Goal: Task Accomplishment & Management: Manage account settings

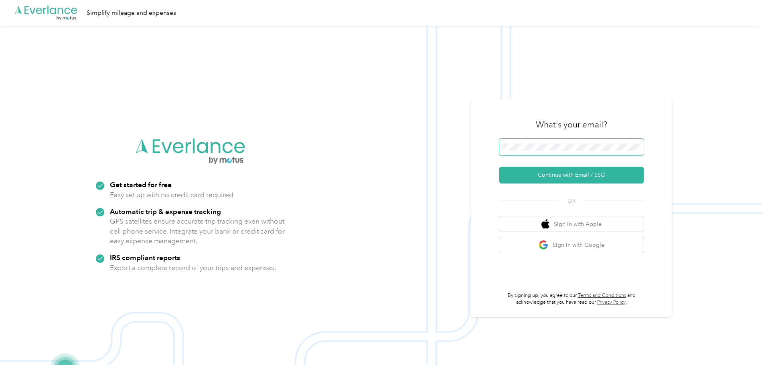
click at [598, 141] on span at bounding box center [571, 147] width 144 height 17
click at [584, 176] on button "Continue with Email / SSO" at bounding box center [571, 175] width 144 height 17
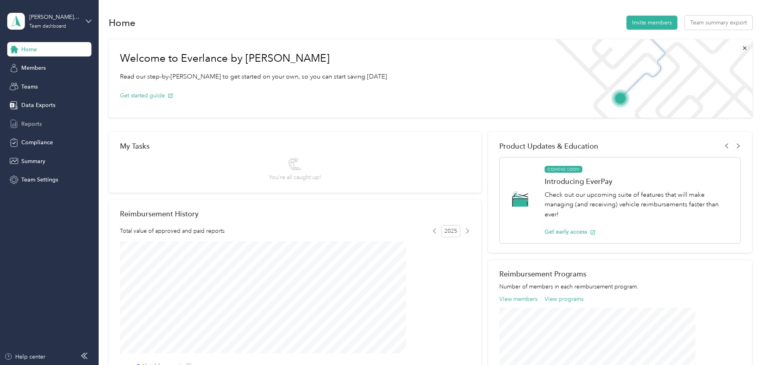
click at [34, 124] on span "Reports" at bounding box center [31, 124] width 20 height 8
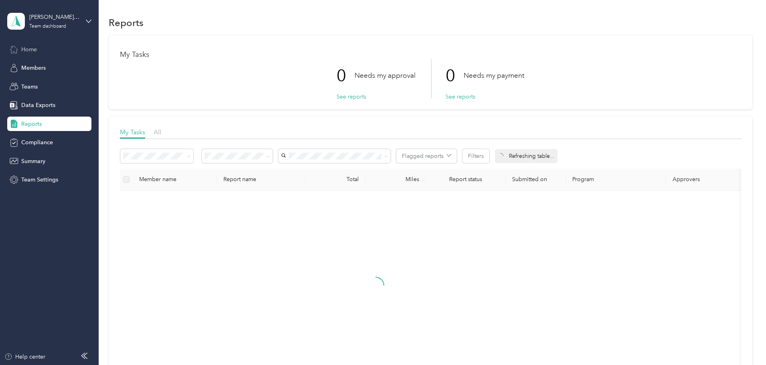
click at [35, 48] on span "Home" at bounding box center [29, 49] width 16 height 8
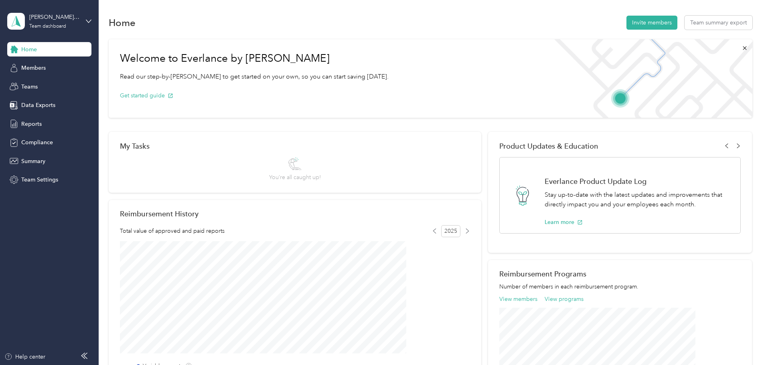
click at [95, 20] on aside "[PERSON_NAME] Approved Team dashboard Home Members Teams Data Exports Reports C…" at bounding box center [49, 182] width 99 height 365
click at [88, 21] on icon at bounding box center [89, 21] width 6 height 6
click at [145, 14] on div "Home Invite members Team summary export" at bounding box center [431, 22] width 644 height 17
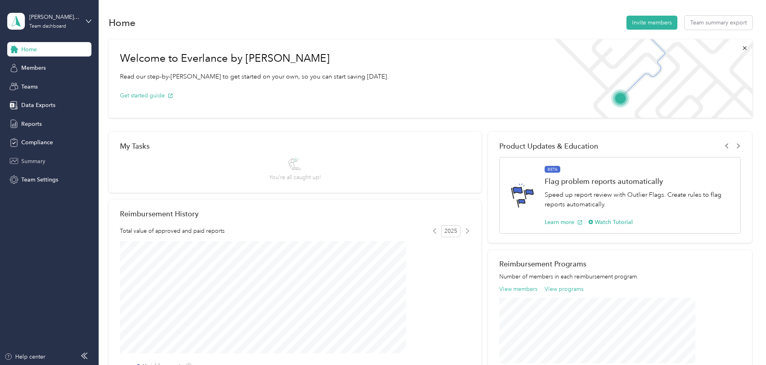
click at [18, 162] on icon at bounding box center [14, 161] width 8 height 6
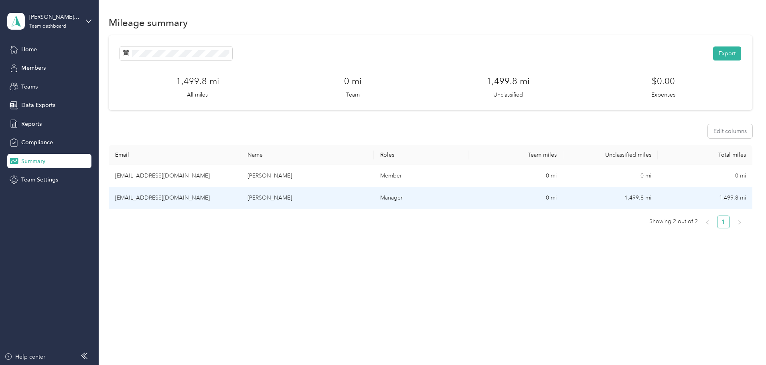
click at [217, 199] on td "[EMAIL_ADDRESS][DOMAIN_NAME]" at bounding box center [175, 198] width 132 height 22
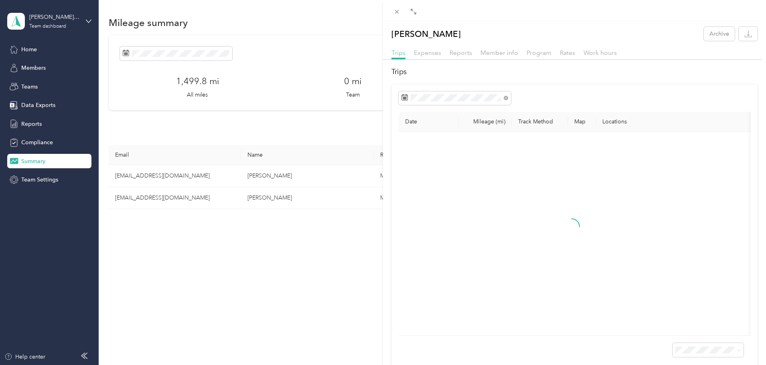
click at [399, 54] on span "Trips" at bounding box center [398, 53] width 14 height 8
click at [411, 10] on icon at bounding box center [413, 11] width 6 height 6
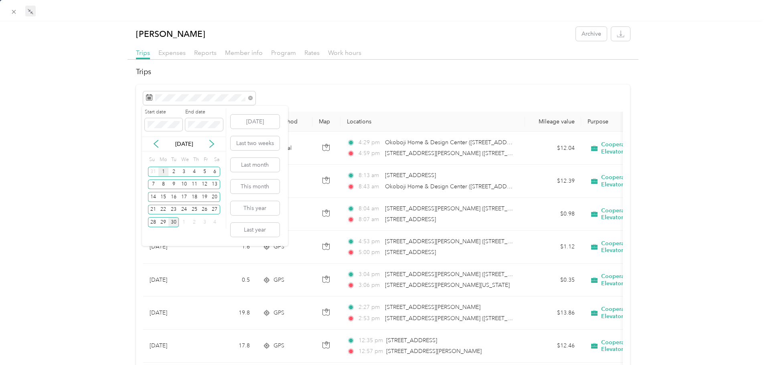
click at [164, 174] on div "1" at bounding box center [163, 172] width 10 height 10
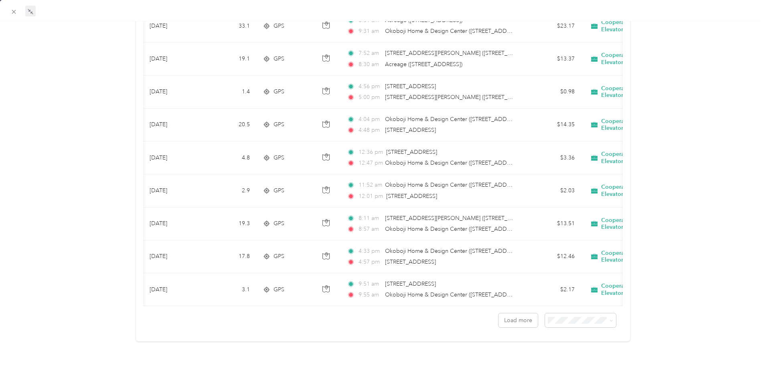
scroll to position [0, 74]
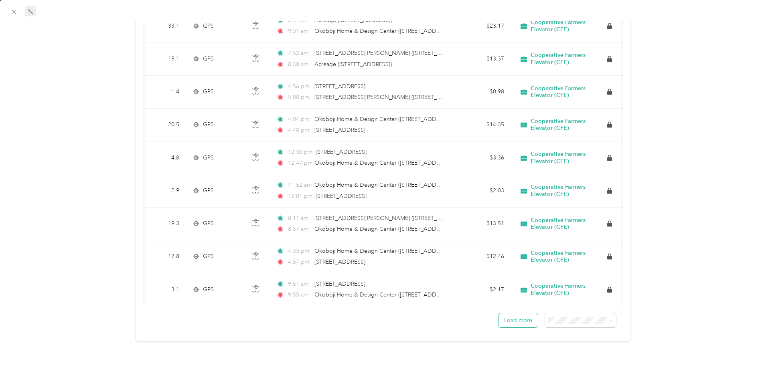
click at [513, 317] on button "Load more" at bounding box center [517, 321] width 39 height 14
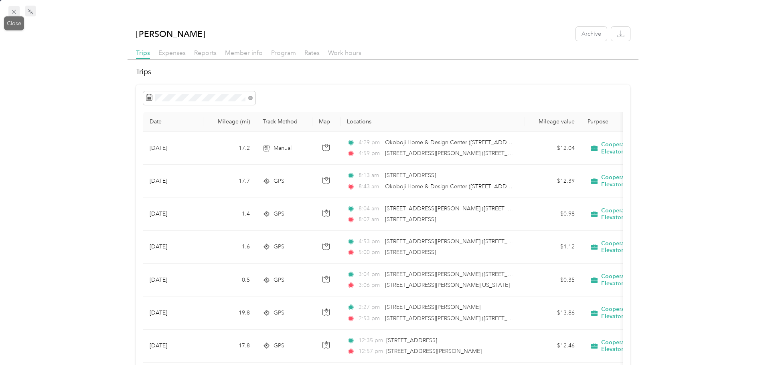
click at [12, 10] on icon at bounding box center [14, 12] width 4 height 4
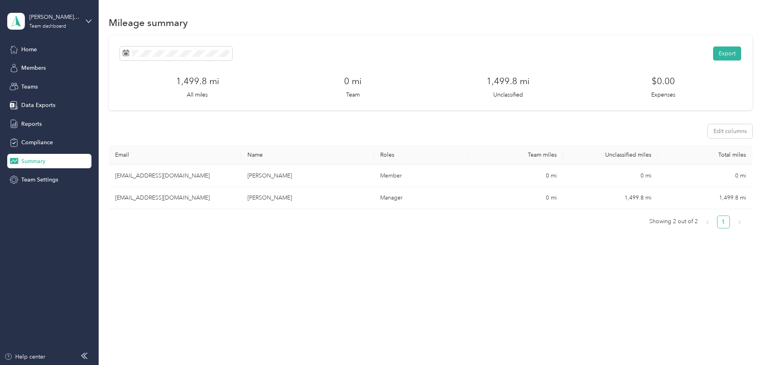
click at [208, 92] on p "All miles" at bounding box center [197, 95] width 21 height 8
click at [511, 89] on div "1,499.8 mi Unclassified" at bounding box center [507, 87] width 155 height 24
click at [500, 82] on h3 "1,499.8 mi" at bounding box center [507, 81] width 43 height 13
click at [29, 50] on span "Home" at bounding box center [29, 49] width 16 height 8
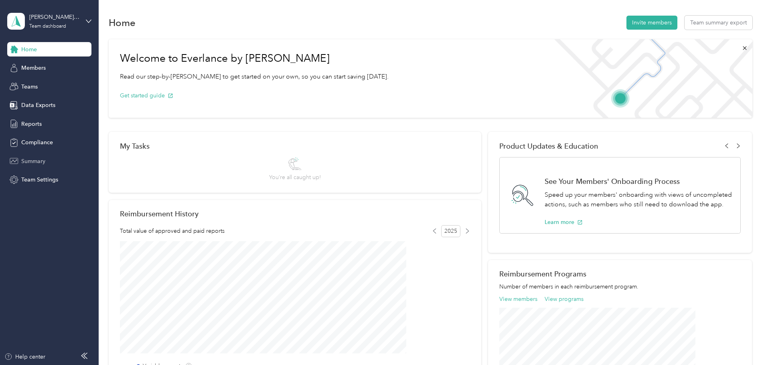
click at [197, 152] on div "My Tasks You’re all caught up!" at bounding box center [295, 162] width 373 height 61
click at [38, 67] on span "Members" at bounding box center [33, 68] width 24 height 8
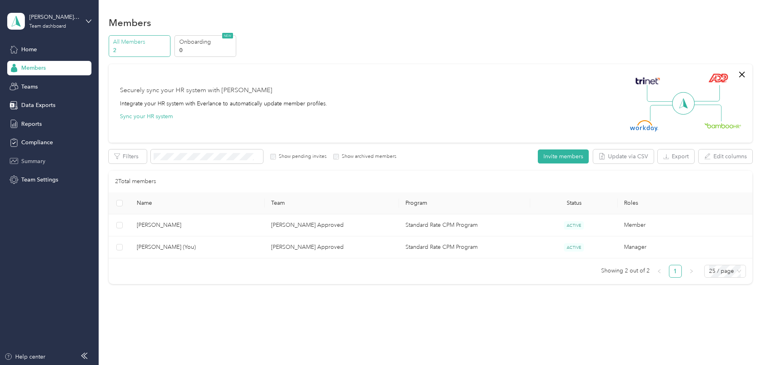
click at [35, 162] on span "Summary" at bounding box center [33, 161] width 24 height 8
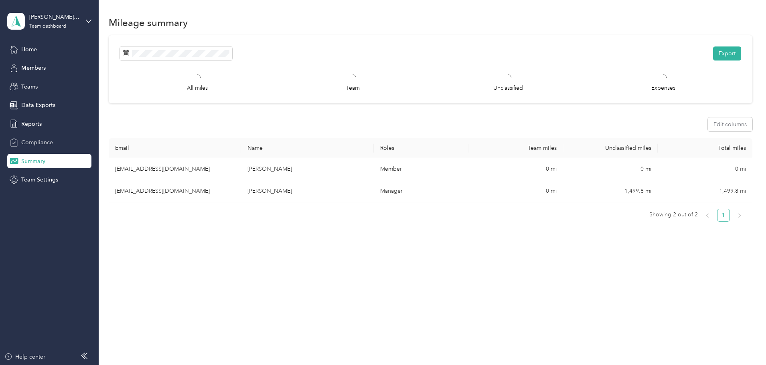
click at [37, 148] on div "Compliance" at bounding box center [49, 143] width 84 height 14
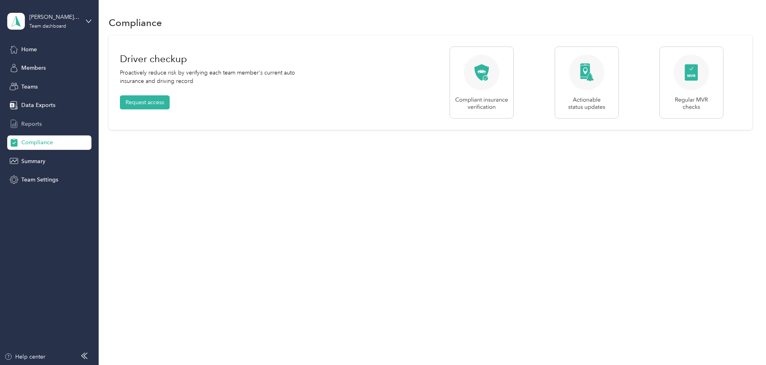
click at [32, 128] on span "Reports" at bounding box center [31, 124] width 20 height 8
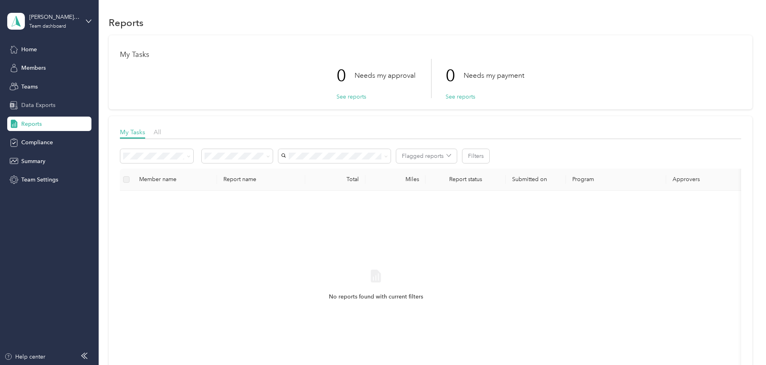
click at [37, 101] on span "Data Exports" at bounding box center [38, 105] width 34 height 8
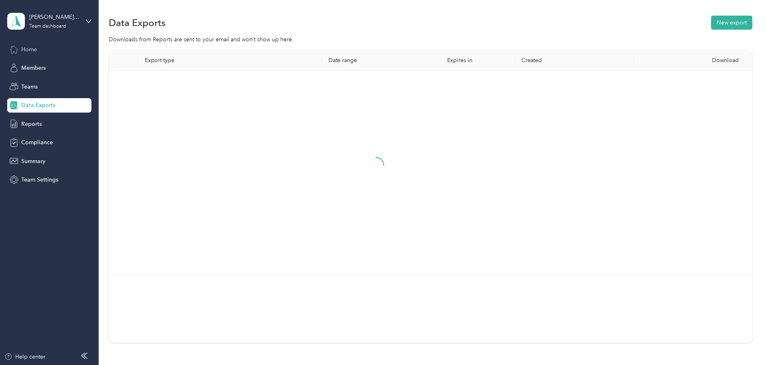
click at [29, 48] on span "Home" at bounding box center [29, 49] width 16 height 8
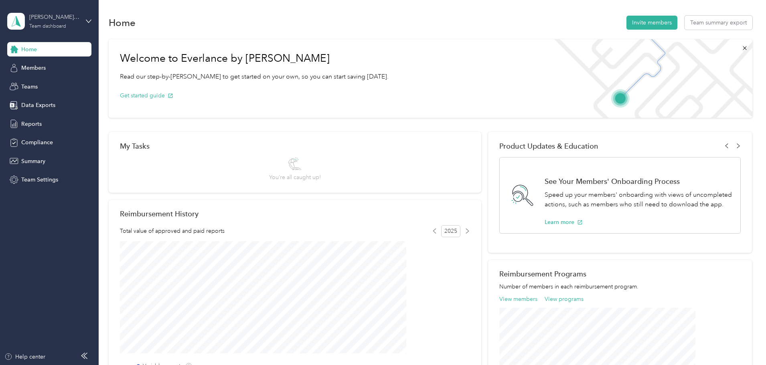
click at [41, 18] on div "[PERSON_NAME] Approved" at bounding box center [54, 17] width 50 height 8
click at [49, 83] on div "Personal dashboard" at bounding box center [39, 84] width 51 height 8
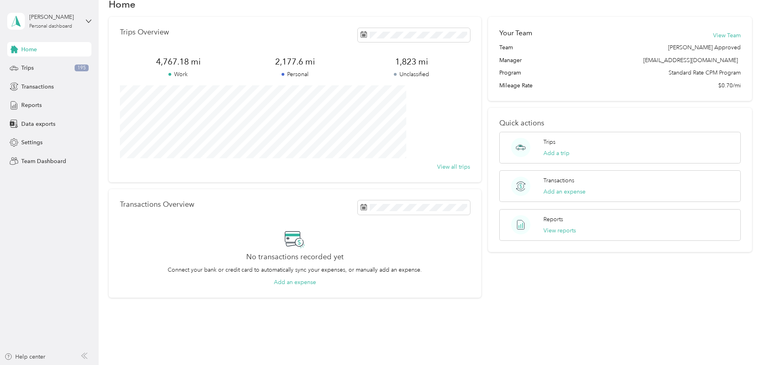
scroll to position [34, 0]
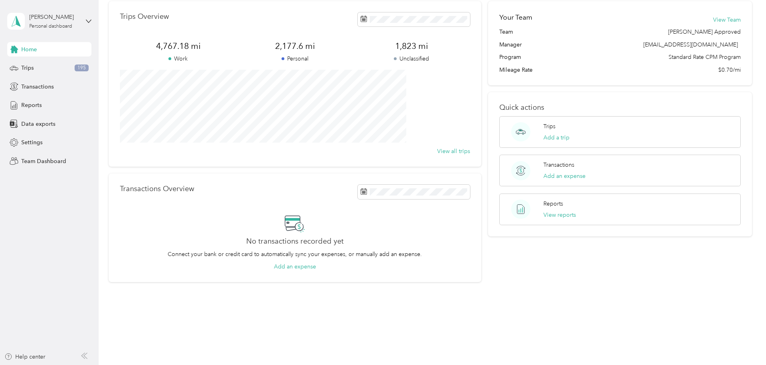
click at [417, 55] on p "Unclassified" at bounding box center [411, 59] width 117 height 8
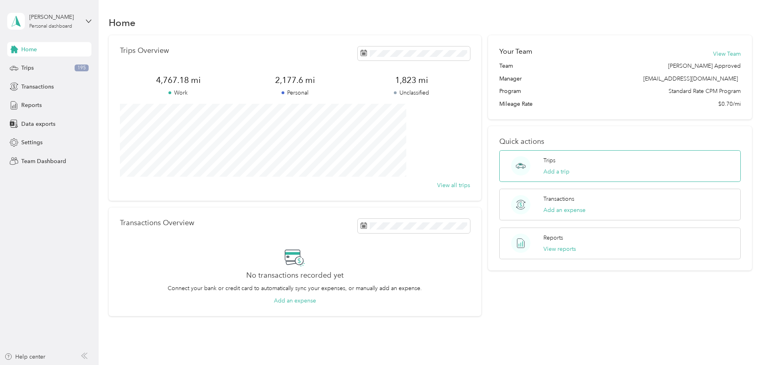
click at [540, 151] on div "Trips Add a trip" at bounding box center [619, 166] width 241 height 32
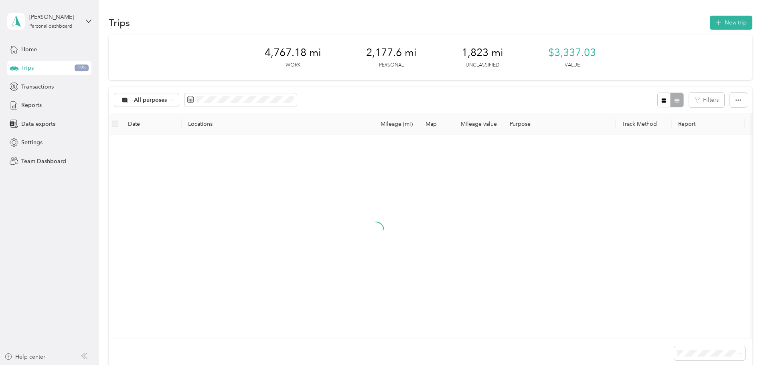
click at [488, 54] on span "1,823 mi" at bounding box center [483, 53] width 42 height 13
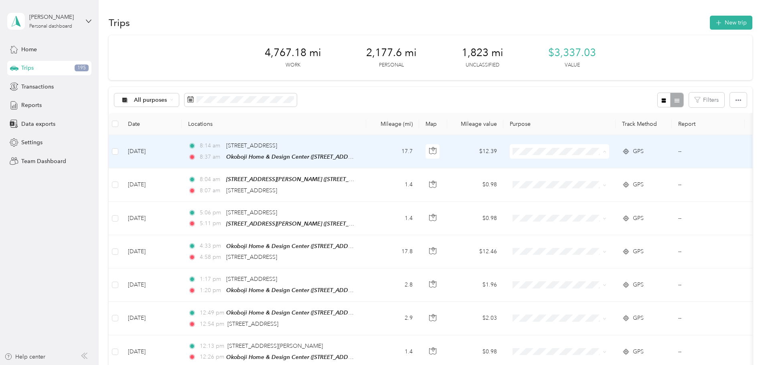
click at [628, 174] on li "Personal" at bounding box center [623, 181] width 121 height 14
click at [622, 165] on span "Cooperative Farmers Elevator (CFE)" at bounding box center [630, 166] width 95 height 8
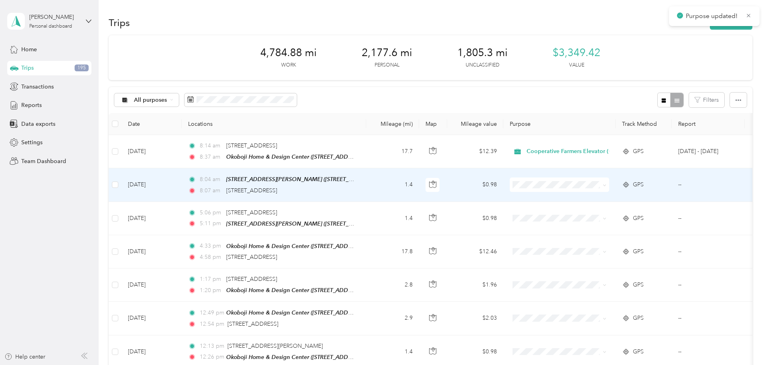
click at [582, 200] on span "Cooperative Farmers Elevator (CFE)" at bounding box center [623, 198] width 109 height 8
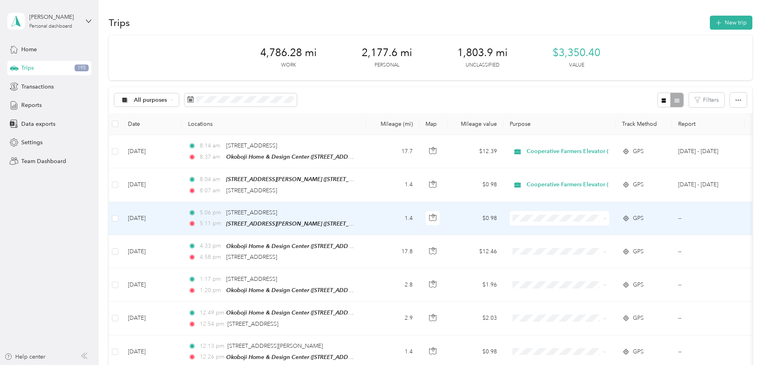
click at [590, 245] on span "Personal" at bounding box center [630, 246] width 95 height 8
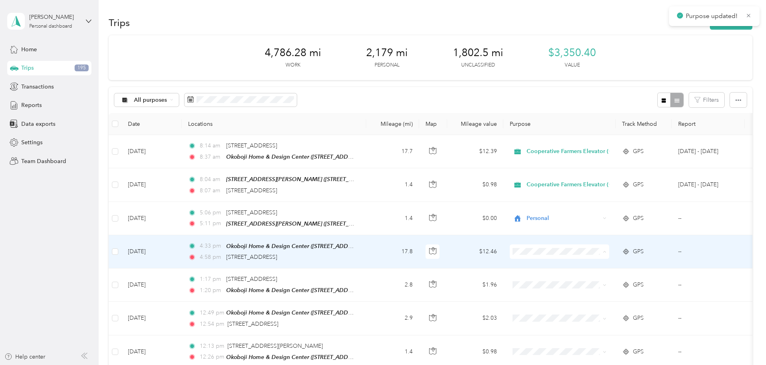
click at [593, 263] on span "Cooperative Farmers Elevator (CFE)" at bounding box center [630, 265] width 95 height 8
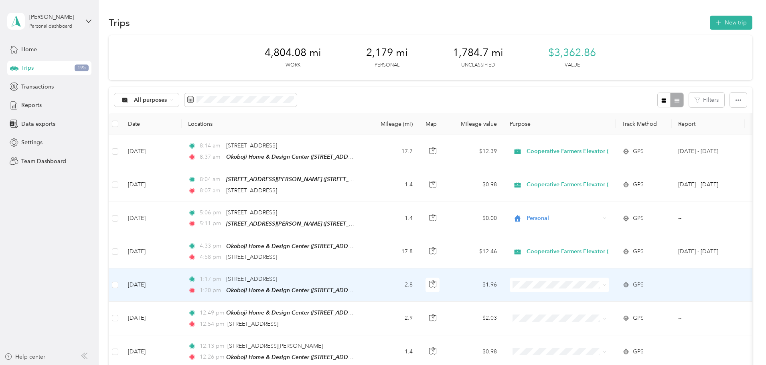
click at [597, 298] on span "Cooperative Farmers Elevator (CFE)" at bounding box center [630, 298] width 95 height 8
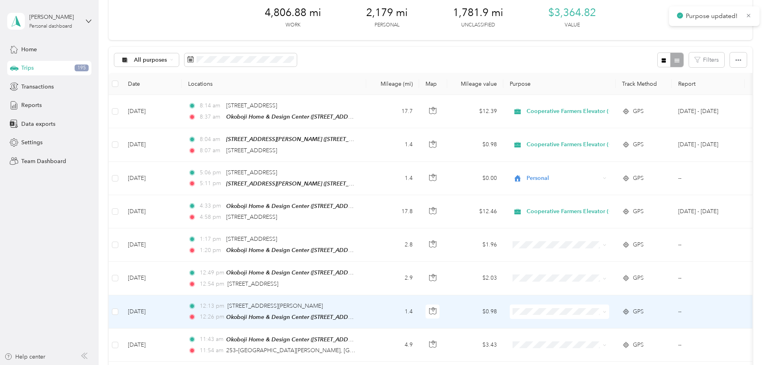
scroll to position [80, 0]
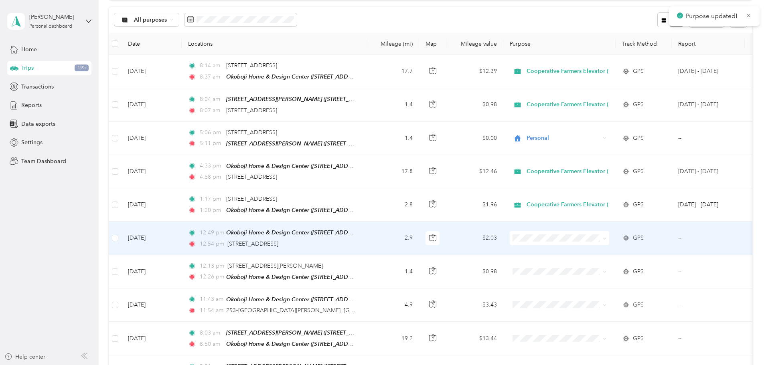
click at [594, 242] on span at bounding box center [559, 238] width 99 height 14
click at [591, 231] on span at bounding box center [559, 238] width 99 height 14
click at [597, 241] on span at bounding box center [559, 238] width 99 height 14
click at [591, 250] on span "Cooperative Farmers Elevator (CFE)" at bounding box center [630, 251] width 95 height 8
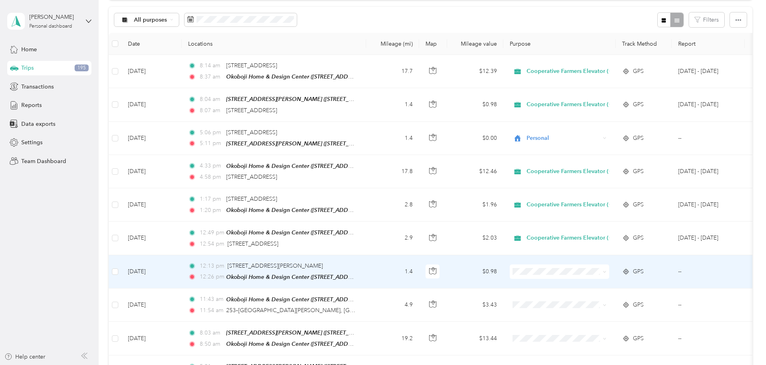
click at [592, 281] on span "Cooperative Farmers Elevator (CFE)" at bounding box center [630, 284] width 95 height 8
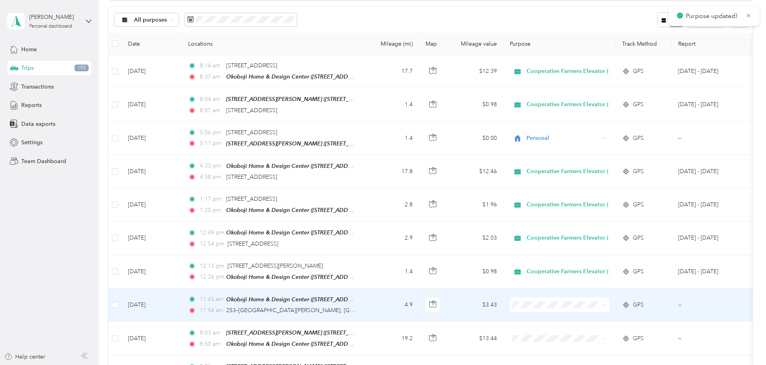
click at [594, 313] on span "Cooperative Farmers Elevator (CFE)" at bounding box center [630, 314] width 95 height 8
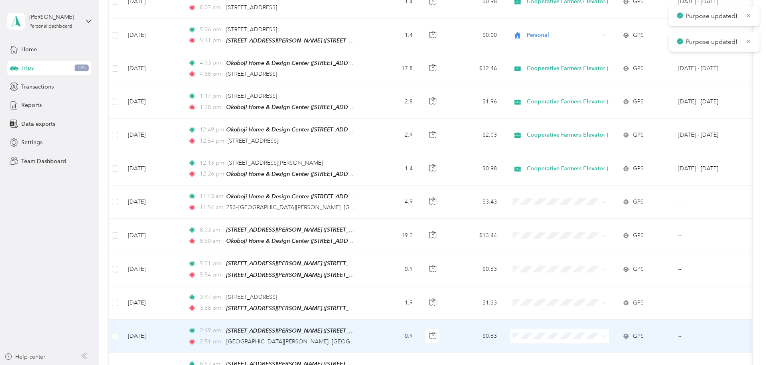
scroll to position [201, 0]
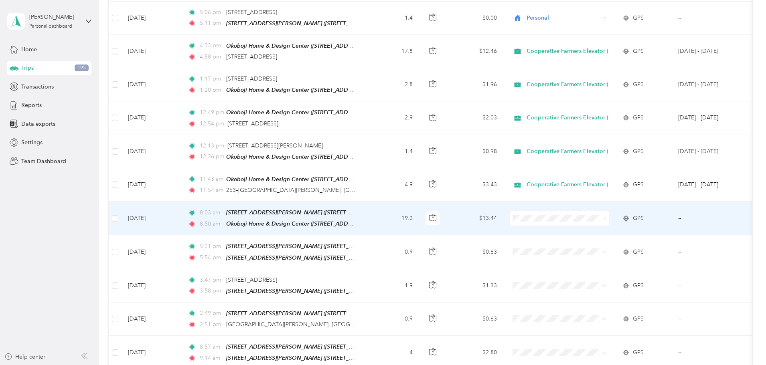
click at [590, 231] on span "Cooperative Farmers Elevator (CFE)" at bounding box center [630, 230] width 95 height 8
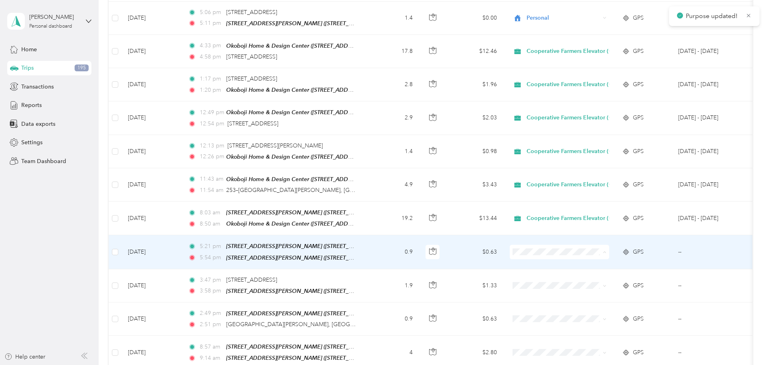
click at [591, 271] on li "Personal" at bounding box center [623, 277] width 121 height 14
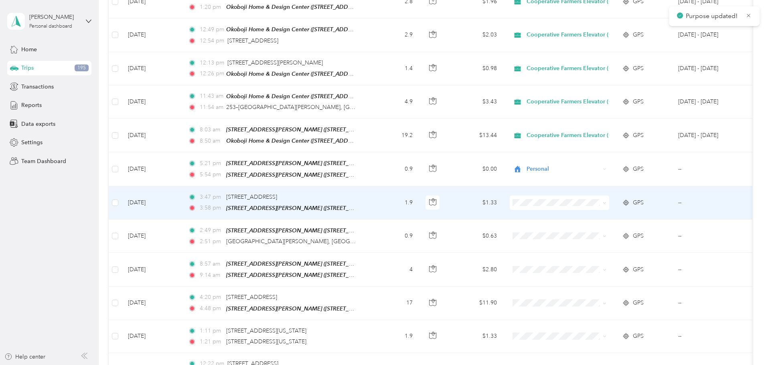
scroll to position [321, 0]
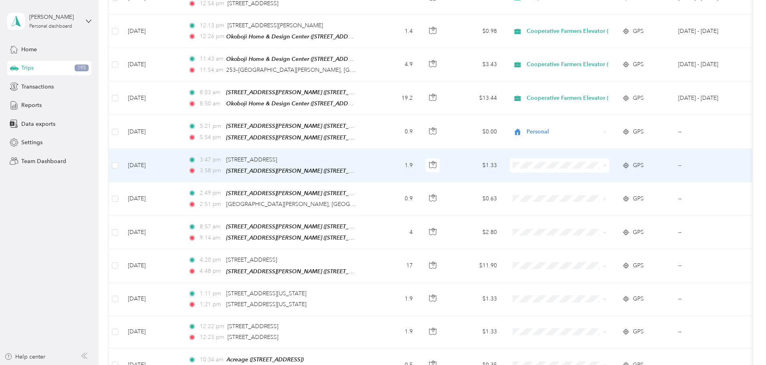
click at [606, 189] on span "Personal" at bounding box center [630, 189] width 95 height 8
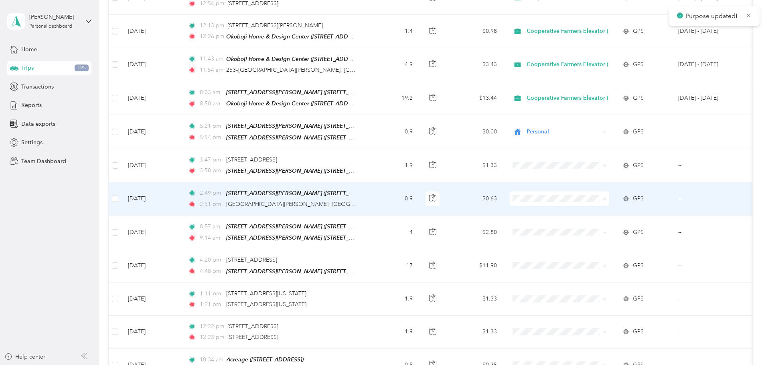
click at [602, 222] on span "Personal" at bounding box center [630, 222] width 95 height 8
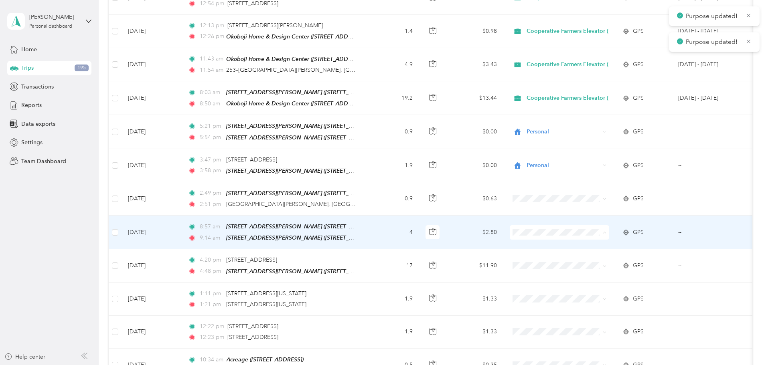
click at [597, 251] on span "Personal" at bounding box center [630, 255] width 95 height 8
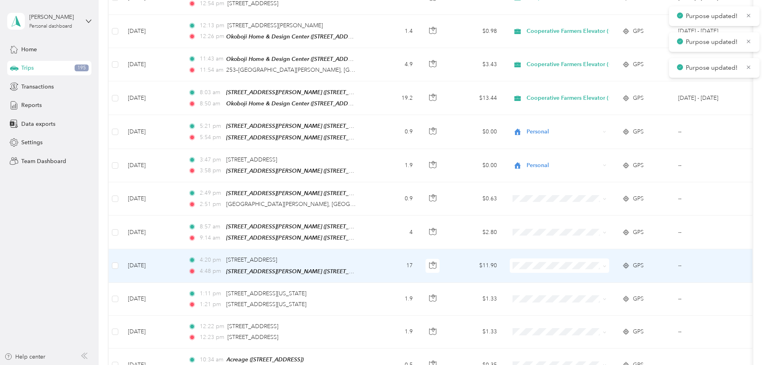
click at [594, 264] on span at bounding box center [559, 266] width 99 height 14
click at [594, 283] on li "Personal" at bounding box center [623, 289] width 121 height 14
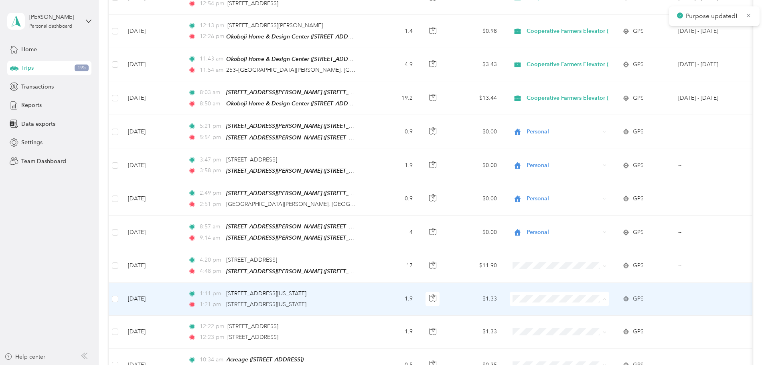
click at [593, 318] on span "Personal" at bounding box center [630, 321] width 95 height 8
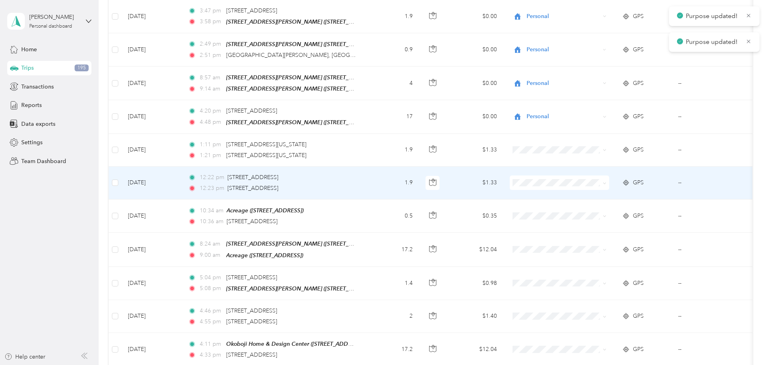
scroll to position [481, 0]
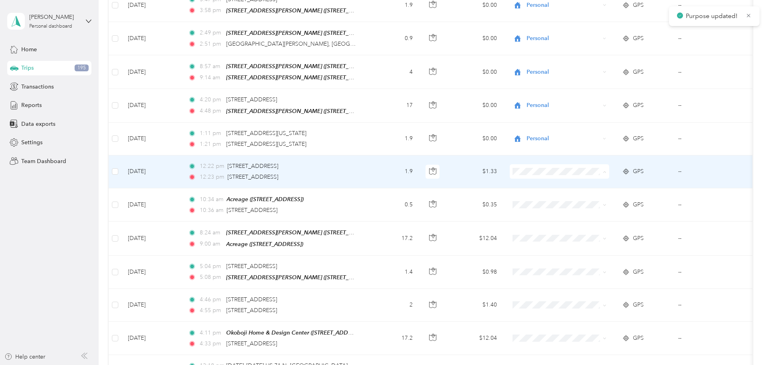
click at [584, 194] on span "Personal" at bounding box center [630, 194] width 95 height 8
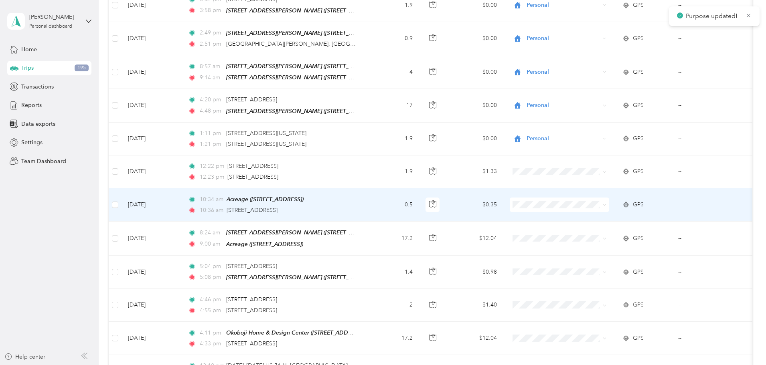
click at [588, 227] on span "Personal" at bounding box center [630, 225] width 95 height 8
click at [588, 231] on span at bounding box center [559, 238] width 99 height 14
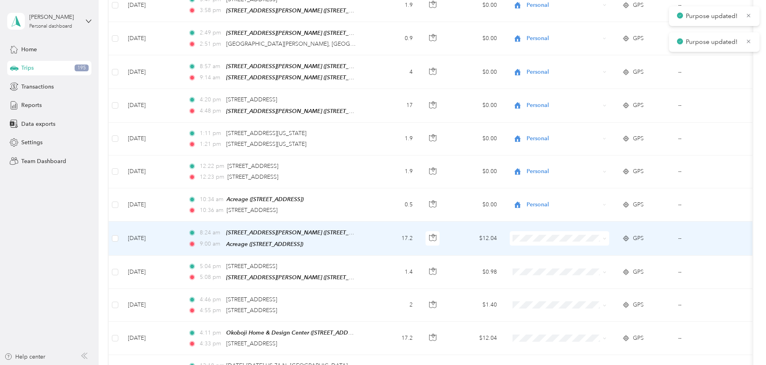
click at [591, 260] on span "Personal" at bounding box center [630, 259] width 95 height 8
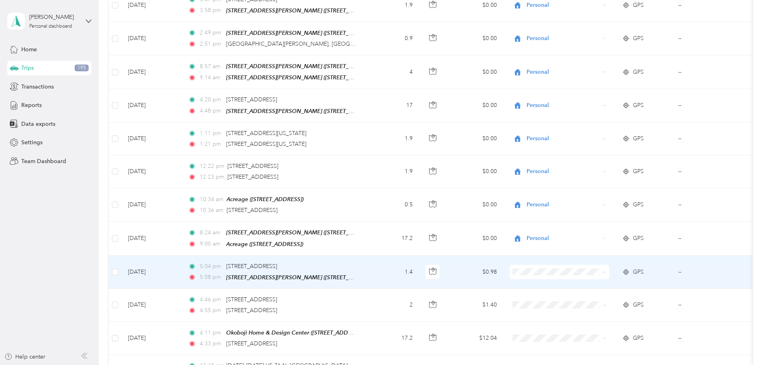
click at [600, 276] on span "Cooperative Farmers Elevator (CFE)" at bounding box center [630, 279] width 95 height 8
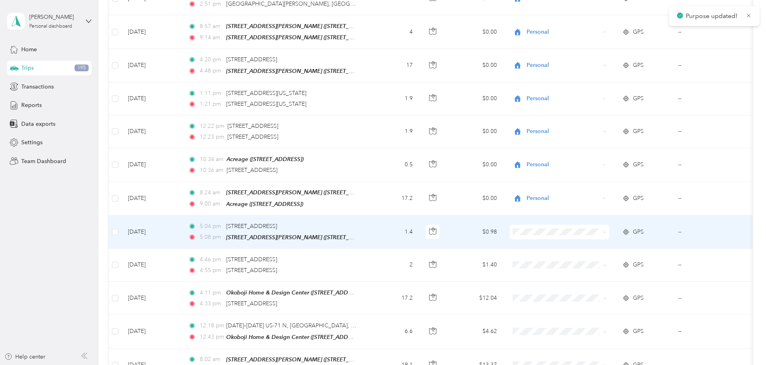
scroll to position [561, 0]
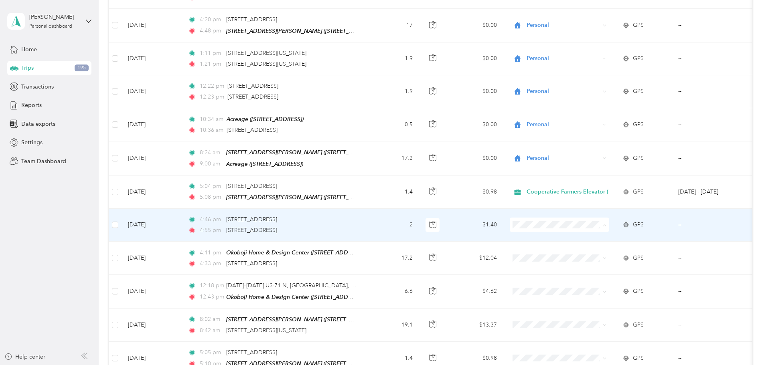
click at [602, 228] on span "Cooperative Farmers Elevator (CFE)" at bounding box center [630, 231] width 95 height 8
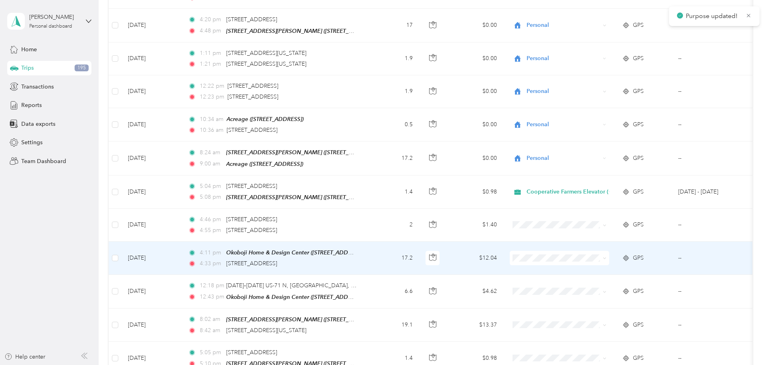
click at [600, 251] on span at bounding box center [559, 258] width 99 height 14
click at [602, 263] on span "Cooperative Farmers Elevator (CFE)" at bounding box center [630, 265] width 95 height 8
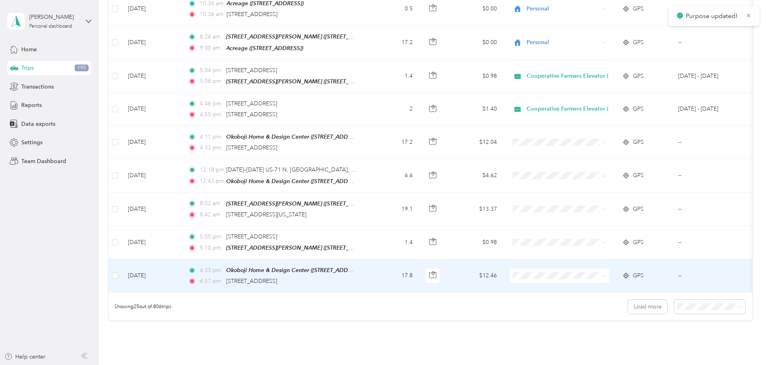
scroll to position [682, 0]
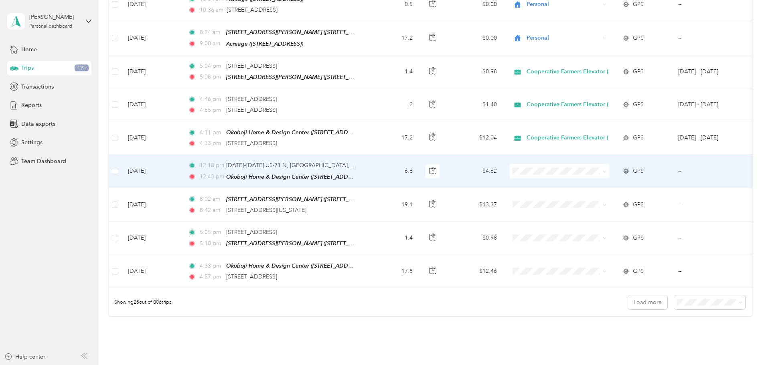
click at [582, 174] on span "Cooperative Farmers Elevator (CFE)" at bounding box center [623, 176] width 109 height 8
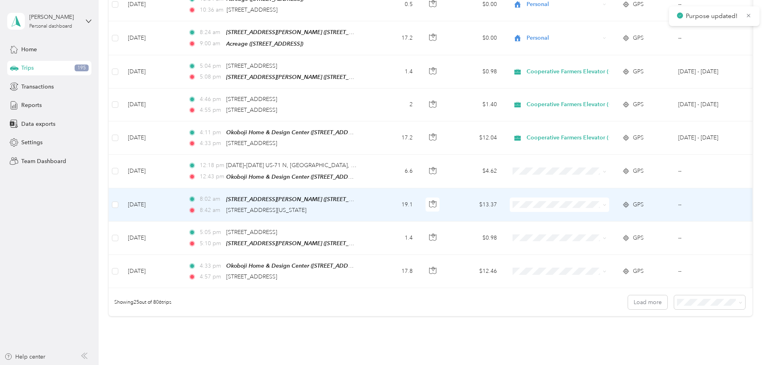
click at [586, 198] on span at bounding box center [559, 205] width 99 height 14
click at [598, 211] on span "Cooperative Farmers Elevator (CFE)" at bounding box center [630, 210] width 95 height 8
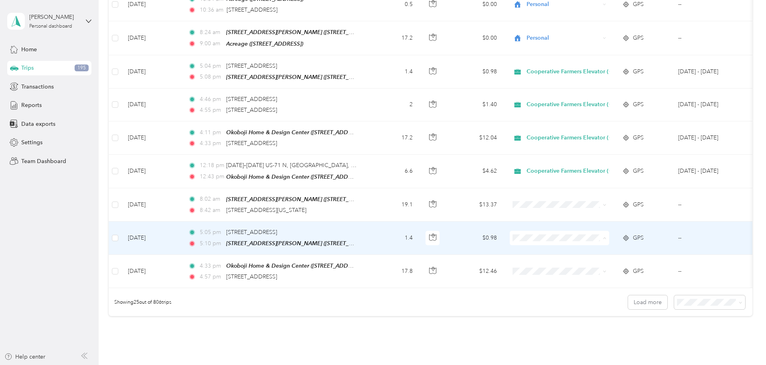
click at [602, 240] on span "Cooperative Farmers Elevator (CFE)" at bounding box center [630, 243] width 95 height 8
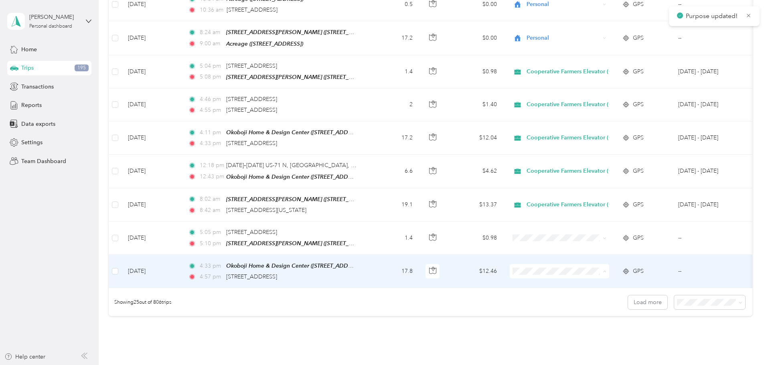
click at [614, 274] on span "Cooperative Farmers Elevator (CFE)" at bounding box center [630, 276] width 95 height 8
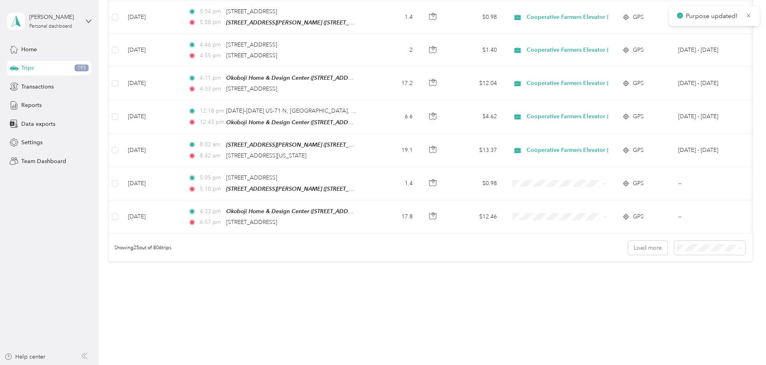
scroll to position [740, 0]
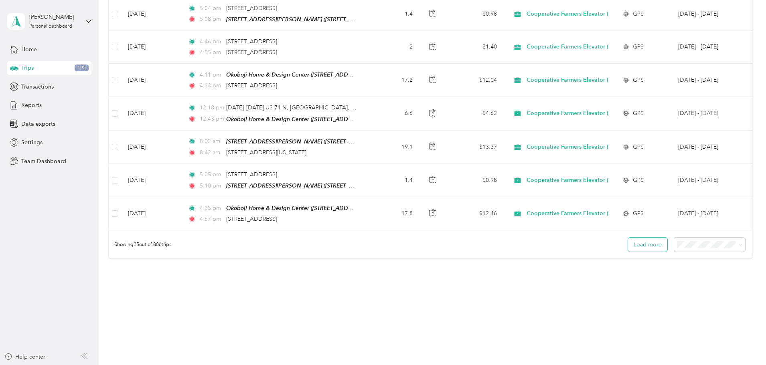
click at [628, 239] on button "Load more" at bounding box center [647, 245] width 39 height 14
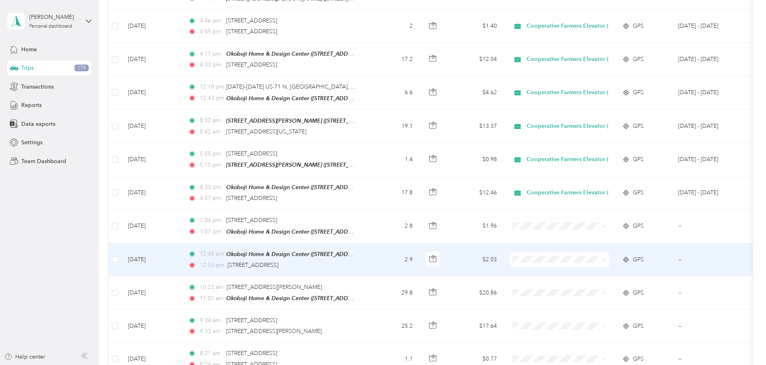
scroll to position [820, 0]
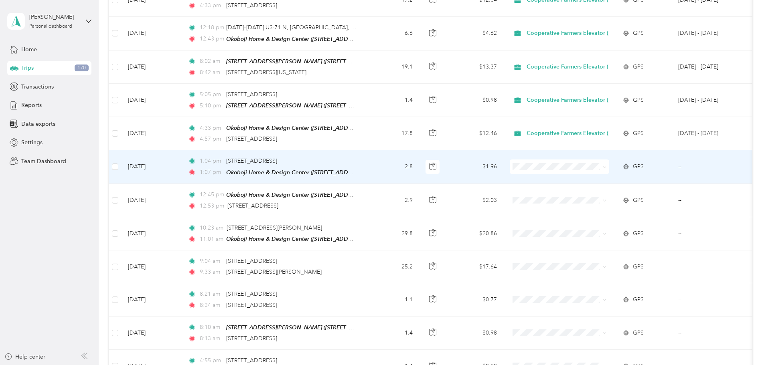
click at [604, 161] on span at bounding box center [559, 167] width 99 height 14
click at [594, 163] on span at bounding box center [559, 167] width 99 height 14
click at [594, 170] on span "Cooperative Farmers Elevator (CFE)" at bounding box center [630, 171] width 95 height 8
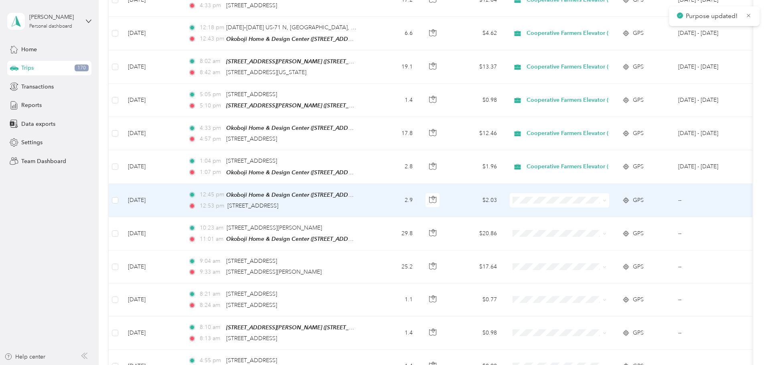
click at [594, 203] on span "Cooperative Farmers Elevator (CFE)" at bounding box center [630, 203] width 95 height 8
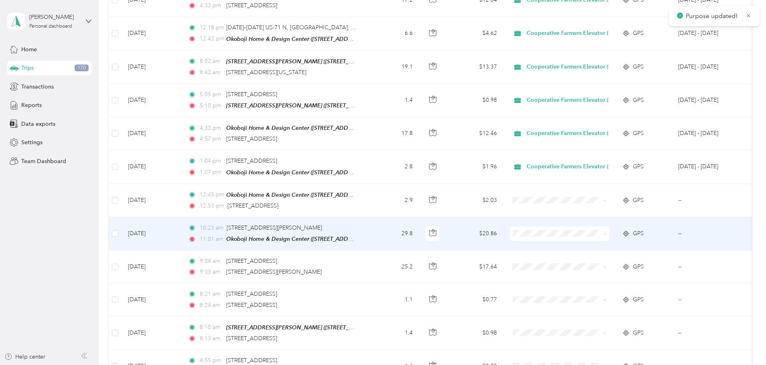
click at [592, 235] on span "Cooperative Farmers Elevator (CFE)" at bounding box center [630, 237] width 95 height 8
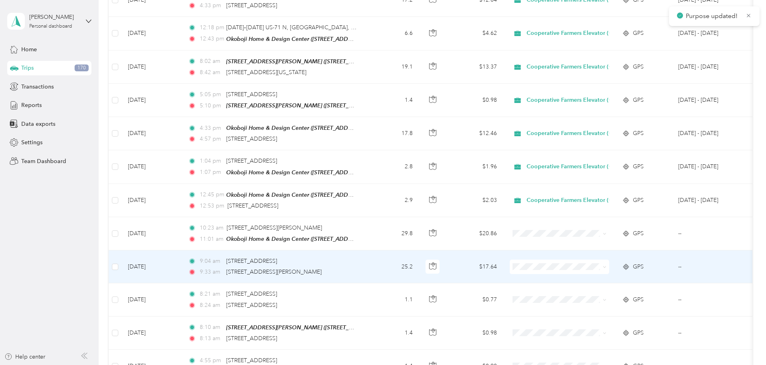
click at [599, 269] on span "Cooperative Farmers Elevator (CFE)" at bounding box center [630, 269] width 95 height 8
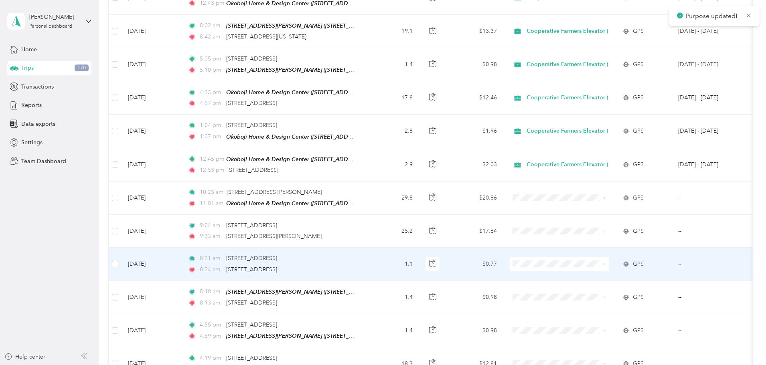
scroll to position [940, 0]
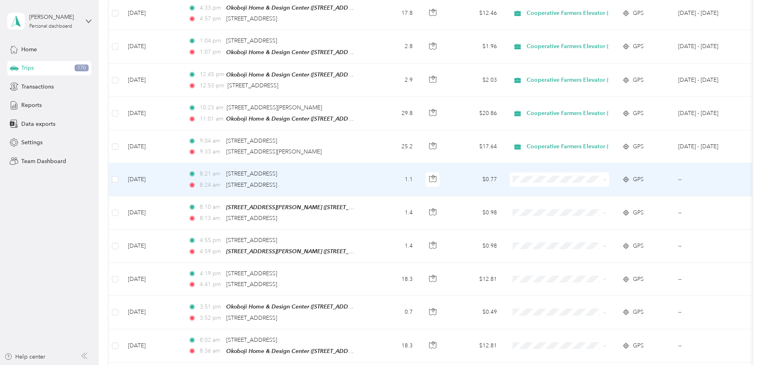
click at [587, 180] on span "Cooperative Farmers Elevator (CFE)" at bounding box center [630, 183] width 95 height 8
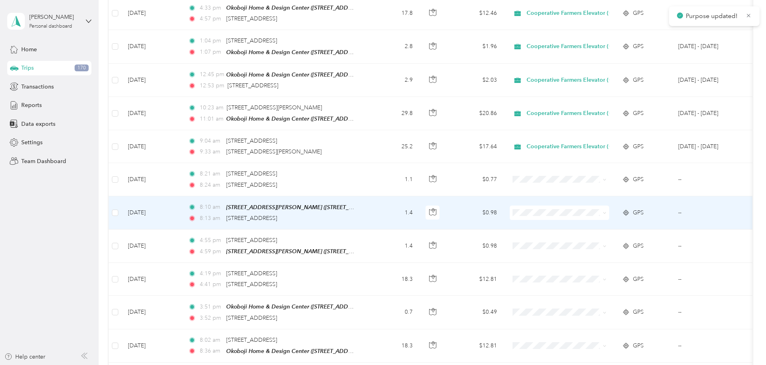
click at [595, 206] on span at bounding box center [559, 213] width 99 height 14
click at [601, 213] on span "Cooperative Farmers Elevator (CFE)" at bounding box center [630, 214] width 95 height 8
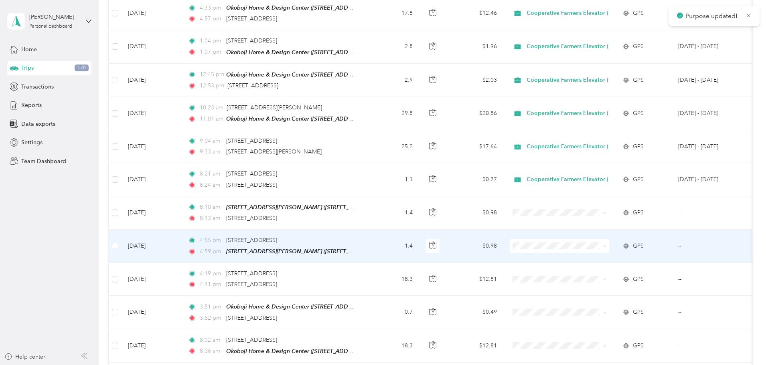
click at [581, 247] on span "Cooperative Farmers Elevator (CFE)" at bounding box center [623, 249] width 109 height 8
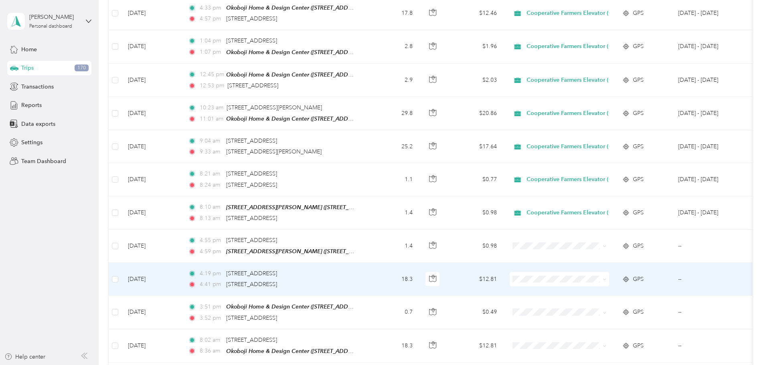
click at [585, 282] on span "Cooperative Farmers Elevator (CFE)" at bounding box center [630, 279] width 95 height 8
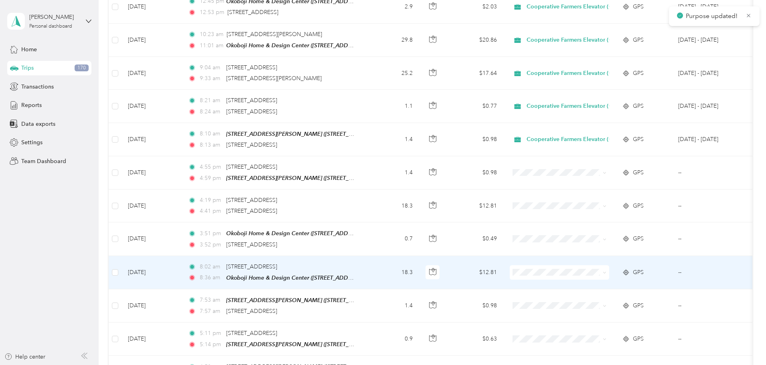
scroll to position [1020, 0]
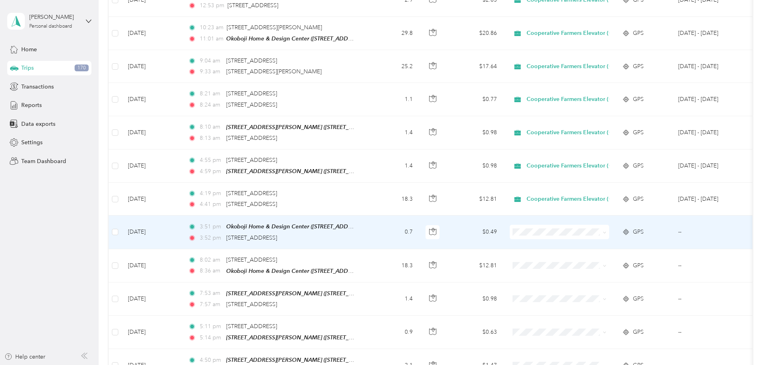
click at [594, 233] on span "Cooperative Farmers Elevator (CFE)" at bounding box center [630, 232] width 95 height 8
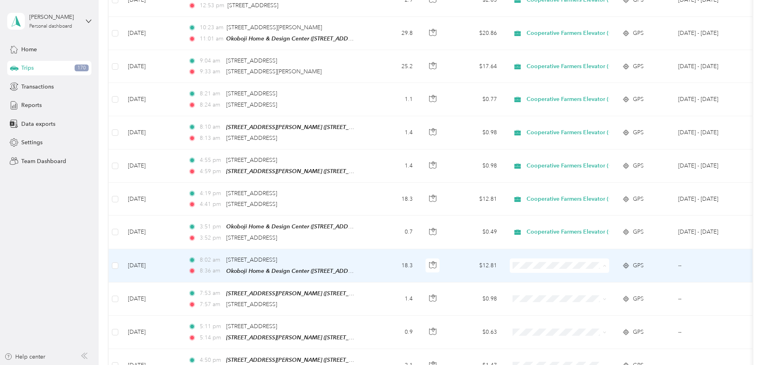
click at [596, 266] on span "Cooperative Farmers Elevator (CFE)" at bounding box center [630, 267] width 95 height 8
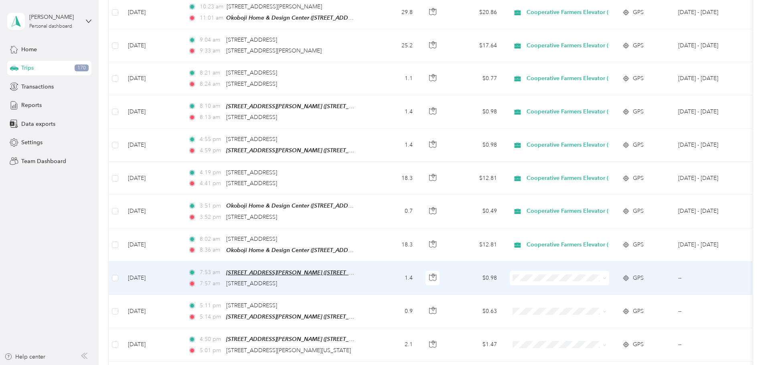
scroll to position [1060, 0]
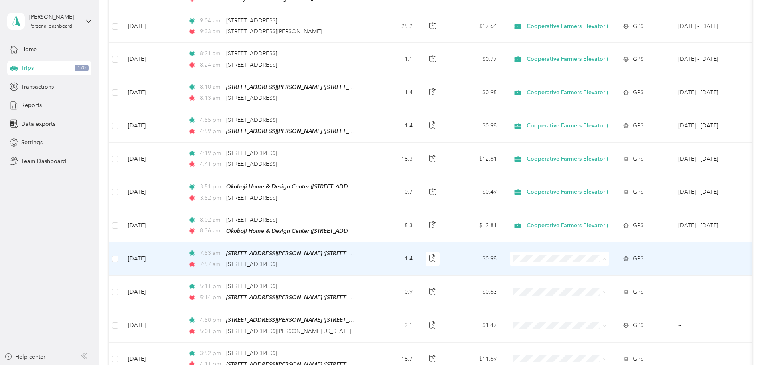
click at [599, 260] on span "Cooperative Farmers Elevator (CFE)" at bounding box center [630, 260] width 95 height 8
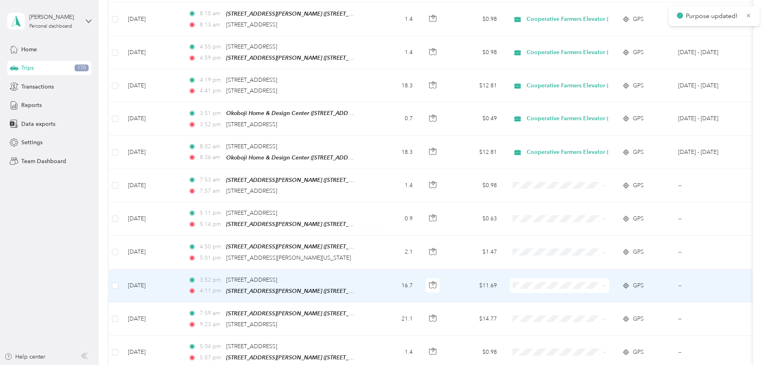
scroll to position [1141, 0]
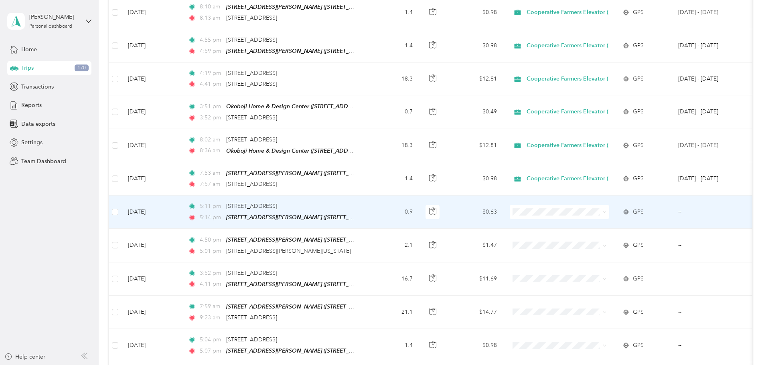
click at [596, 225] on span "Personal" at bounding box center [630, 226] width 95 height 8
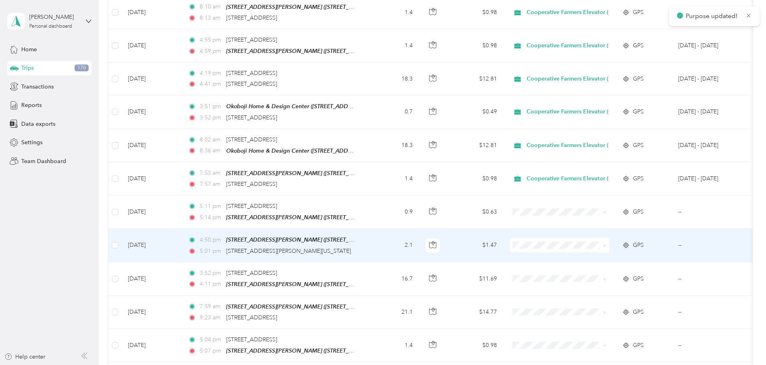
click at [597, 243] on span "Cooperative Farmers Elevator (CFE)" at bounding box center [630, 246] width 95 height 8
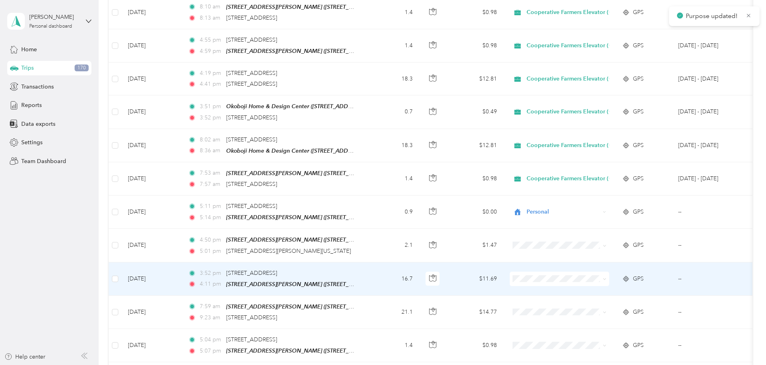
scroll to position [1181, 0]
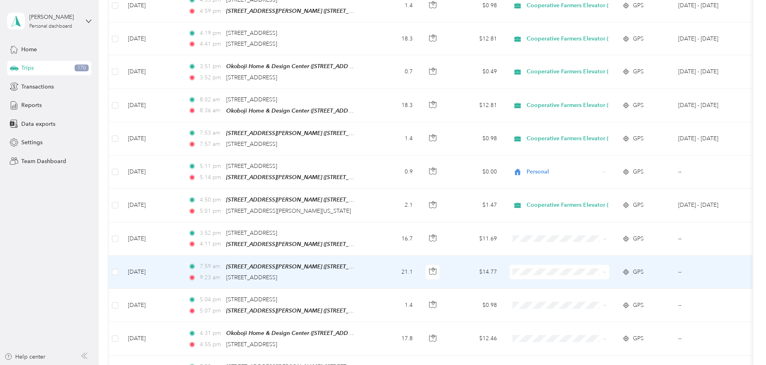
click at [603, 265] on span at bounding box center [559, 272] width 99 height 14
click at [604, 265] on span at bounding box center [559, 272] width 99 height 14
click at [601, 270] on span "Cooperative Farmers Elevator (CFE)" at bounding box center [630, 272] width 95 height 8
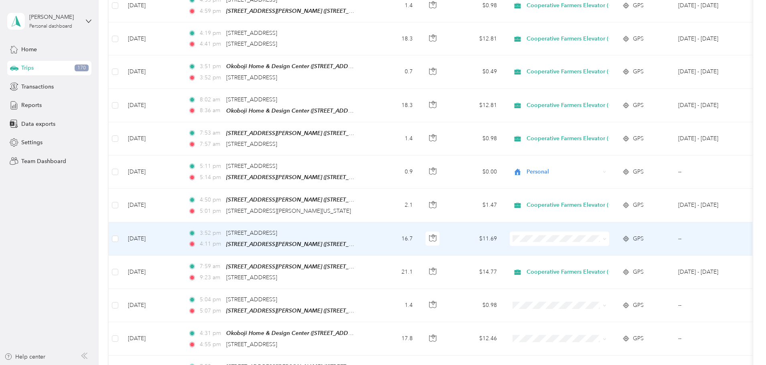
click at [592, 249] on span "Personal" at bounding box center [630, 253] width 95 height 8
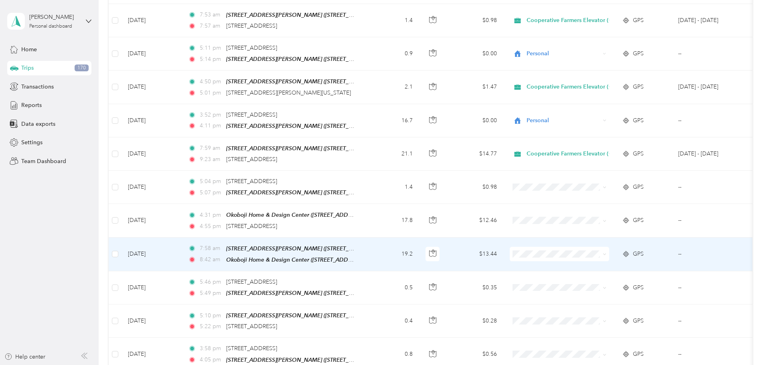
scroll to position [1301, 0]
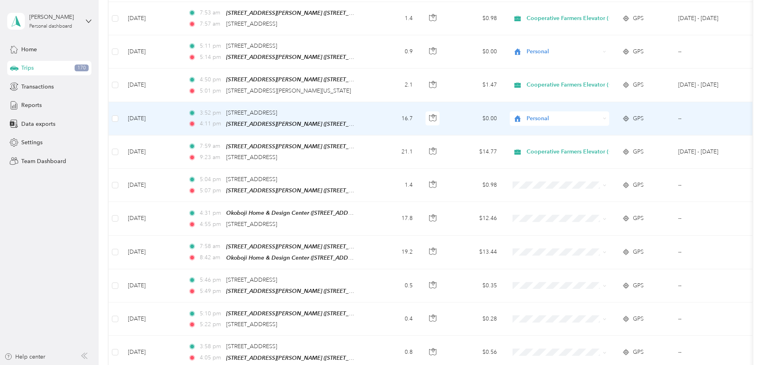
click at [600, 114] on span "Personal" at bounding box center [563, 118] width 73 height 9
click at [602, 117] on span "Cooperative Farmers Elevator (CFE)" at bounding box center [630, 119] width 95 height 8
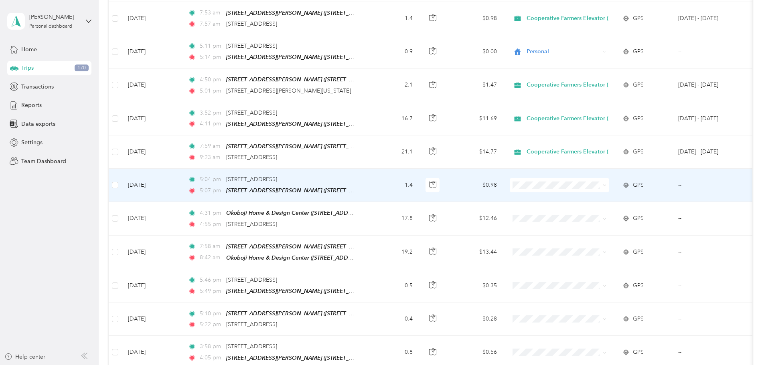
click at [602, 178] on span at bounding box center [559, 185] width 99 height 14
click at [608, 190] on ol "Cooperative Farmers Elevator (CFE) Personal" at bounding box center [623, 192] width 121 height 28
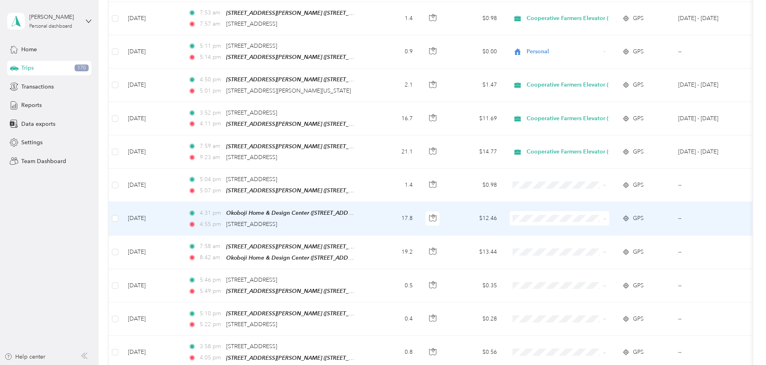
click at [596, 214] on span "Cooperative Farmers Elevator (CFE)" at bounding box center [630, 218] width 95 height 8
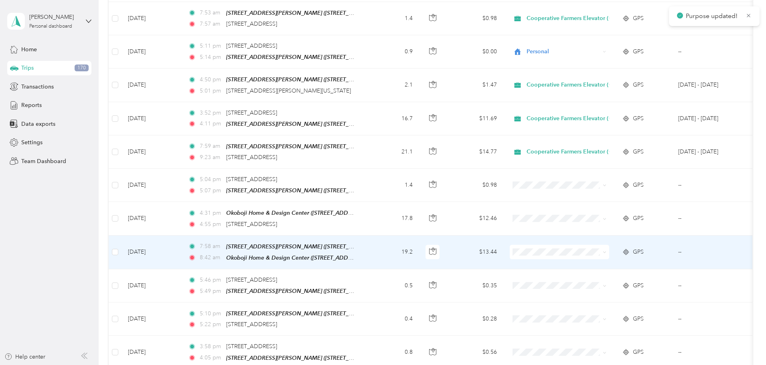
click at [598, 248] on span "Cooperative Farmers Elevator (CFE)" at bounding box center [630, 249] width 95 height 8
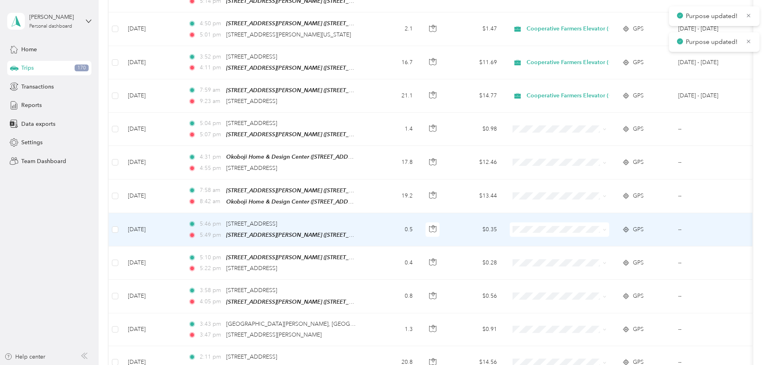
scroll to position [1381, 0]
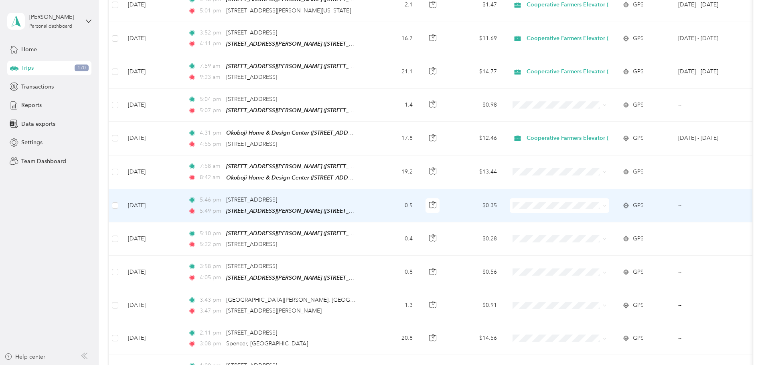
click at [590, 215] on span "Personal" at bounding box center [630, 215] width 95 height 8
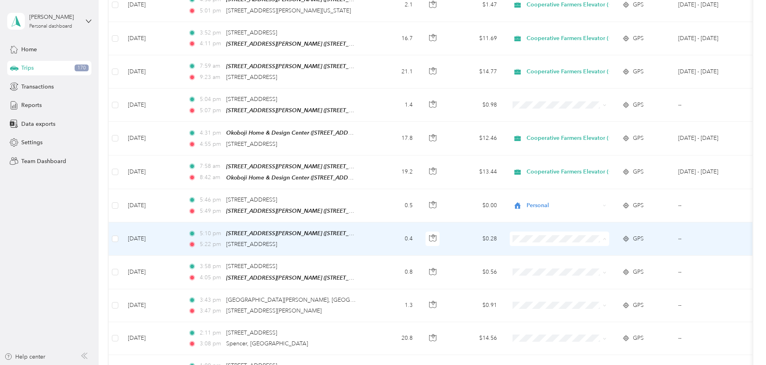
click at [581, 247] on span "Personal" at bounding box center [623, 251] width 109 height 8
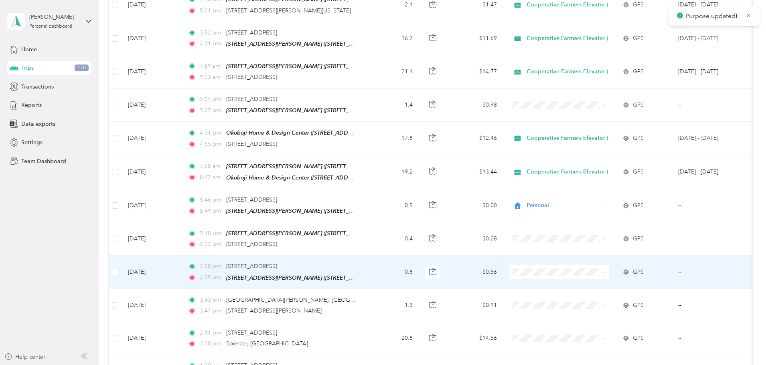
click at [594, 282] on span "Personal" at bounding box center [630, 284] width 95 height 8
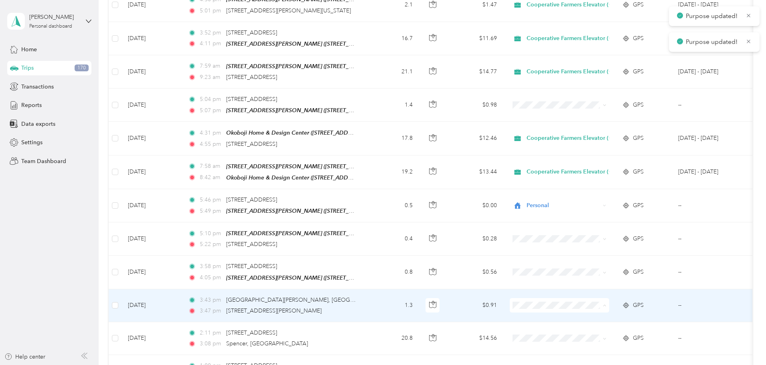
click at [603, 316] on span "Personal" at bounding box center [630, 316] width 95 height 8
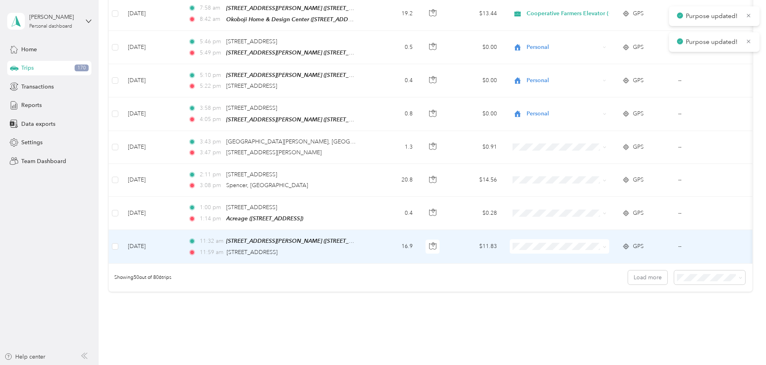
scroll to position [1542, 0]
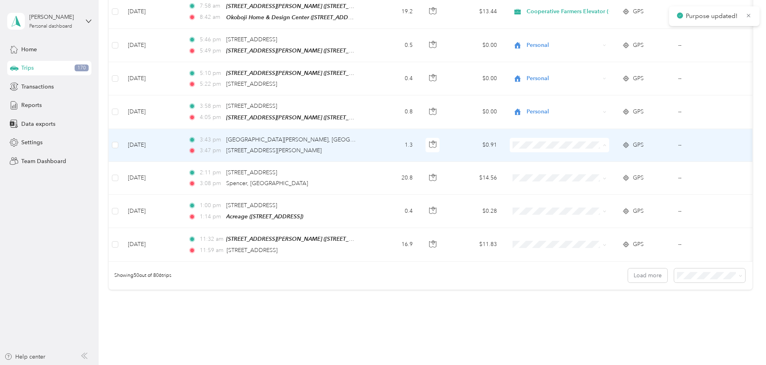
click at [586, 156] on span "Personal" at bounding box center [630, 156] width 95 height 8
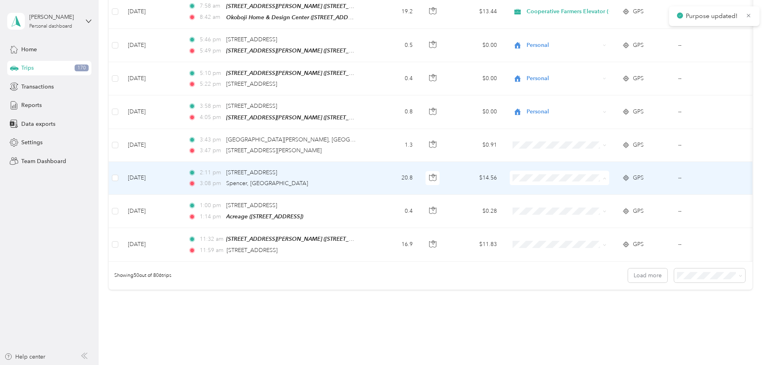
click at [590, 184] on li "Personal" at bounding box center [623, 189] width 121 height 14
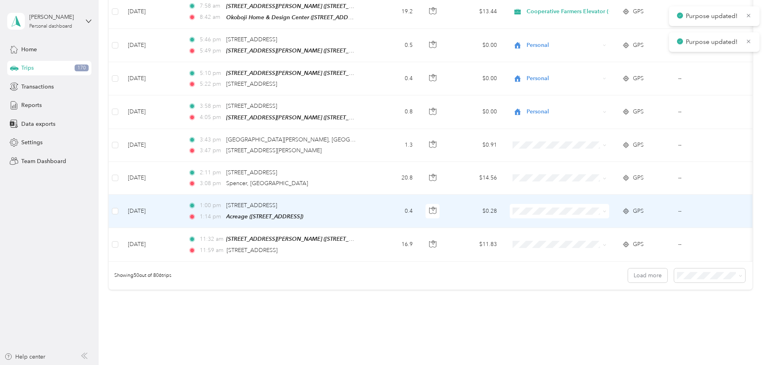
click at [598, 219] on span "Personal" at bounding box center [630, 221] width 95 height 8
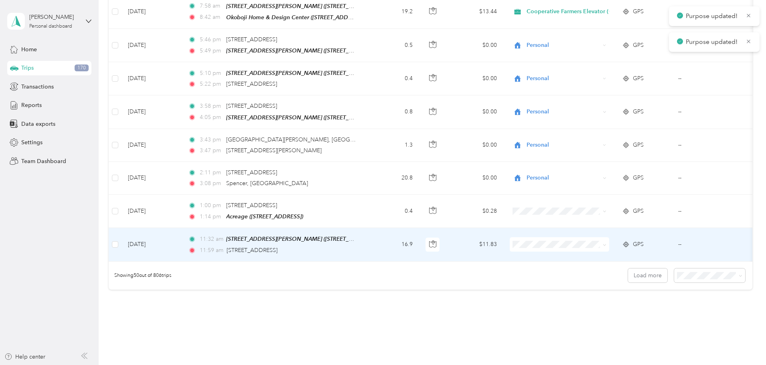
click at [602, 251] on span "Personal" at bounding box center [630, 255] width 95 height 8
click at [628, 269] on button "Load more" at bounding box center [647, 276] width 39 height 14
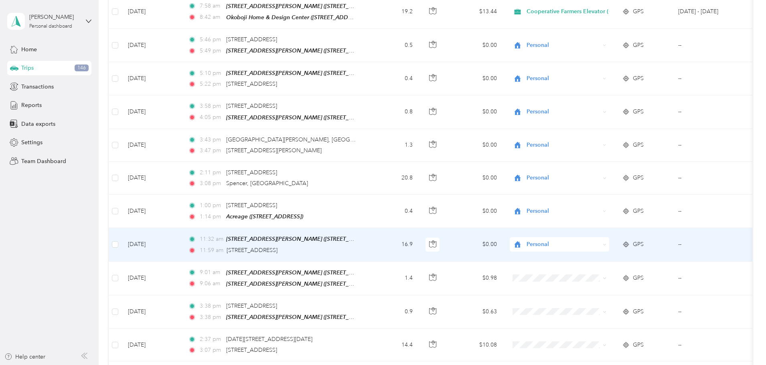
scroll to position [1702, 0]
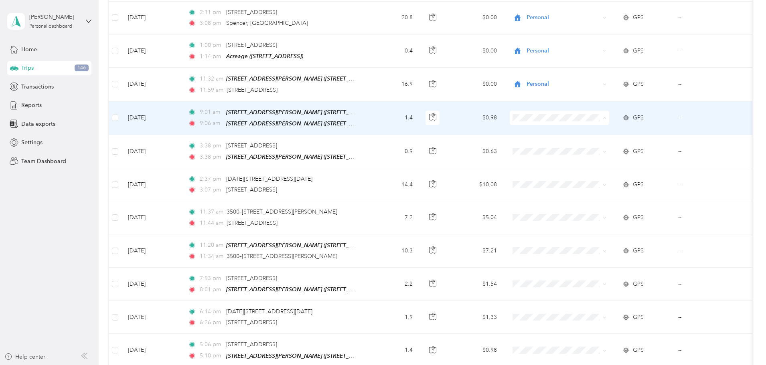
click at [590, 125] on span "Personal" at bounding box center [630, 128] width 95 height 8
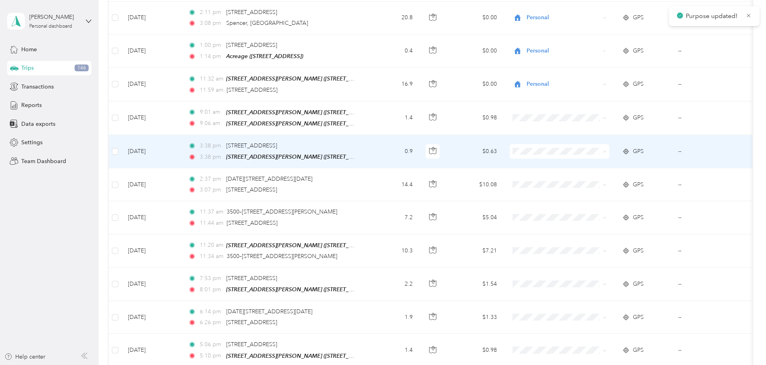
click at [588, 158] on span "Personal" at bounding box center [630, 160] width 95 height 8
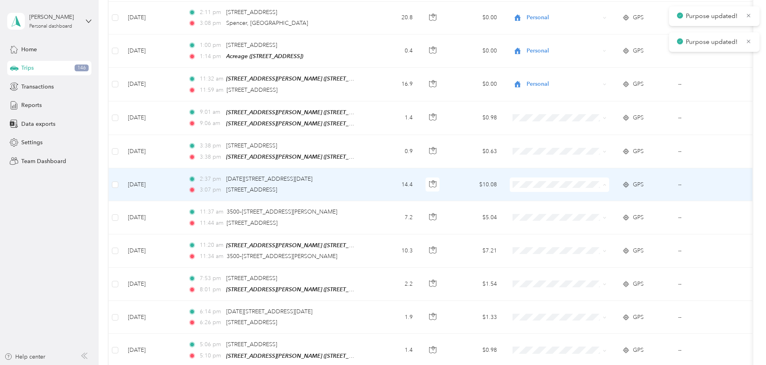
click at [590, 188] on li "Personal" at bounding box center [623, 194] width 121 height 14
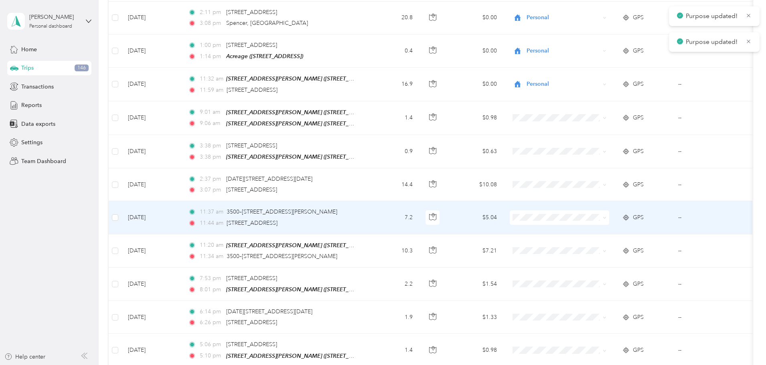
click at [592, 225] on span "Personal" at bounding box center [630, 227] width 95 height 8
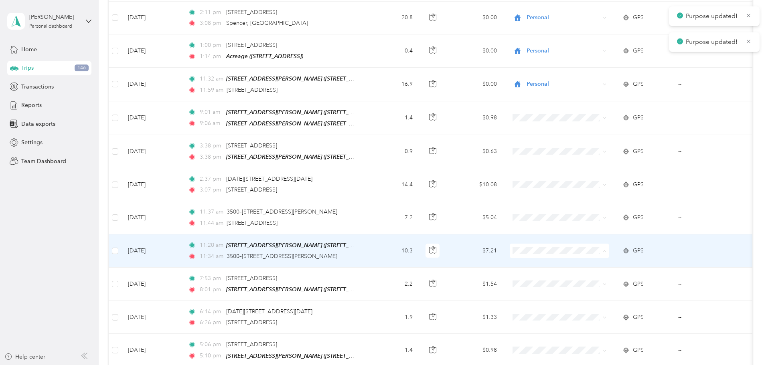
click at [595, 254] on li "Personal" at bounding box center [623, 260] width 121 height 14
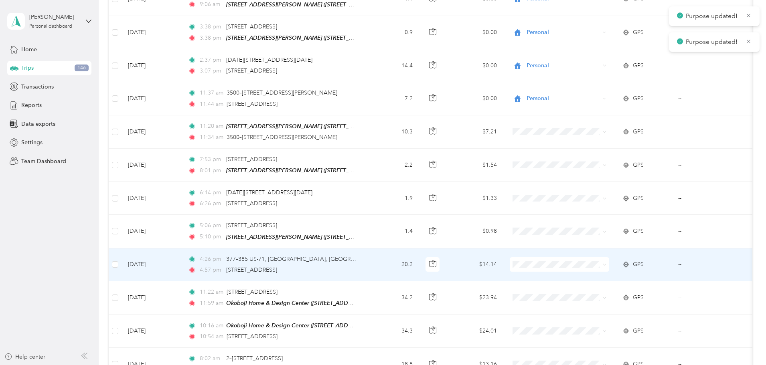
scroll to position [1822, 0]
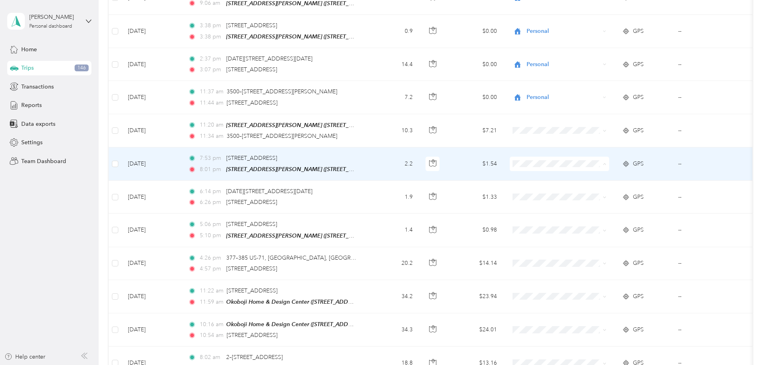
click at [592, 172] on span "Personal" at bounding box center [630, 172] width 95 height 8
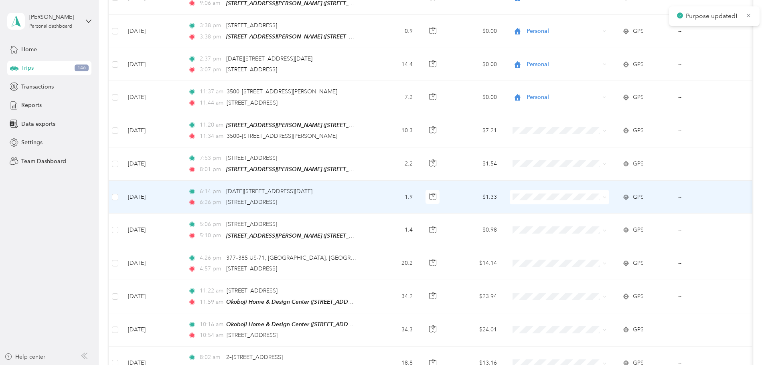
click at [592, 203] on span "Personal" at bounding box center [630, 205] width 95 height 8
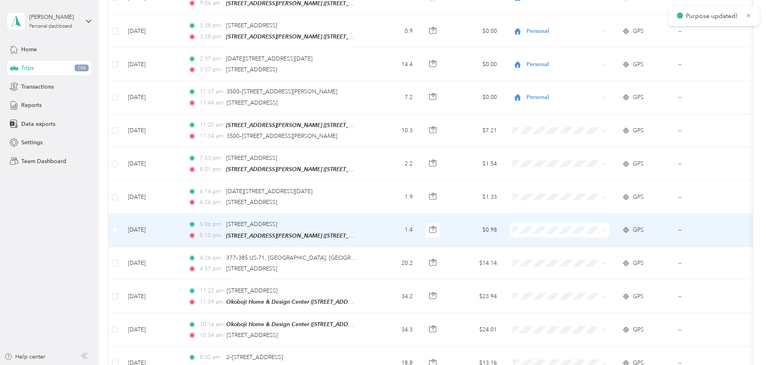
click at [599, 222] on span "Cooperative Farmers Elevator (CFE)" at bounding box center [630, 224] width 95 height 8
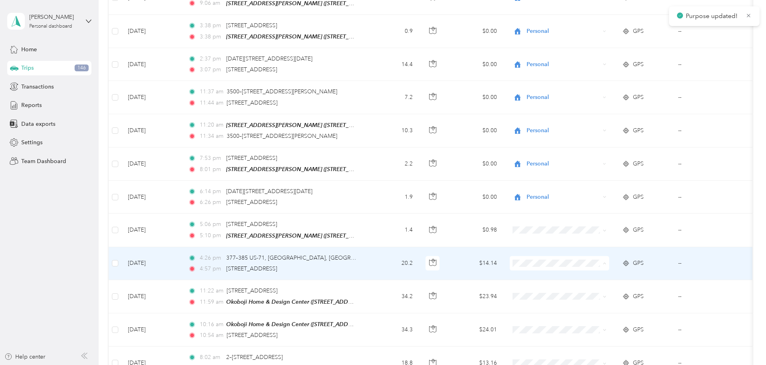
click at [594, 254] on span "Cooperative Farmers Elevator (CFE)" at bounding box center [630, 257] width 95 height 8
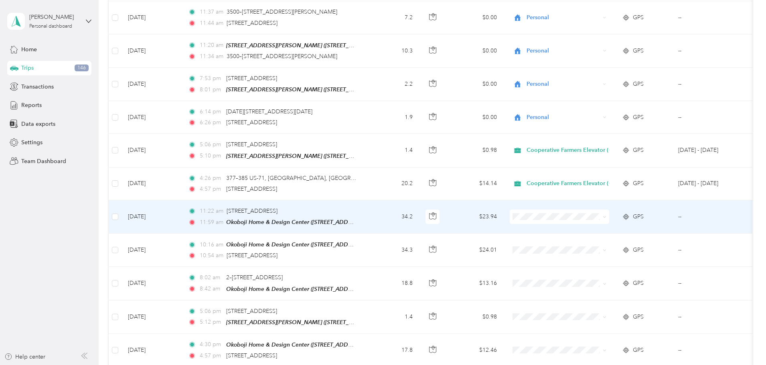
scroll to position [1902, 0]
click at [609, 209] on span at bounding box center [559, 216] width 99 height 14
click at [609, 223] on span "Personal" at bounding box center [630, 224] width 95 height 8
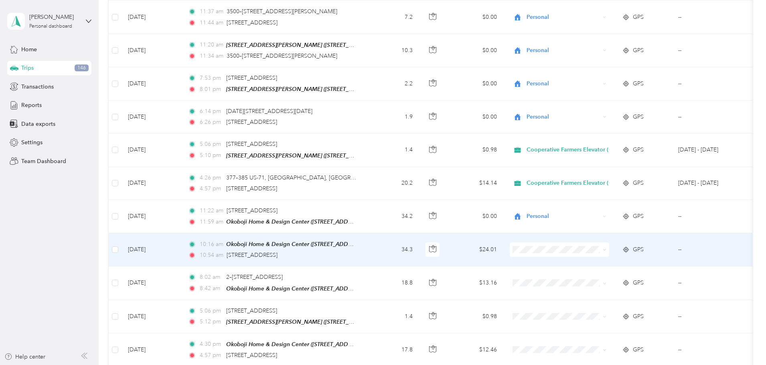
click at [613, 243] on span "Cooperative Farmers Elevator (CFE)" at bounding box center [630, 243] width 95 height 8
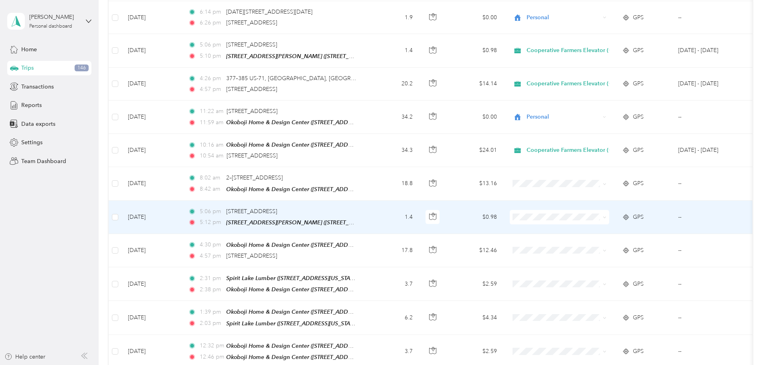
scroll to position [1943, 0]
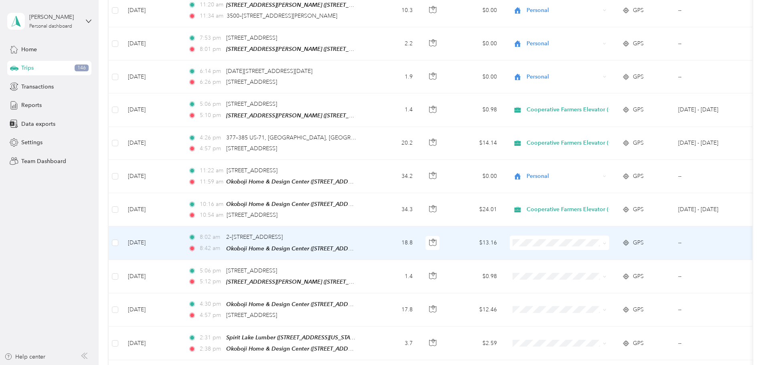
click at [592, 233] on span "Cooperative Farmers Elevator (CFE)" at bounding box center [630, 236] width 95 height 8
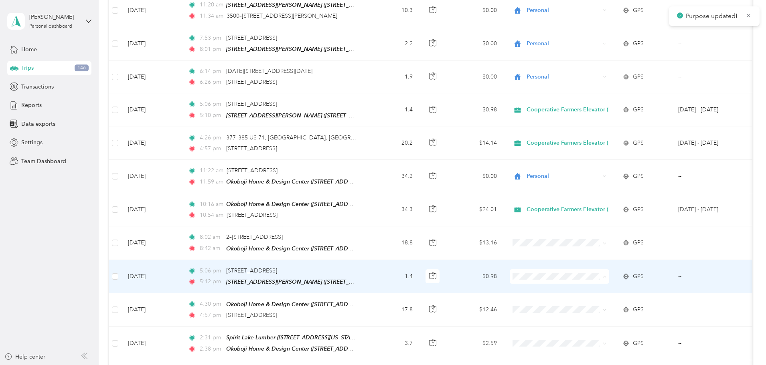
click at [598, 266] on span "Cooperative Farmers Elevator (CFE)" at bounding box center [630, 269] width 95 height 8
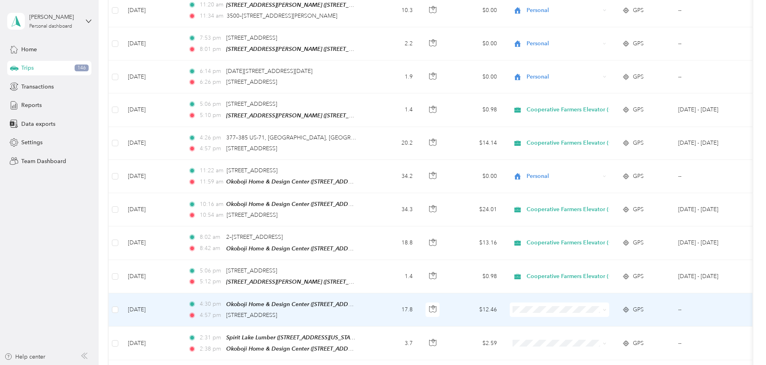
click at [598, 299] on span "Cooperative Farmers Elevator (CFE)" at bounding box center [630, 302] width 95 height 8
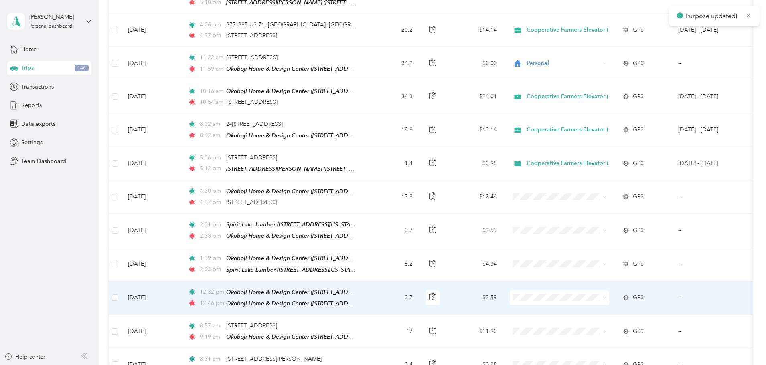
scroll to position [2063, 0]
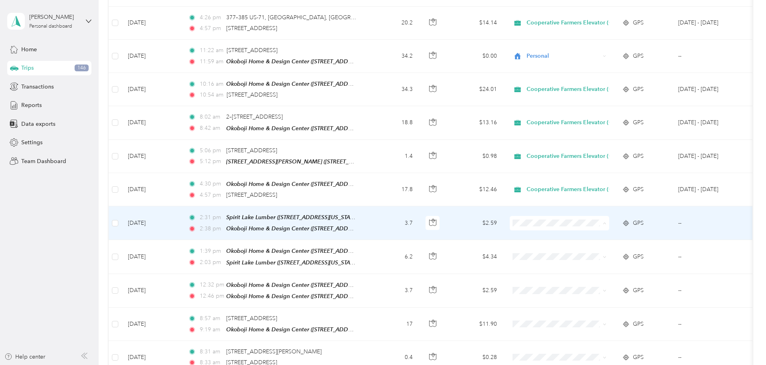
click at [606, 213] on span "Cooperative Farmers Elevator (CFE)" at bounding box center [630, 215] width 95 height 8
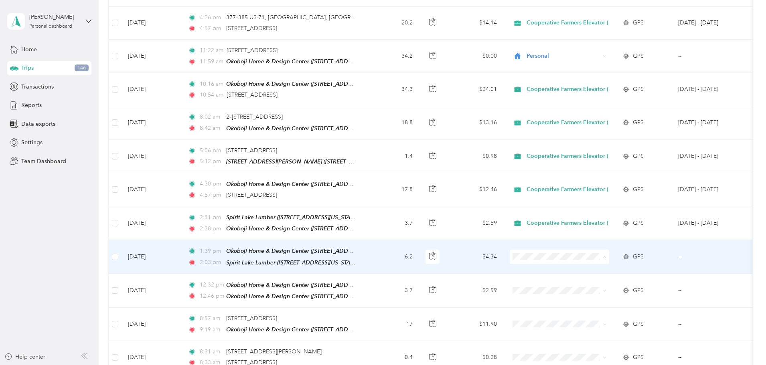
click at [594, 251] on li "Cooperative Farmers Elevator (CFE)" at bounding box center [623, 248] width 121 height 14
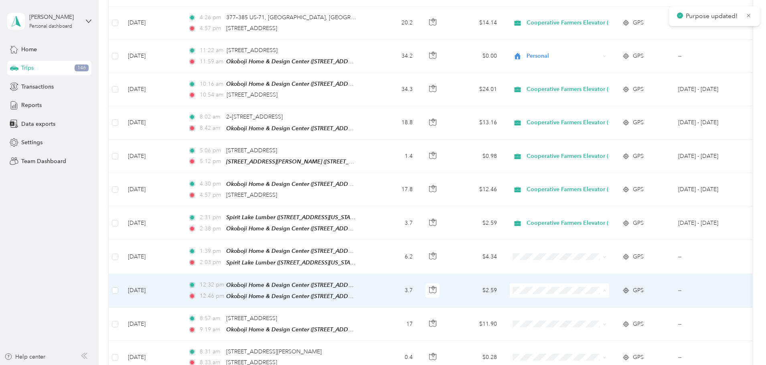
click at [597, 283] on span "Cooperative Farmers Elevator (CFE)" at bounding box center [630, 280] width 95 height 8
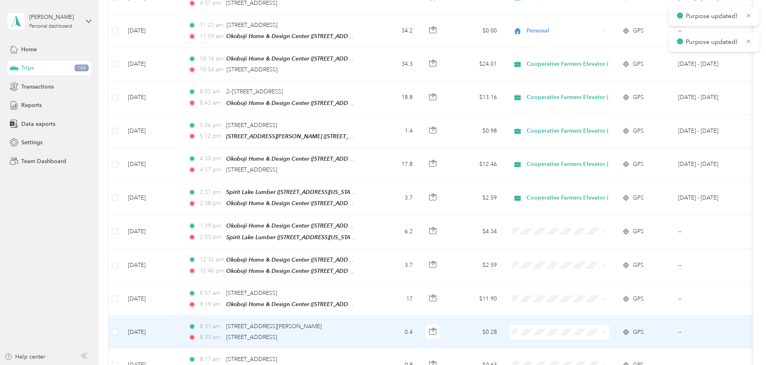
scroll to position [2183, 0]
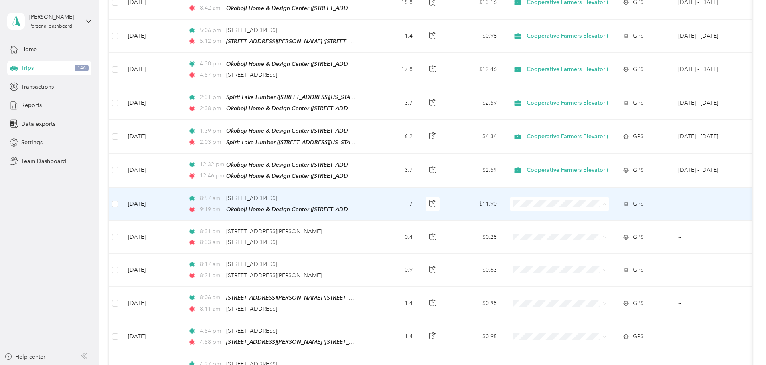
click at [577, 189] on span "Cooperative Farmers Elevator (CFE)" at bounding box center [623, 193] width 109 height 8
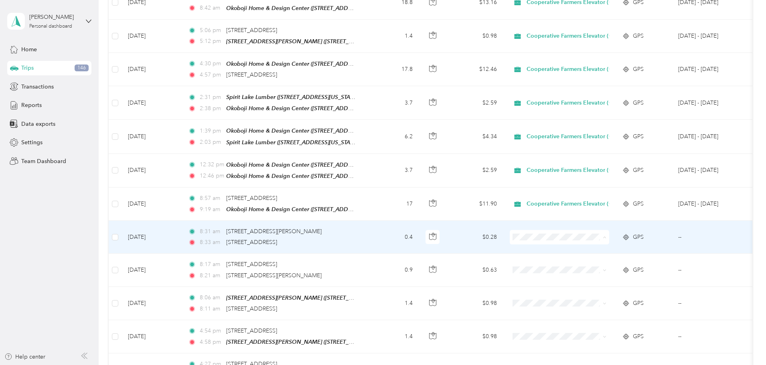
click at [591, 236] on span "Personal" at bounding box center [630, 240] width 95 height 8
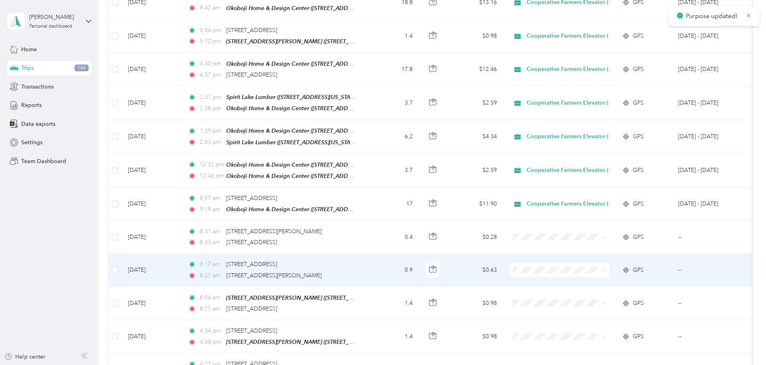
click at [595, 259] on span "Cooperative Farmers Elevator (CFE)" at bounding box center [630, 259] width 95 height 8
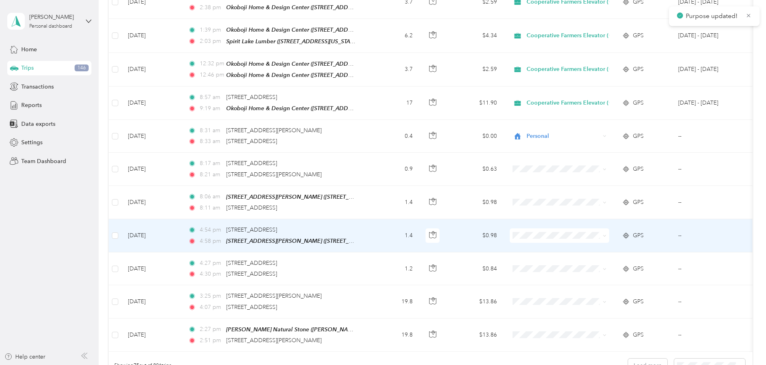
scroll to position [2344, 0]
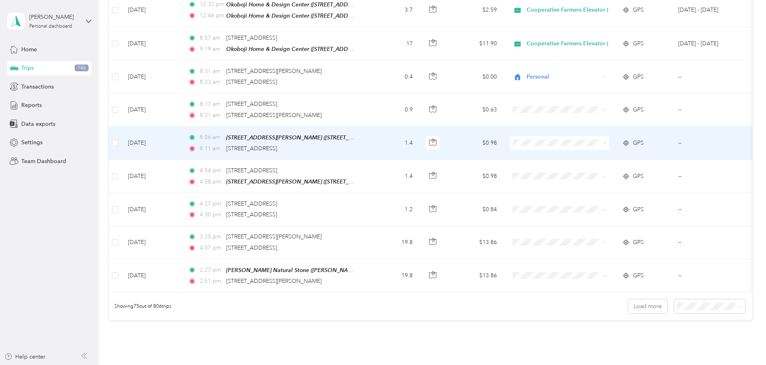
click at [585, 136] on li "Cooperative Farmers Elevator (CFE)" at bounding box center [623, 132] width 121 height 14
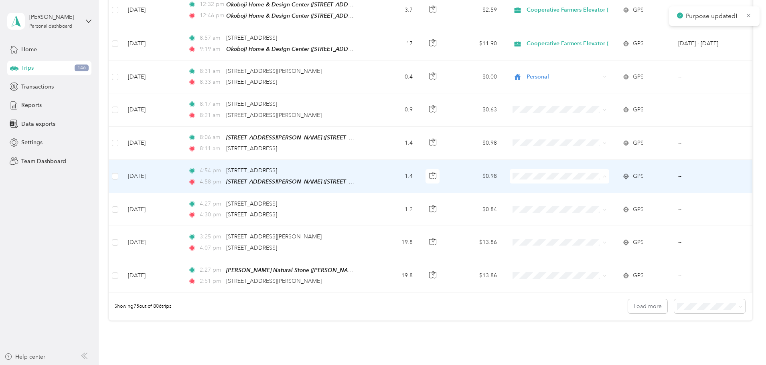
click at [595, 164] on span "Cooperative Farmers Elevator (CFE)" at bounding box center [630, 164] width 95 height 8
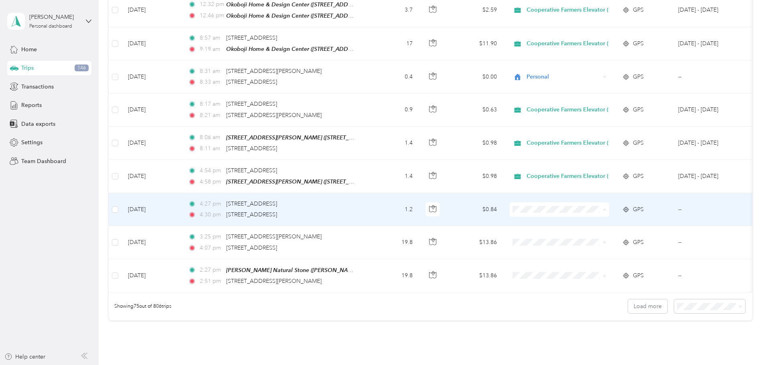
click at [598, 197] on span "Cooperative Farmers Elevator (CFE)" at bounding box center [630, 198] width 95 height 8
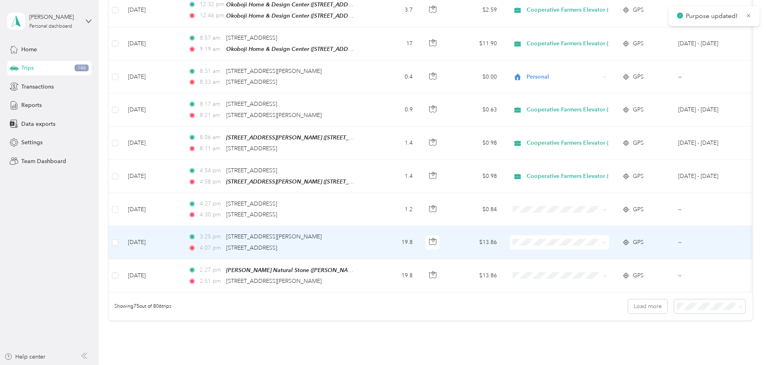
click at [596, 229] on span "Cooperative Farmers Elevator (CFE)" at bounding box center [630, 231] width 95 height 8
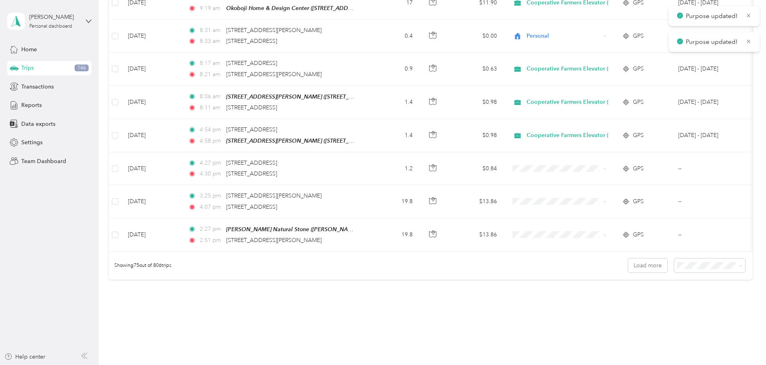
scroll to position [2389, 0]
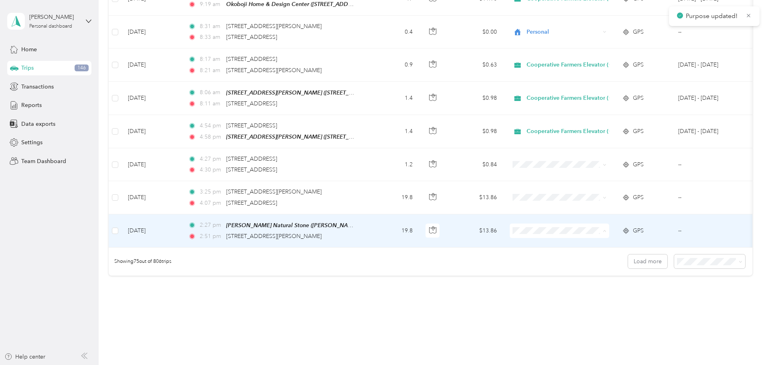
click at [603, 217] on span "Cooperative Farmers Elevator (CFE)" at bounding box center [630, 219] width 95 height 8
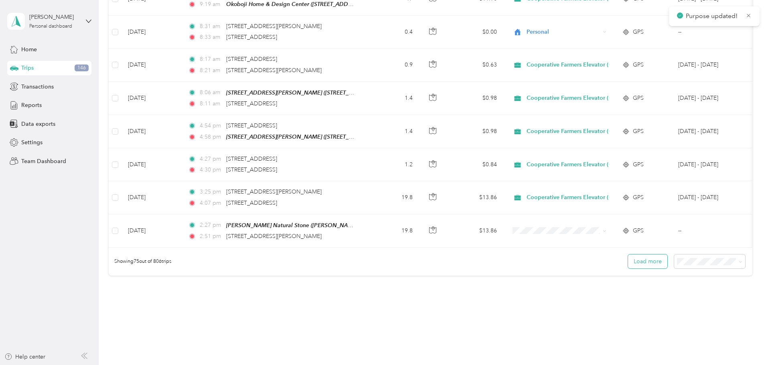
click at [628, 255] on button "Load more" at bounding box center [647, 262] width 39 height 14
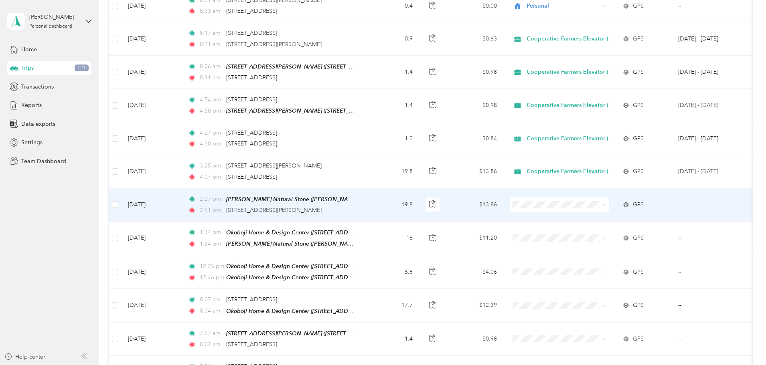
scroll to position [2429, 0]
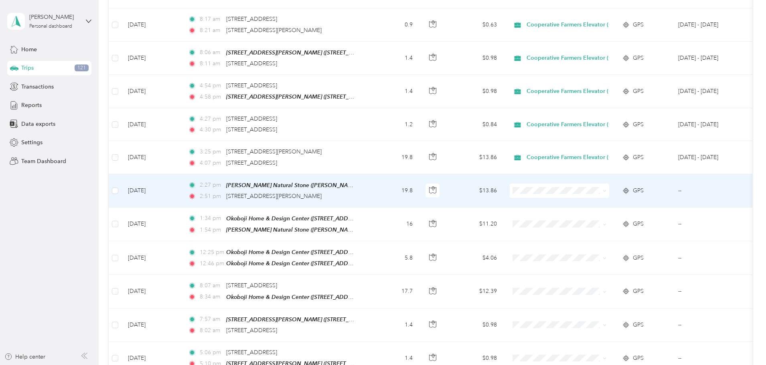
click at [592, 179] on span "Cooperative Farmers Elevator (CFE)" at bounding box center [630, 177] width 95 height 8
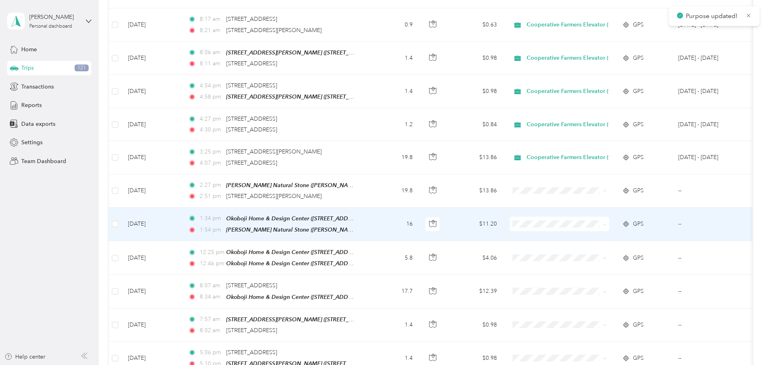
click at [588, 217] on span at bounding box center [559, 224] width 99 height 14
click at [589, 209] on span "Cooperative Farmers Elevator (CFE)" at bounding box center [630, 211] width 95 height 8
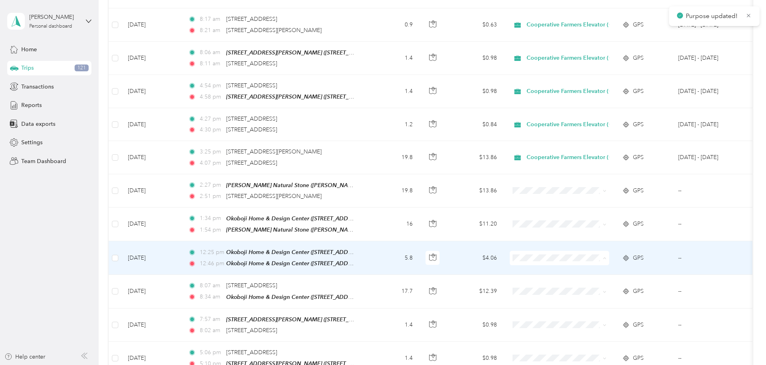
click at [582, 242] on span "Cooperative Farmers Elevator (CFE)" at bounding box center [623, 245] width 109 height 8
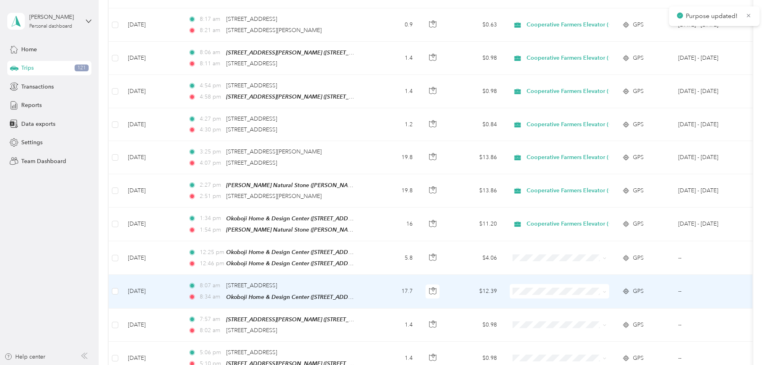
click at [592, 275] on span "Cooperative Farmers Elevator (CFE)" at bounding box center [630, 276] width 95 height 8
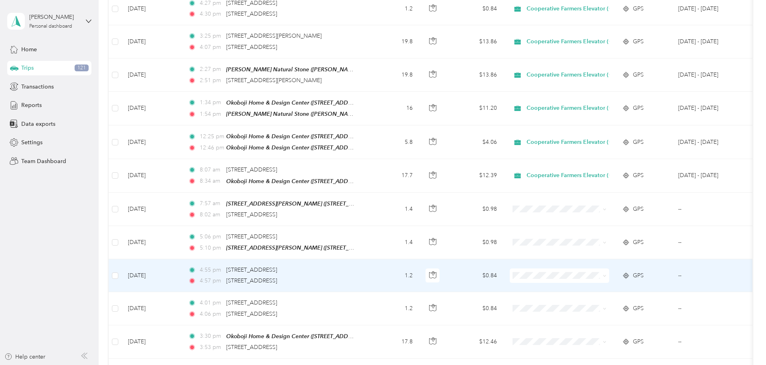
scroll to position [2549, 0]
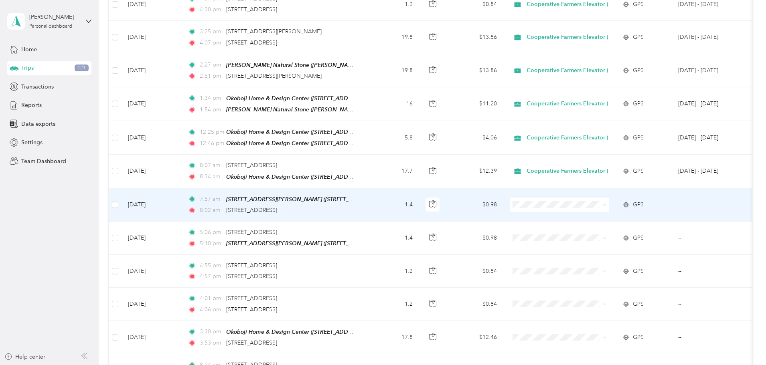
click at [606, 189] on span "Cooperative Farmers Elevator (CFE)" at bounding box center [630, 190] width 95 height 8
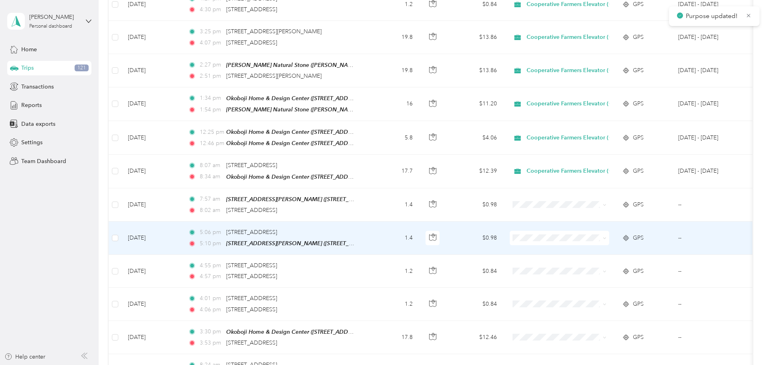
click at [604, 224] on span "Cooperative Farmers Elevator (CFE)" at bounding box center [630, 222] width 95 height 8
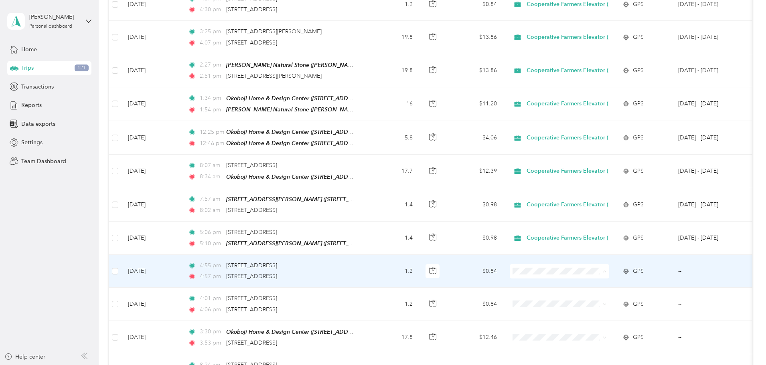
click at [591, 271] on li "Personal" at bounding box center [623, 270] width 121 height 14
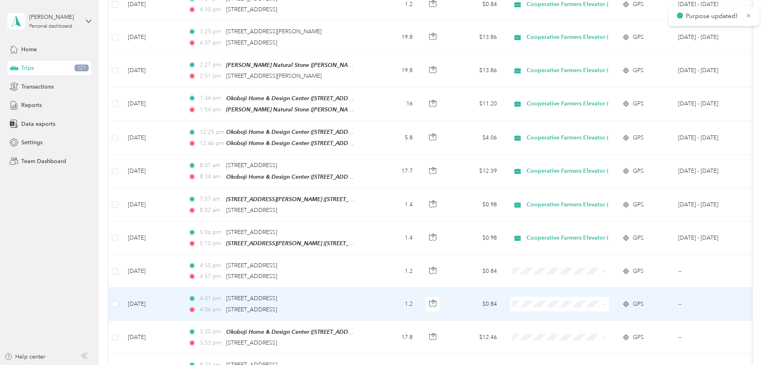
click at [595, 300] on span "Personal" at bounding box center [630, 303] width 95 height 8
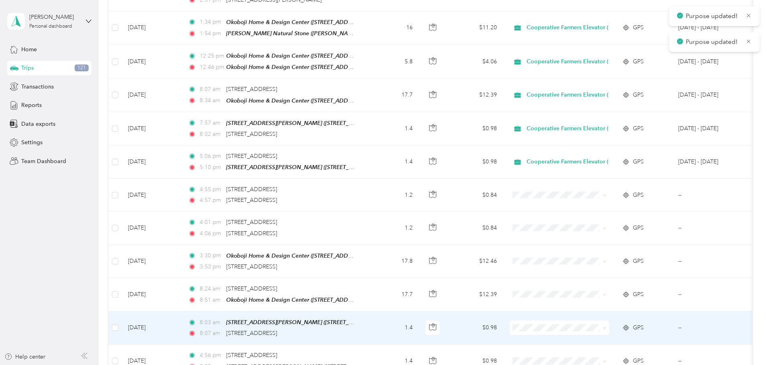
scroll to position [2629, 0]
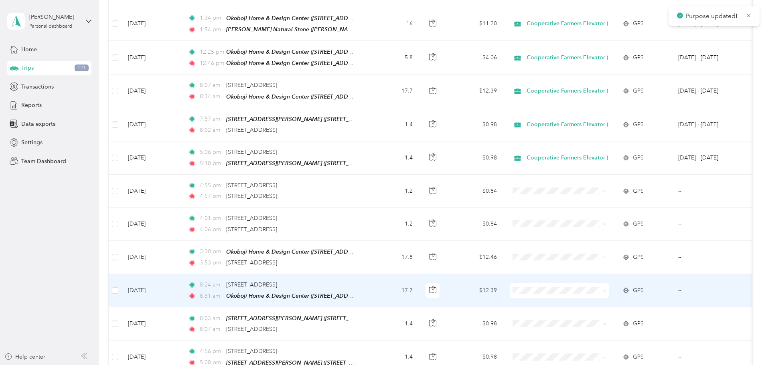
click at [573, 284] on span at bounding box center [559, 291] width 99 height 14
click at [604, 274] on span "Cooperative Farmers Elevator (CFE)" at bounding box center [630, 275] width 95 height 8
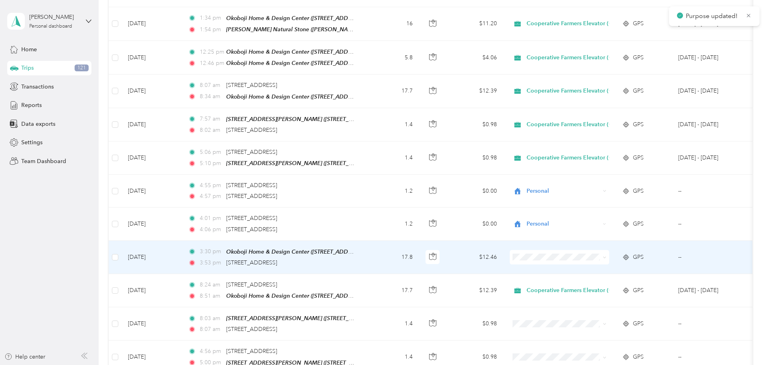
click at [586, 250] on span at bounding box center [559, 257] width 99 height 14
click at [600, 241] on span "Cooperative Farmers Elevator (CFE)" at bounding box center [630, 242] width 95 height 8
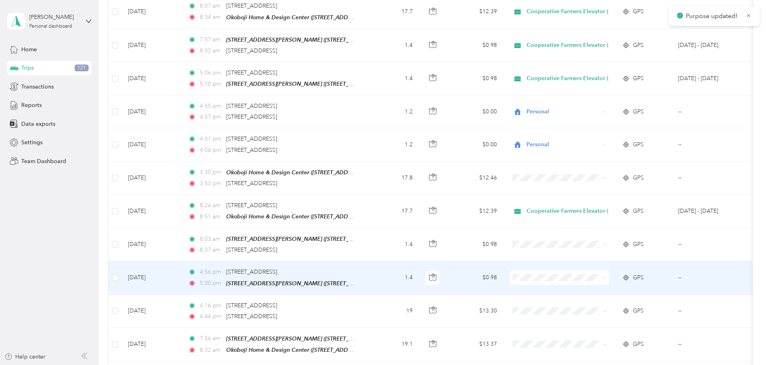
scroll to position [2709, 0]
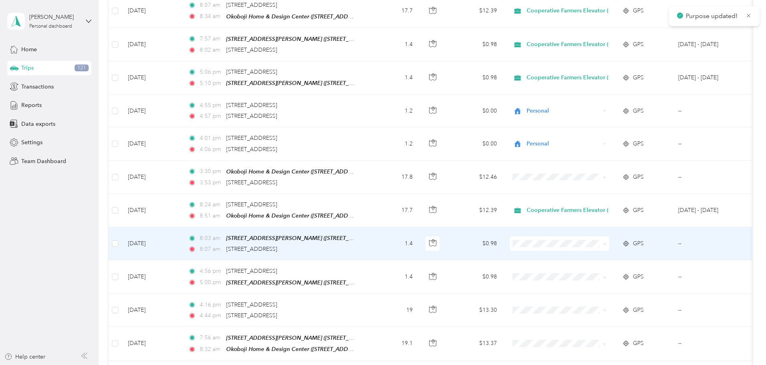
click at [589, 226] on span "Cooperative Farmers Elevator (CFE)" at bounding box center [630, 228] width 95 height 8
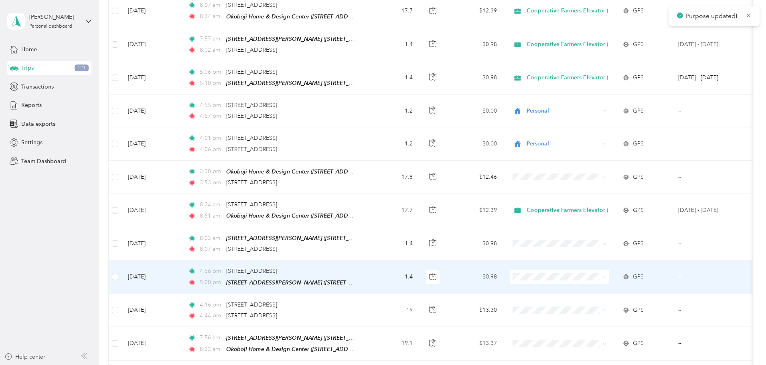
click at [587, 255] on li "Cooperative Farmers Elevator (CFE)" at bounding box center [623, 260] width 121 height 14
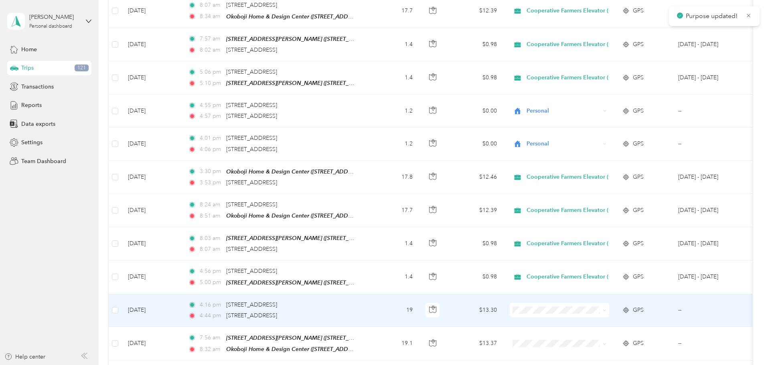
click at [584, 296] on li "Cooperative Farmers Elevator (CFE)" at bounding box center [623, 289] width 121 height 14
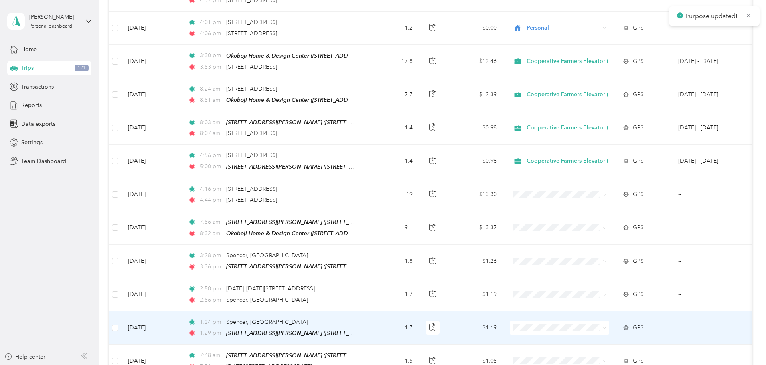
scroll to position [2830, 0]
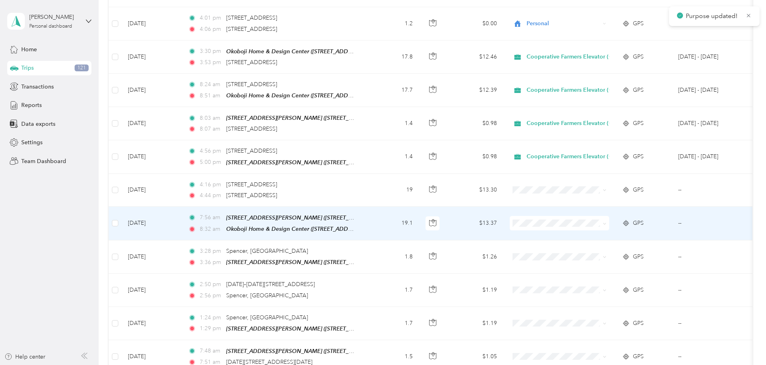
click at [584, 206] on span "Cooperative Farmers Elevator (CFE)" at bounding box center [630, 203] width 95 height 8
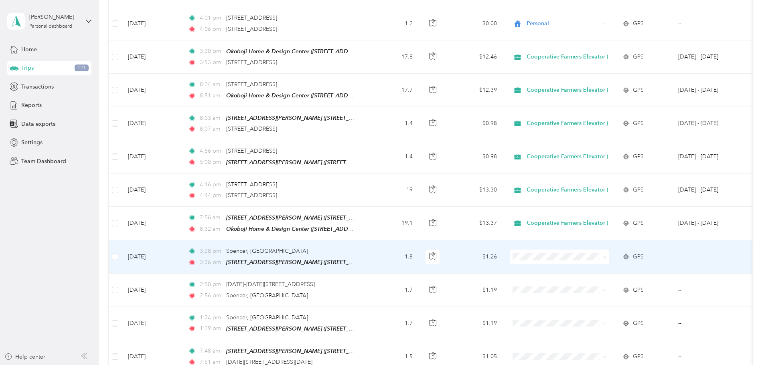
click at [592, 248] on li "Personal" at bounding box center [623, 254] width 121 height 14
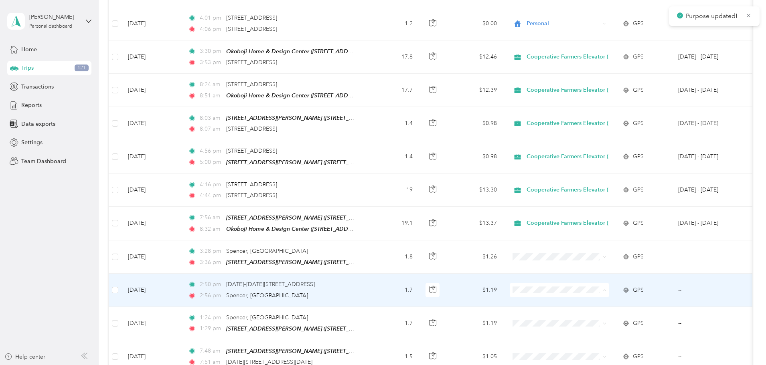
click at [598, 282] on span "Personal" at bounding box center [630, 286] width 95 height 8
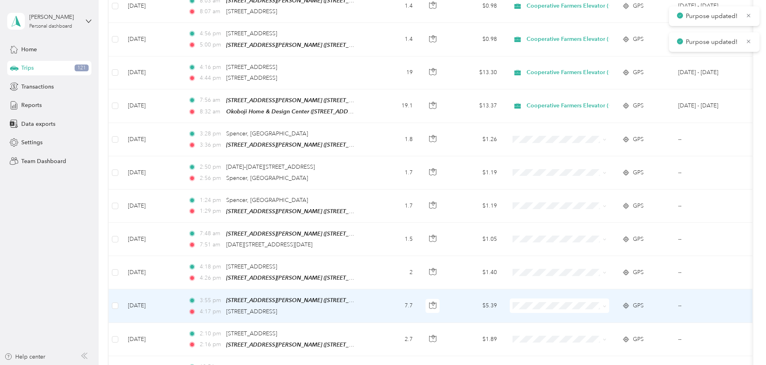
scroll to position [2950, 0]
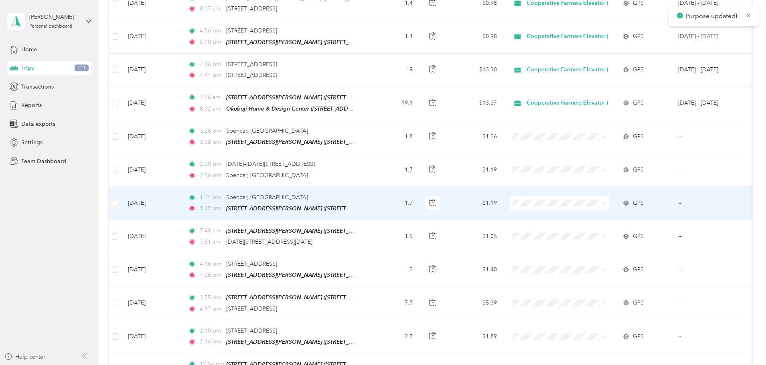
click at [580, 196] on span at bounding box center [559, 203] width 99 height 14
click at [588, 197] on span "Personal" at bounding box center [630, 199] width 95 height 8
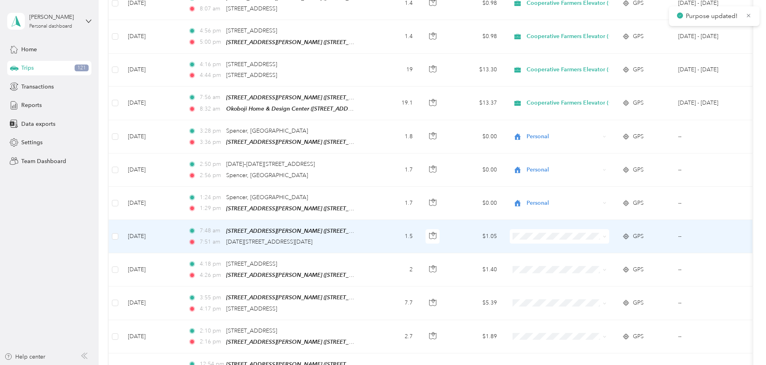
click at [592, 225] on li "Personal" at bounding box center [623, 232] width 121 height 14
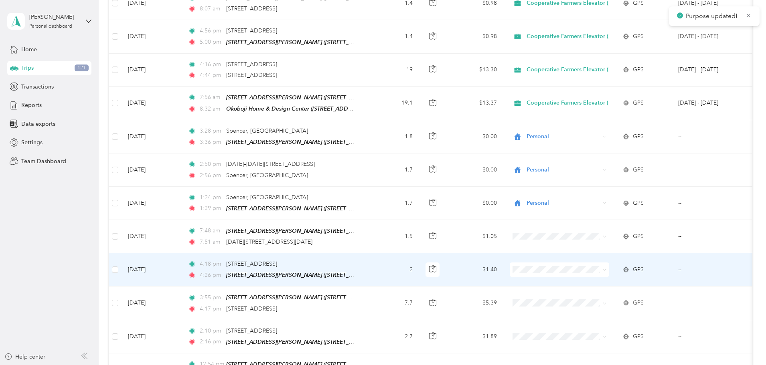
click at [589, 262] on span "Personal" at bounding box center [630, 264] width 95 height 8
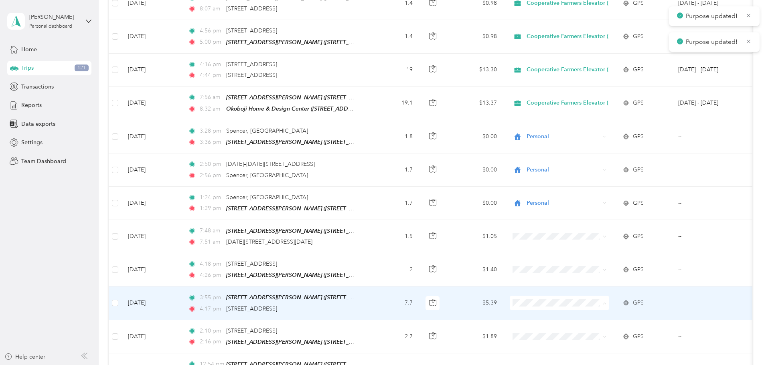
click at [590, 293] on li "Personal" at bounding box center [623, 298] width 121 height 14
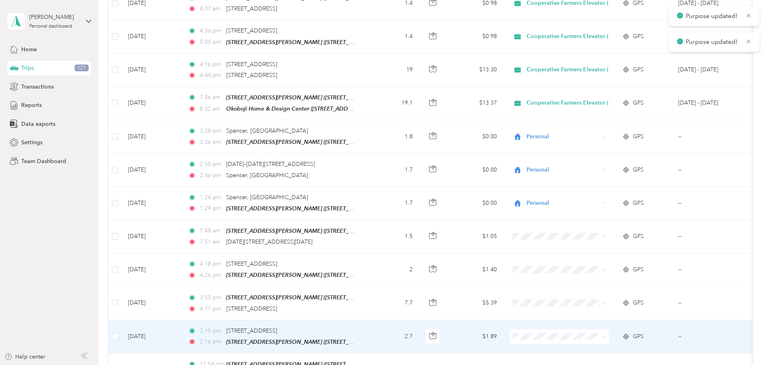
click at [601, 329] on span "Personal" at bounding box center [630, 331] width 95 height 8
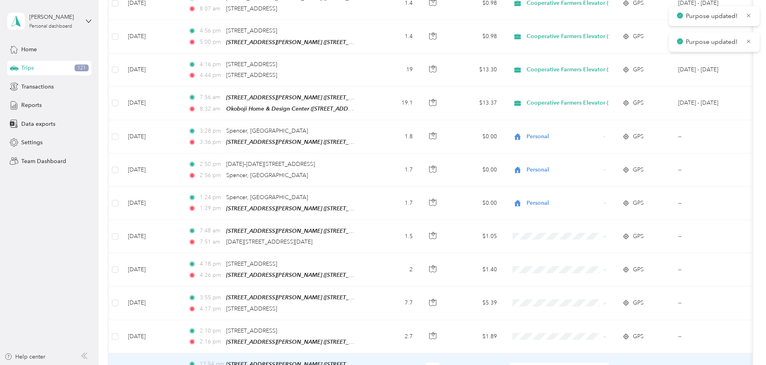
click at [598, 322] on li "Personal" at bounding box center [623, 320] width 121 height 14
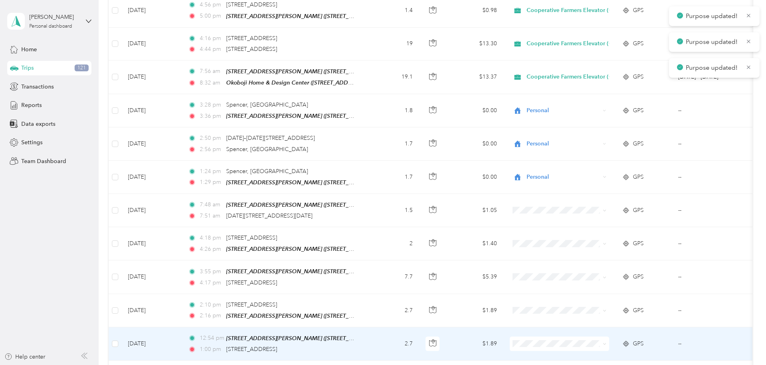
scroll to position [3070, 0]
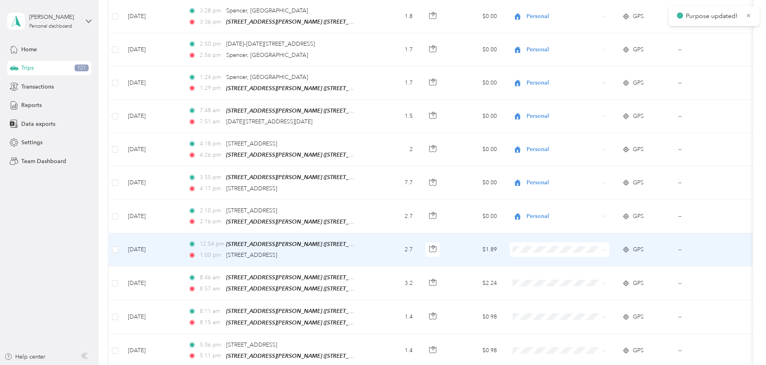
click at [599, 243] on span at bounding box center [559, 250] width 99 height 14
click at [587, 242] on span "Personal" at bounding box center [630, 243] width 95 height 8
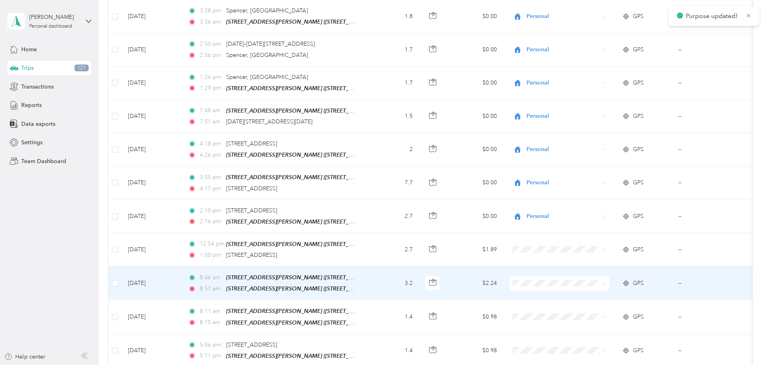
click at [594, 275] on span "Personal" at bounding box center [630, 277] width 95 height 8
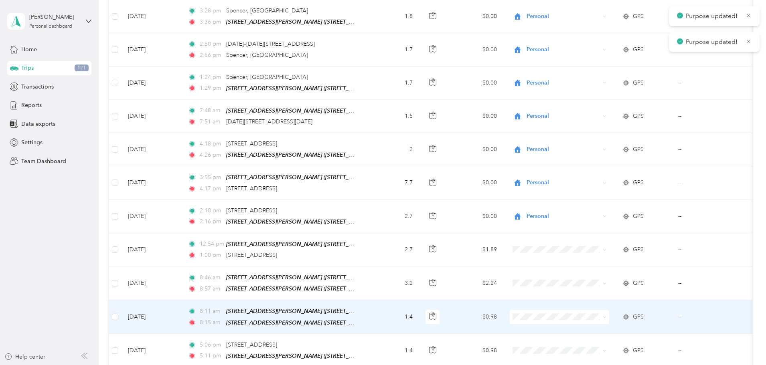
click at [587, 310] on span at bounding box center [559, 317] width 99 height 14
click at [586, 306] on span "Personal" at bounding box center [630, 309] width 95 height 8
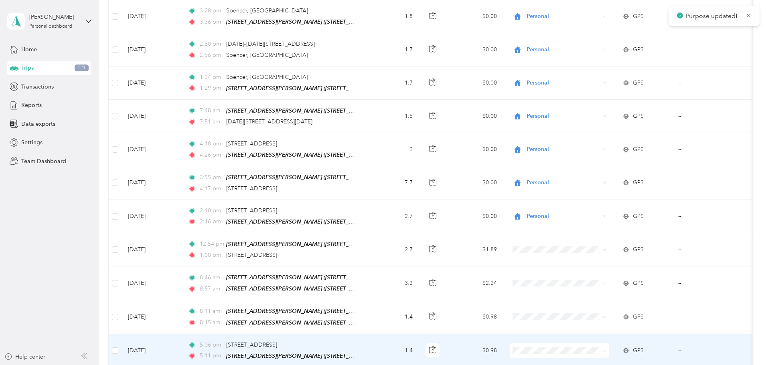
click at [611, 329] on li "Cooperative Farmers Elevator (CFE)" at bounding box center [623, 329] width 121 height 14
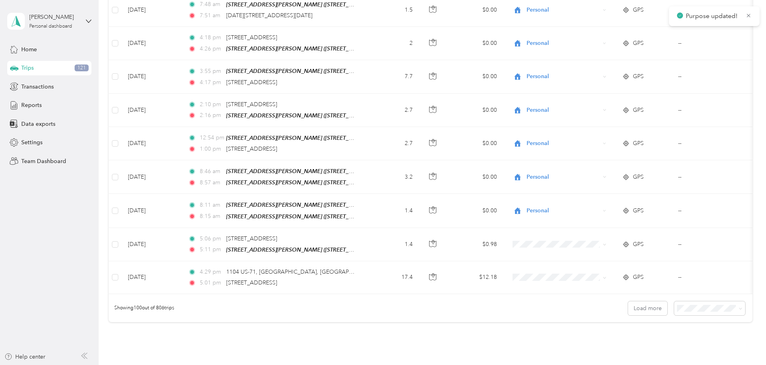
scroll to position [3191, 0]
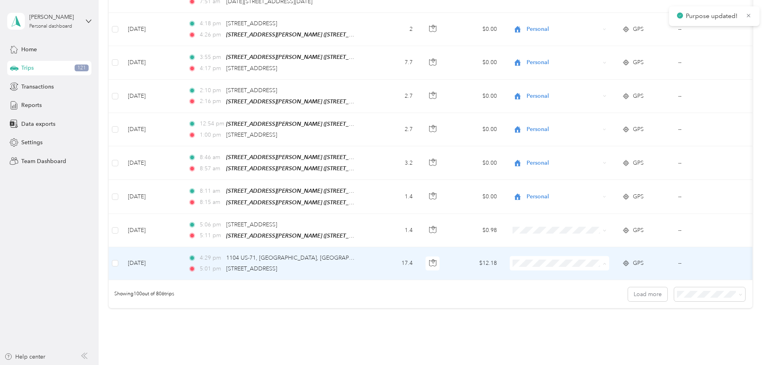
click at [612, 243] on li "Cooperative Farmers Elevator (CFE)" at bounding box center [623, 241] width 121 height 14
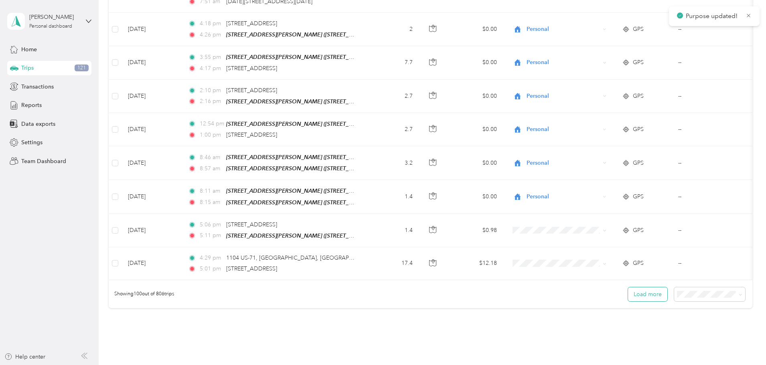
click at [628, 288] on button "Load more" at bounding box center [647, 295] width 39 height 14
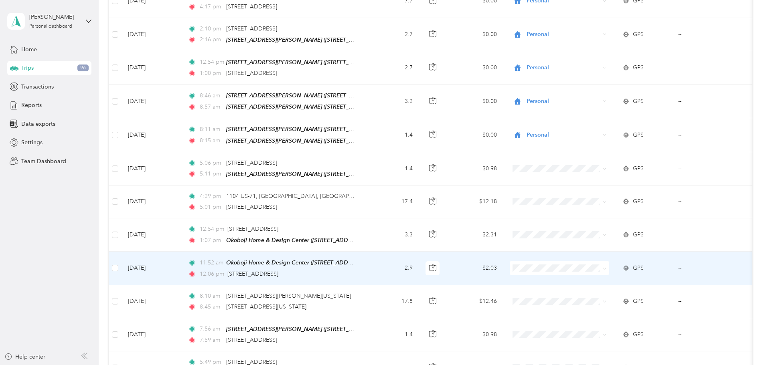
scroll to position [3271, 0]
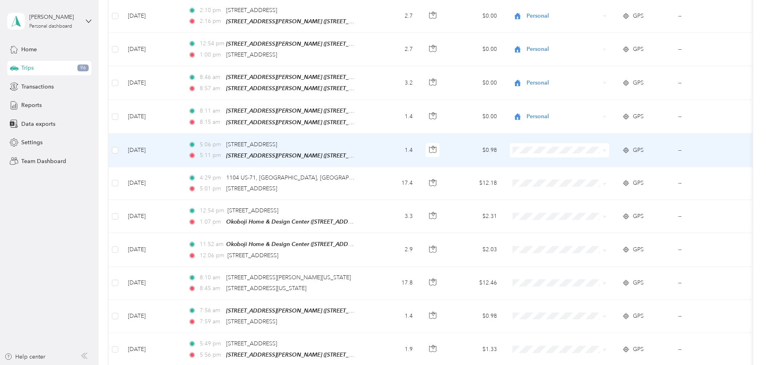
click at [619, 128] on span "Cooperative Farmers Elevator (CFE)" at bounding box center [630, 126] width 95 height 8
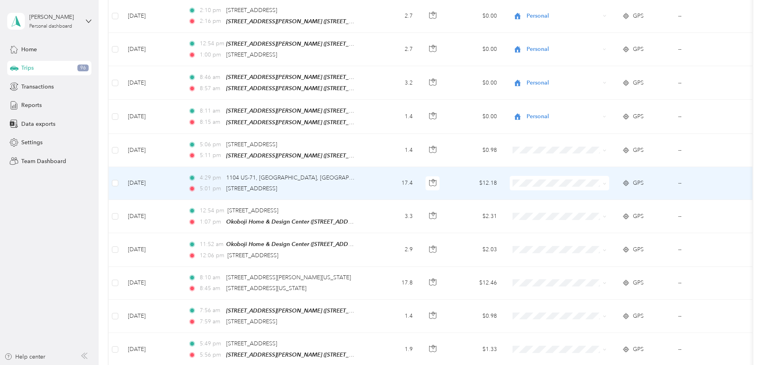
click at [607, 176] on span at bounding box center [559, 183] width 99 height 14
click at [606, 160] on span "Cooperative Farmers Elevator (CFE)" at bounding box center [630, 158] width 95 height 8
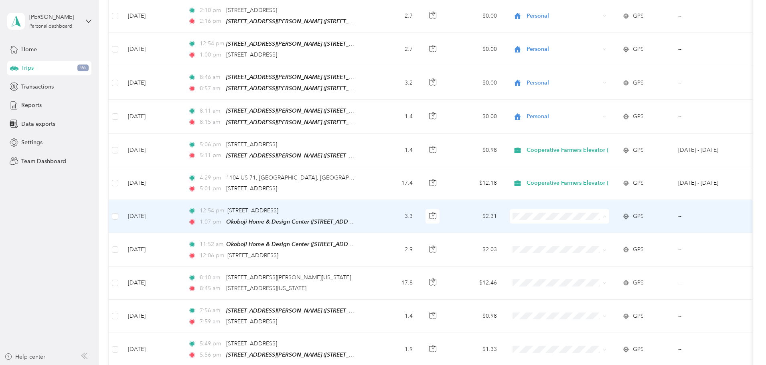
click at [614, 192] on span "Cooperative Farmers Elevator (CFE)" at bounding box center [630, 194] width 95 height 8
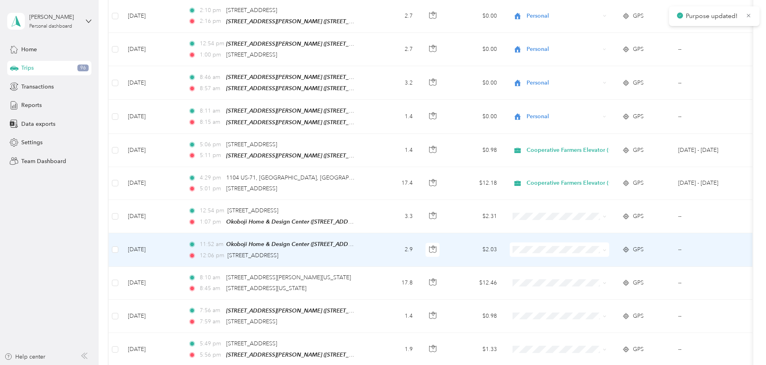
click at [610, 233] on td at bounding box center [559, 249] width 112 height 33
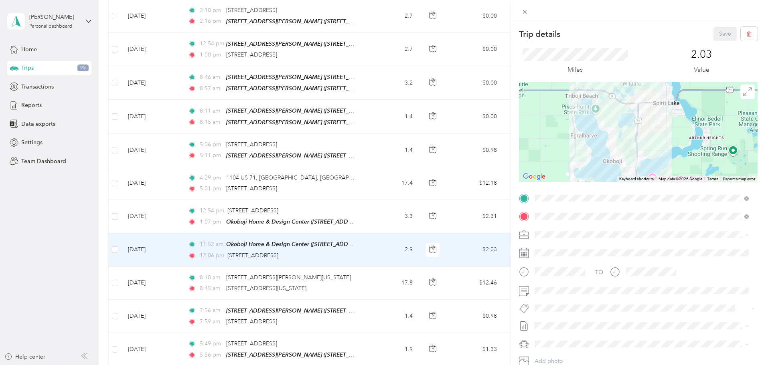
click at [128, 243] on div "Trip details Save This trip cannot be edited because it is either under review,…" at bounding box center [383, 182] width 766 height 365
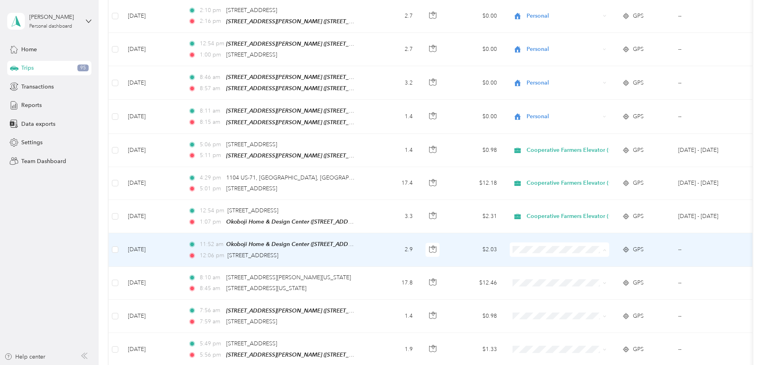
click at [591, 225] on span "Cooperative Farmers Elevator (CFE)" at bounding box center [630, 227] width 95 height 8
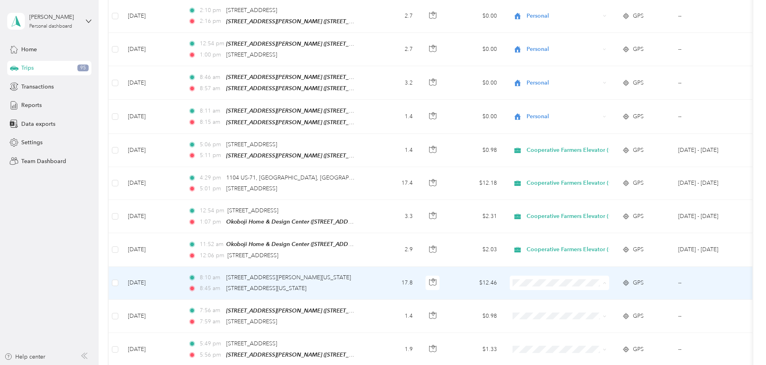
click at [616, 260] on span "Cooperative Farmers Elevator (CFE)" at bounding box center [630, 260] width 95 height 8
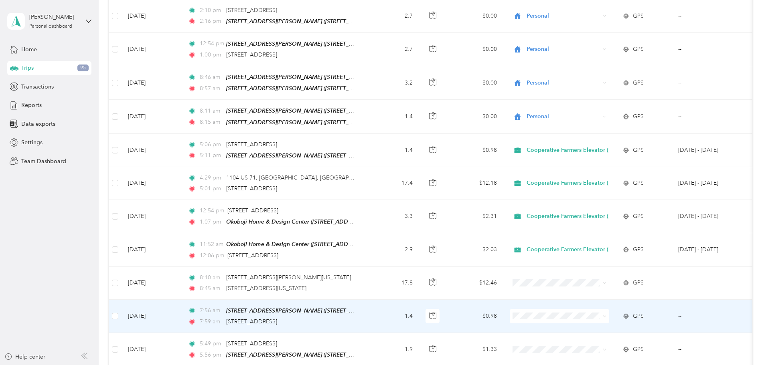
click at [596, 292] on span "Cooperative Farmers Elevator (CFE)" at bounding box center [630, 293] width 95 height 8
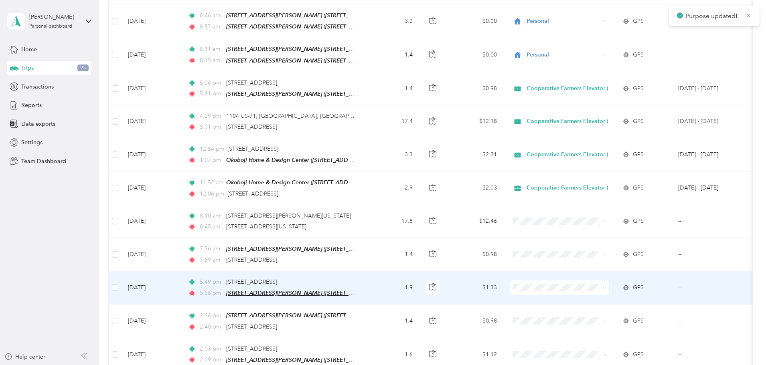
scroll to position [3351, 0]
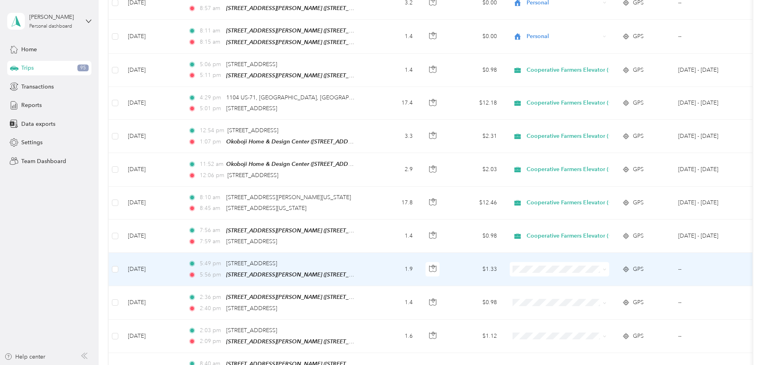
click at [609, 262] on span at bounding box center [559, 269] width 99 height 14
click at [597, 259] on span "Personal" at bounding box center [630, 260] width 95 height 8
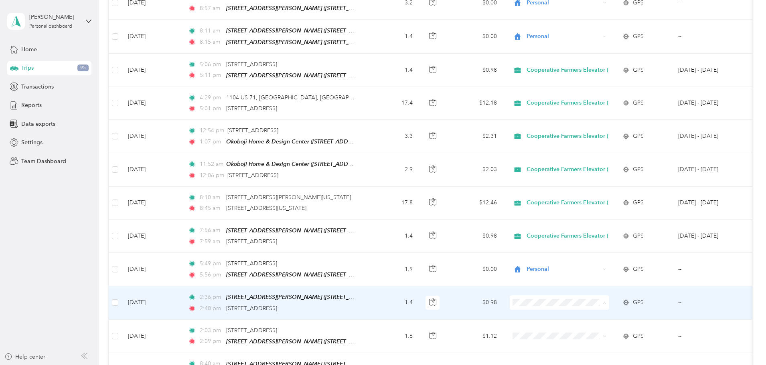
click at [610, 292] on span "Personal" at bounding box center [630, 293] width 95 height 8
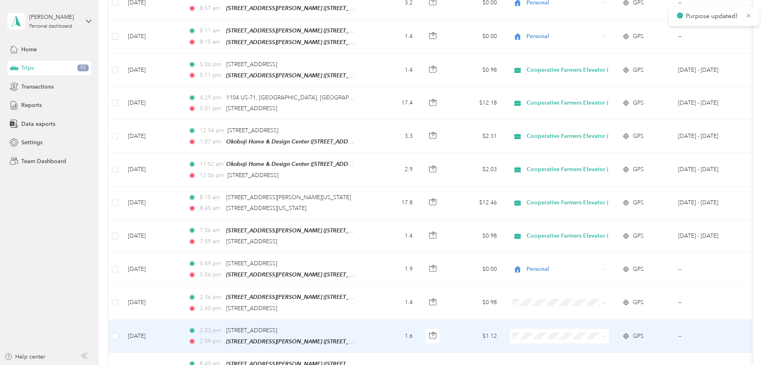
click at [602, 324] on span "Personal" at bounding box center [630, 325] width 95 height 8
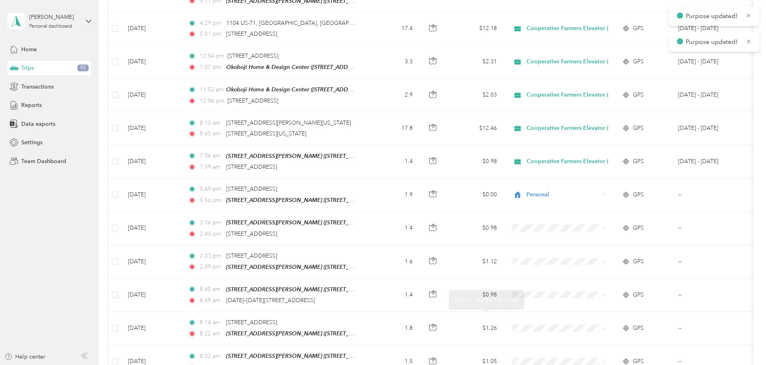
scroll to position [3511, 0]
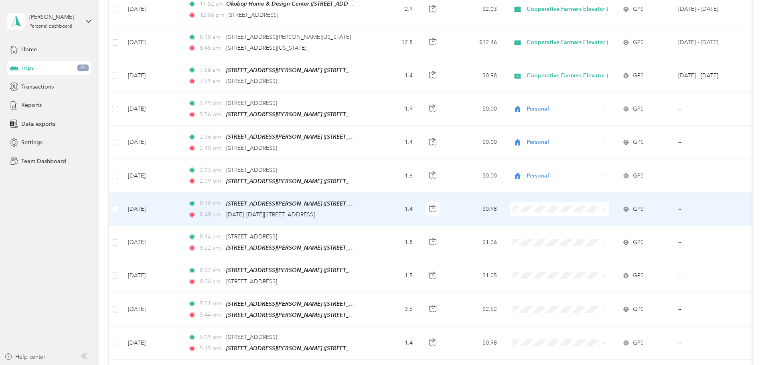
click at [586, 183] on span "Cooperative Farmers Elevator (CFE)" at bounding box center [630, 184] width 95 height 8
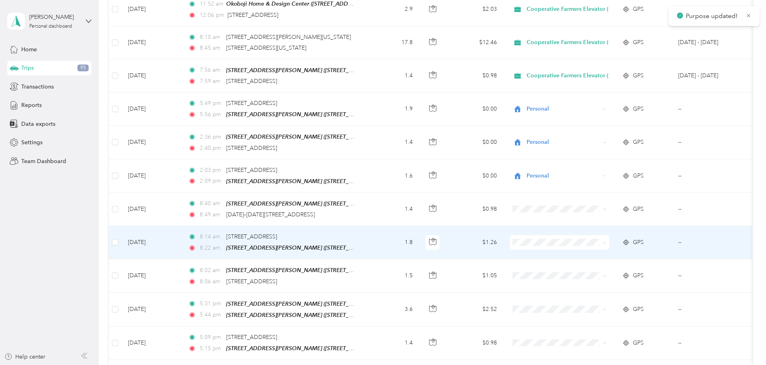
click at [586, 216] on span "Cooperative Farmers Elevator (CFE)" at bounding box center [630, 217] width 95 height 8
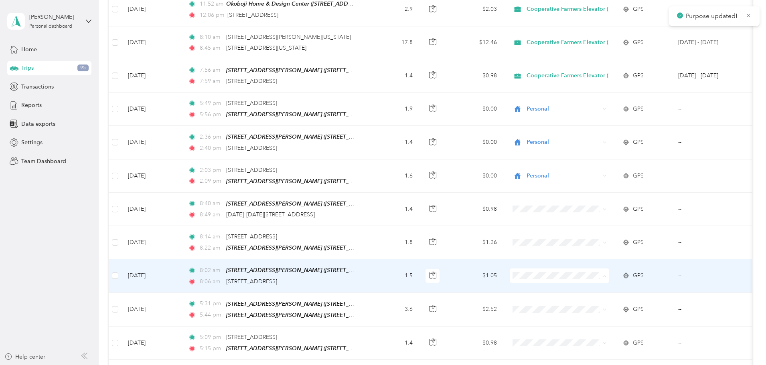
click at [585, 250] on span "Cooperative Farmers Elevator (CFE)" at bounding box center [630, 250] width 95 height 8
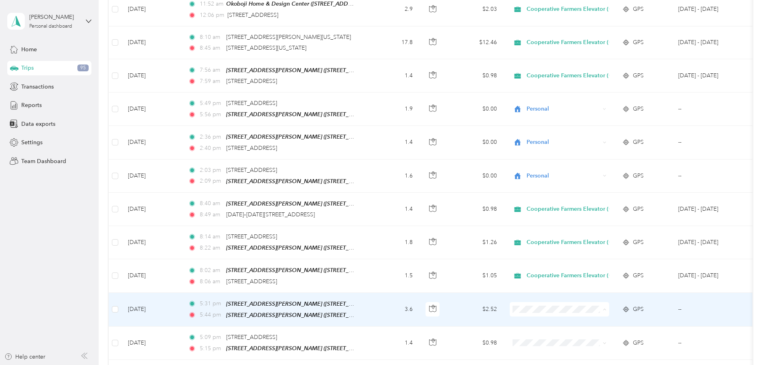
click at [588, 294] on span "Personal" at bounding box center [630, 297] width 95 height 8
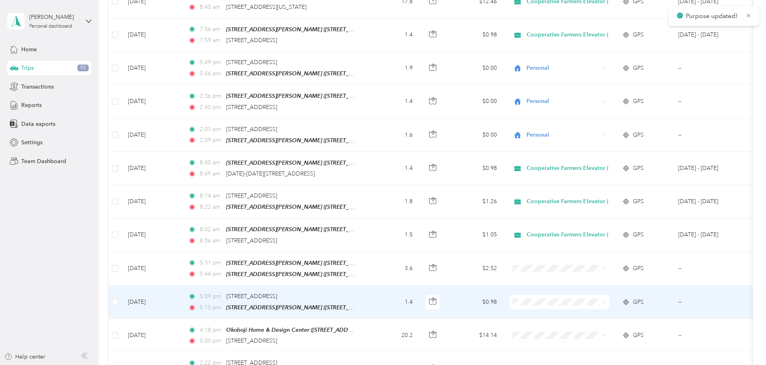
scroll to position [3592, 0]
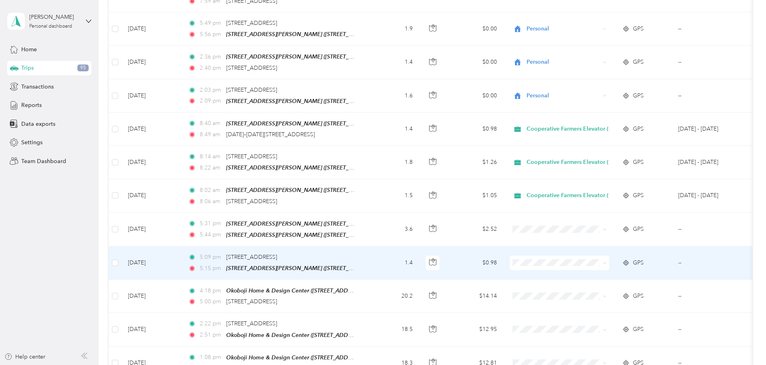
click at [587, 233] on span "Cooperative Farmers Elevator (CFE)" at bounding box center [630, 236] width 95 height 8
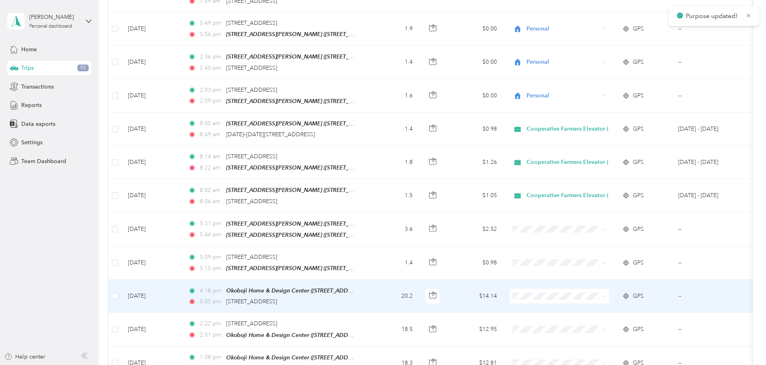
click at [592, 270] on span "Cooperative Farmers Elevator (CFE)" at bounding box center [630, 269] width 95 height 8
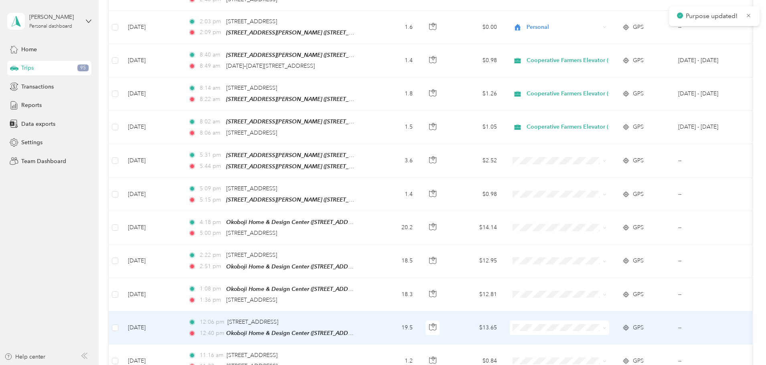
scroll to position [3672, 0]
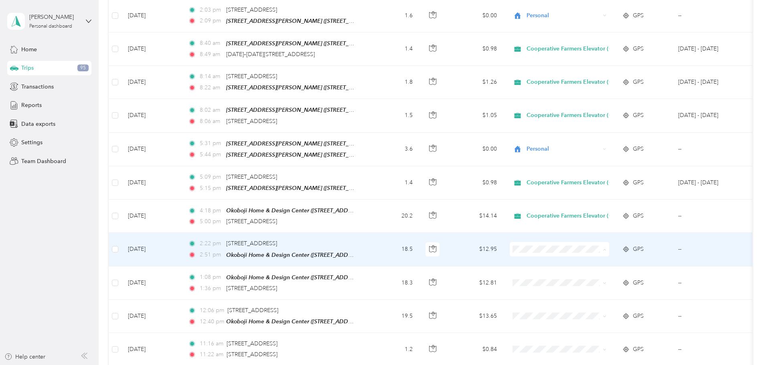
click at [588, 221] on span "Cooperative Farmers Elevator (CFE)" at bounding box center [630, 222] width 95 height 8
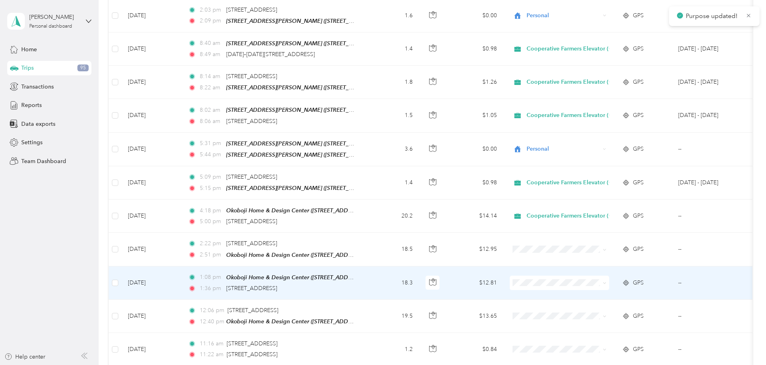
click at [590, 276] on span at bounding box center [559, 283] width 99 height 14
click at [600, 254] on span "Cooperative Farmers Elevator (CFE)" at bounding box center [630, 251] width 95 height 8
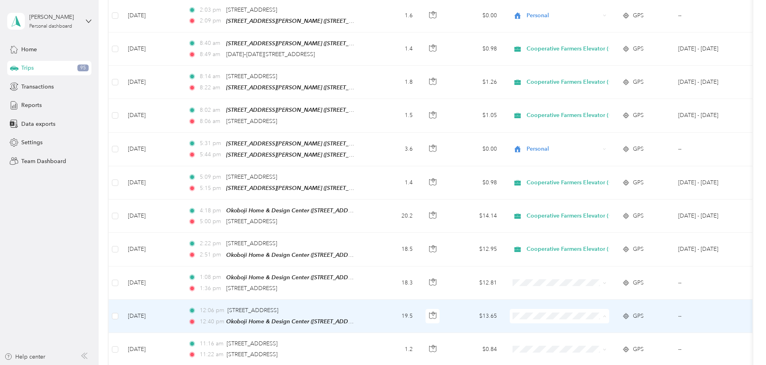
click at [596, 289] on span "Cooperative Farmers Elevator (CFE)" at bounding box center [630, 288] width 95 height 8
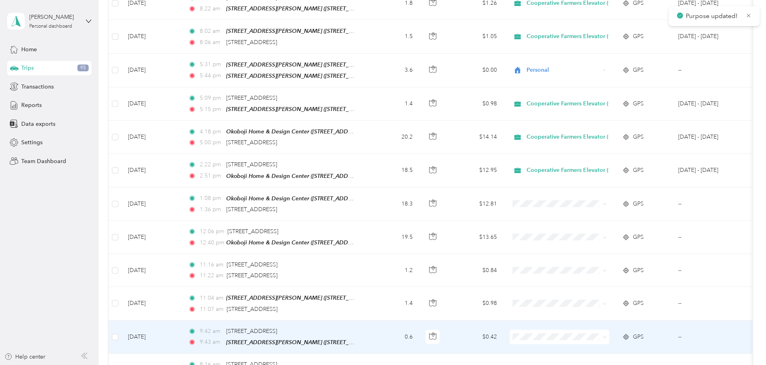
scroll to position [3752, 0]
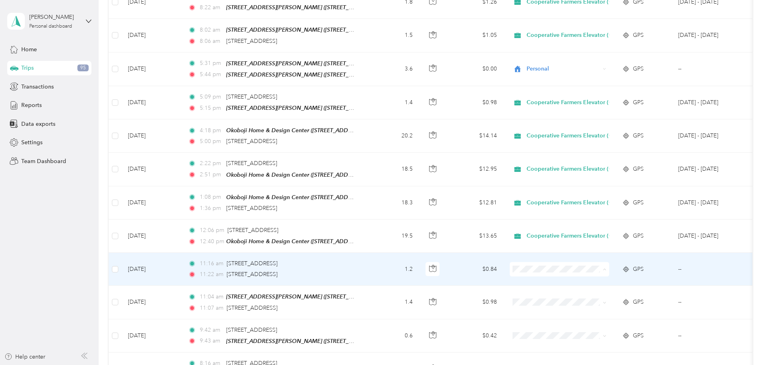
click at [589, 256] on li "Personal" at bounding box center [623, 255] width 121 height 14
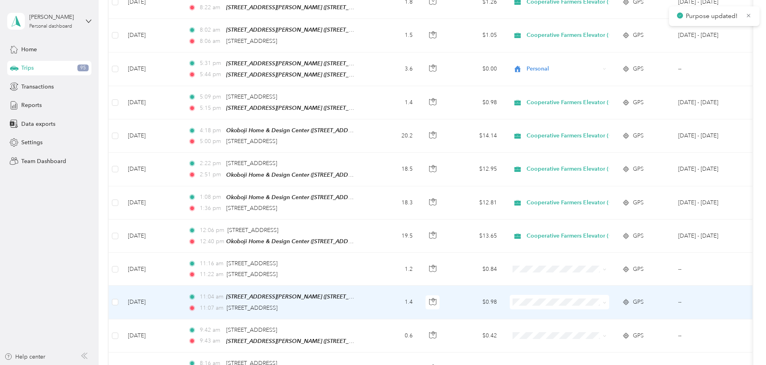
click at [588, 274] on span "Cooperative Farmers Elevator (CFE)" at bounding box center [630, 273] width 95 height 8
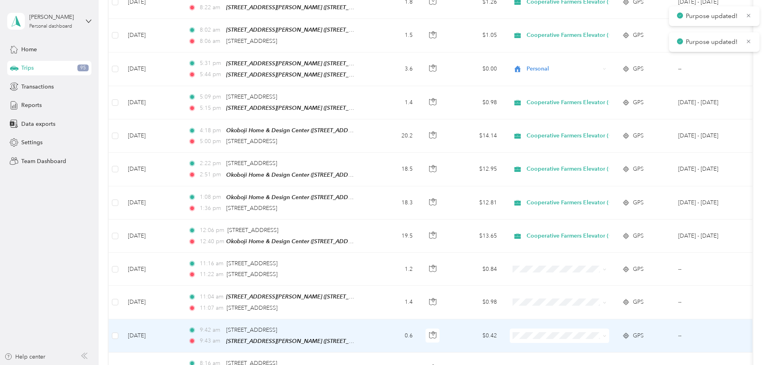
click at [588, 329] on span at bounding box center [559, 336] width 99 height 14
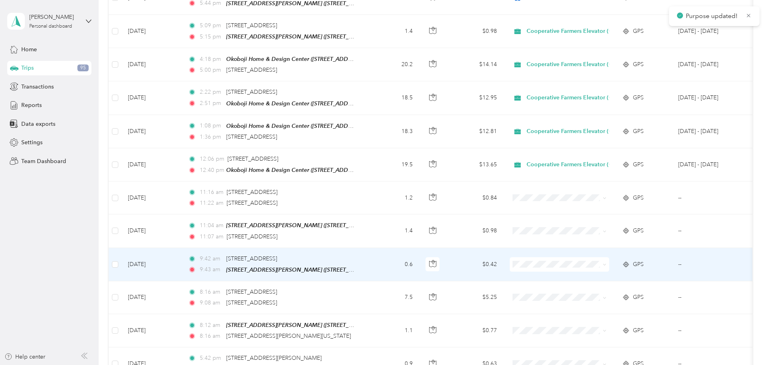
scroll to position [3832, 0]
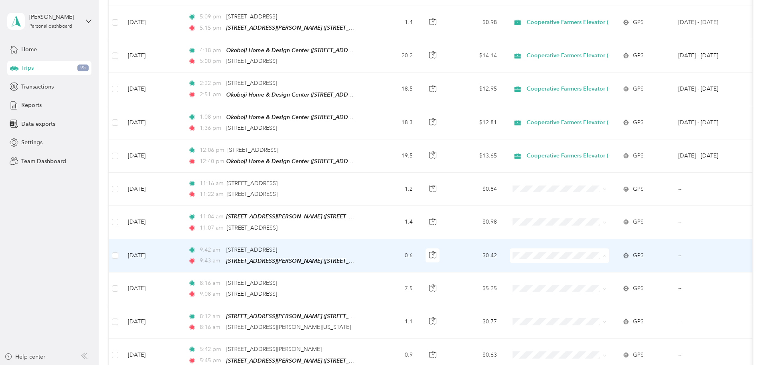
click at [594, 241] on span "Personal" at bounding box center [630, 240] width 95 height 8
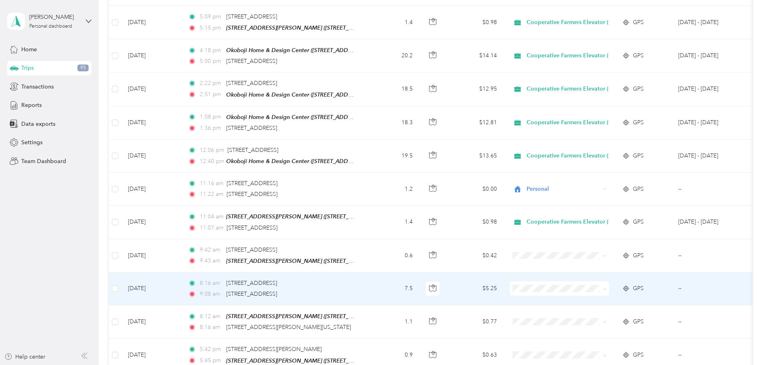
click at [598, 262] on li "Cooperative Farmers Elevator (CFE)" at bounding box center [623, 259] width 121 height 14
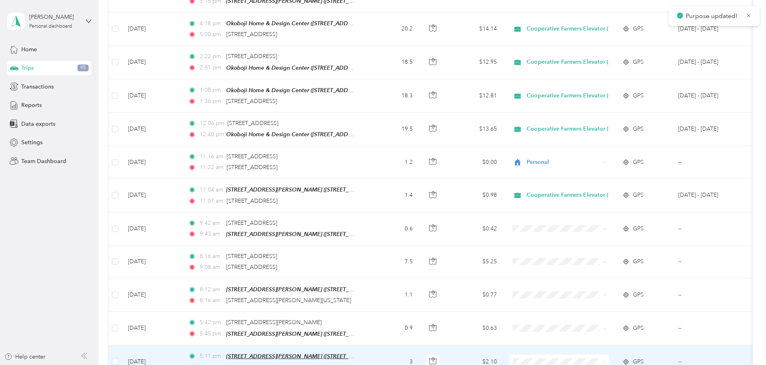
scroll to position [3953, 0]
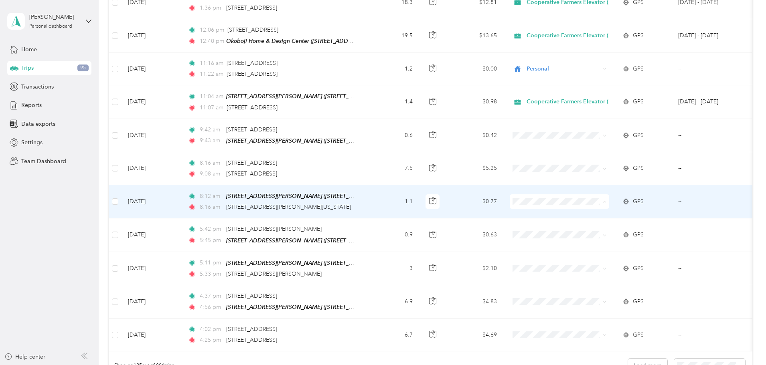
click at [600, 168] on span "Cooperative Farmers Elevator (CFE)" at bounding box center [630, 172] width 95 height 8
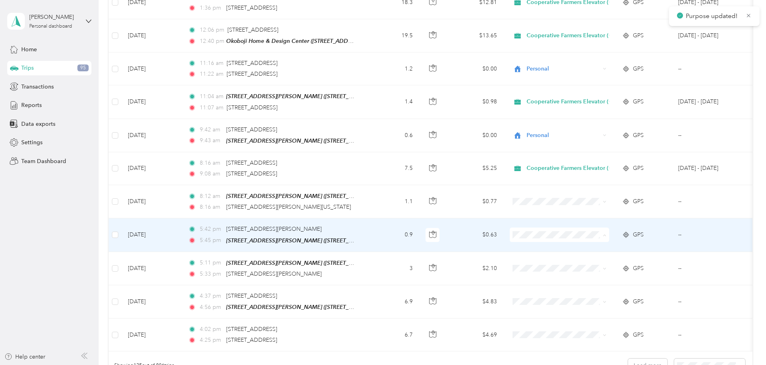
click at [594, 217] on span "Personal" at bounding box center [630, 219] width 95 height 8
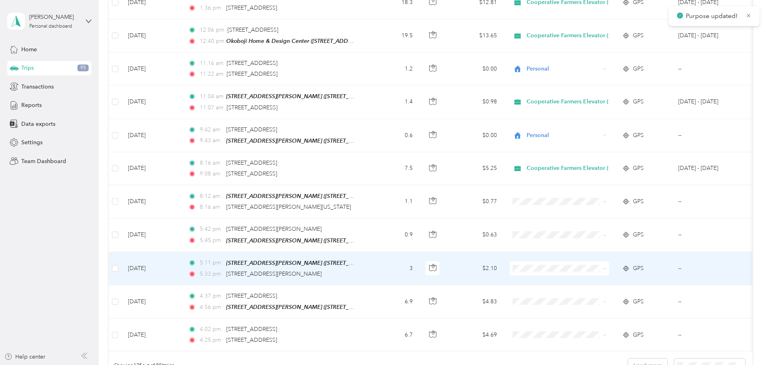
click at [590, 261] on span at bounding box center [559, 268] width 99 height 14
click at [592, 246] on li "Personal" at bounding box center [623, 252] width 121 height 14
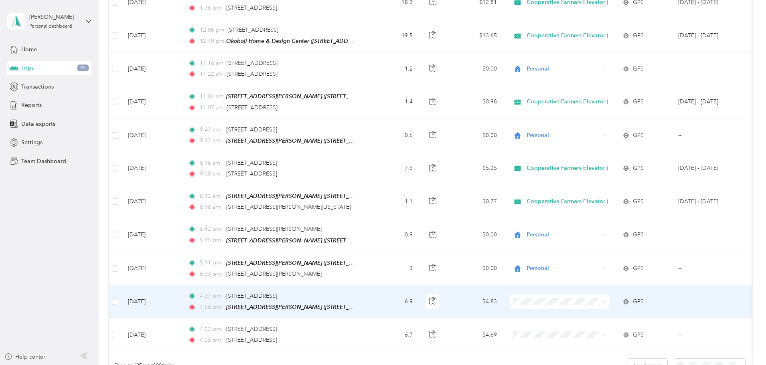
click at [589, 269] on span "Cooperative Farmers Elevator (CFE)" at bounding box center [630, 270] width 95 height 8
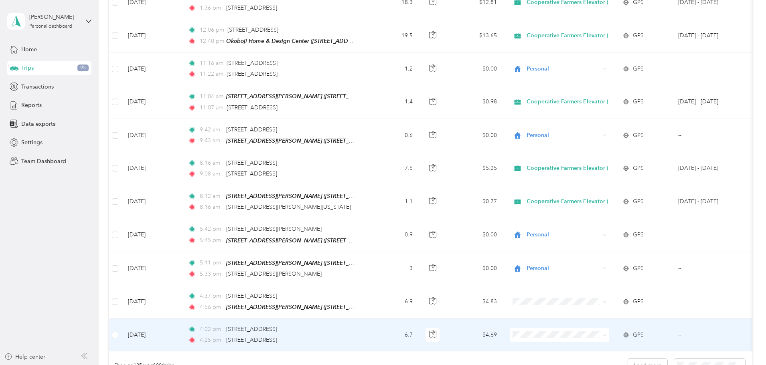
click at [603, 308] on li "Cooperative Farmers Elevator (CFE)" at bounding box center [623, 304] width 121 height 14
click at [628, 359] on button "Load more" at bounding box center [647, 366] width 39 height 14
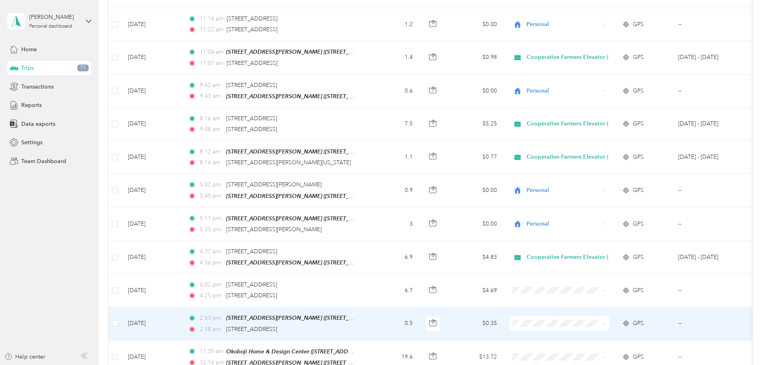
scroll to position [4113, 0]
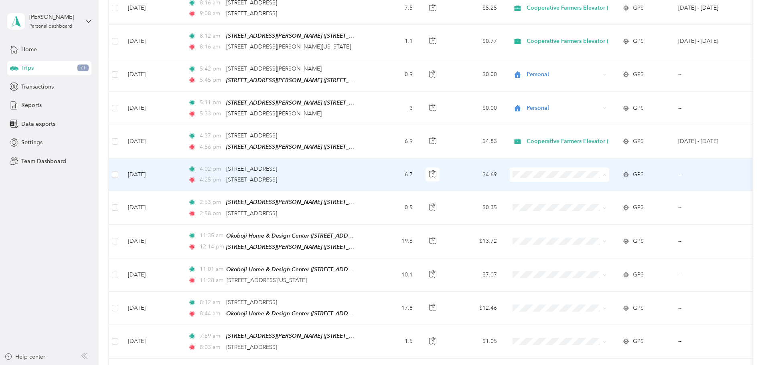
click at [606, 145] on span "Cooperative Farmers Elevator (CFE)" at bounding box center [630, 144] width 95 height 8
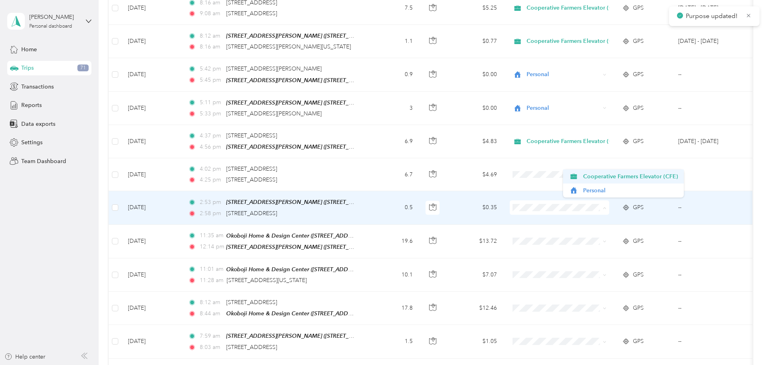
click at [593, 178] on span "Cooperative Farmers Elevator (CFE)" at bounding box center [630, 176] width 95 height 8
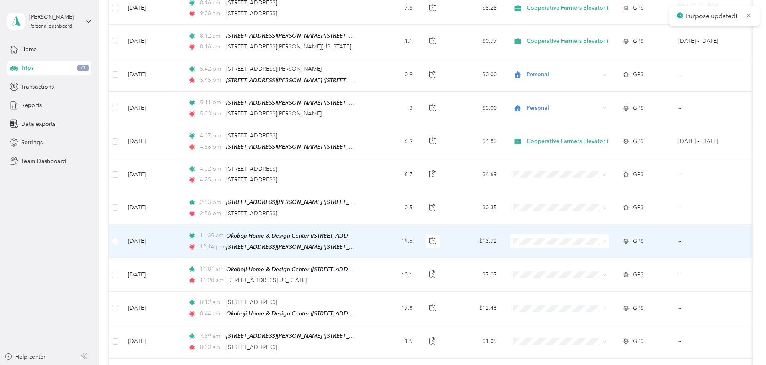
click at [581, 207] on span "Cooperative Farmers Elevator (CFE)" at bounding box center [623, 209] width 109 height 8
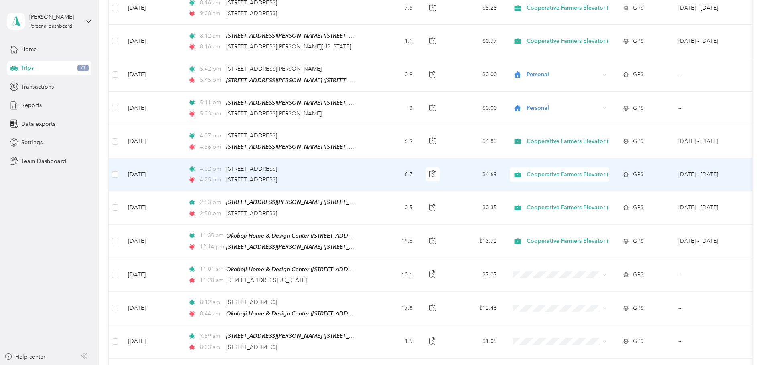
click at [598, 170] on span "Cooperative Farmers Elevator (CFE)" at bounding box center [574, 174] width 95 height 9
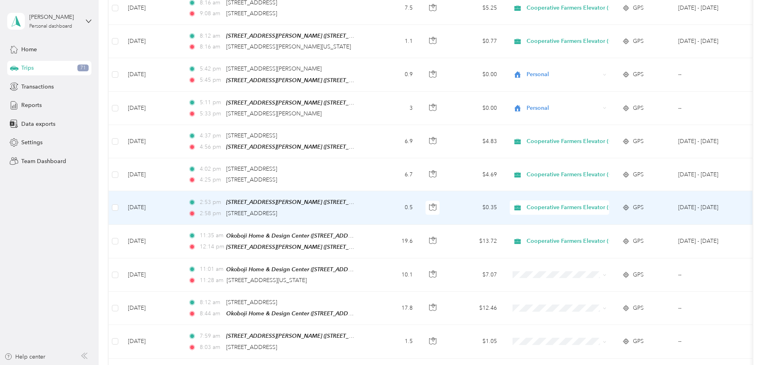
click at [503, 191] on td "$0.35" at bounding box center [475, 207] width 56 height 33
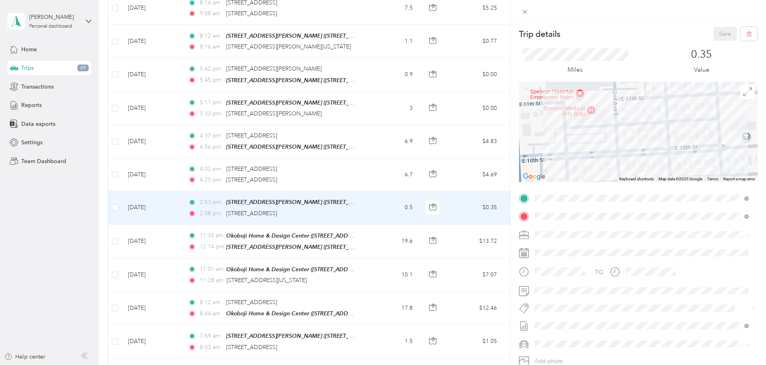
click at [113, 240] on div "Trip details Save This trip cannot be edited because it is either under review,…" at bounding box center [383, 182] width 766 height 365
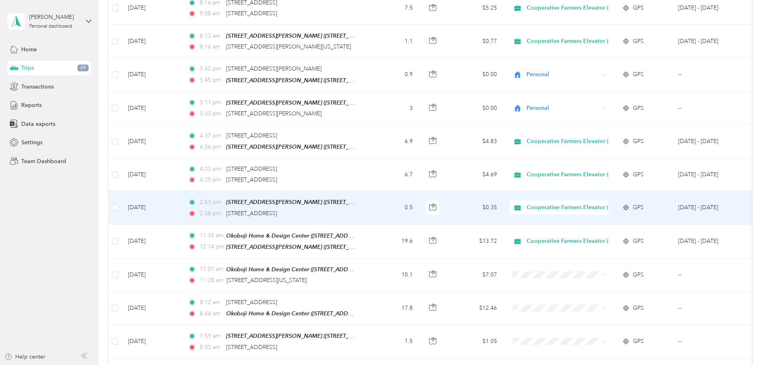
click at [622, 203] on span "Cooperative Farmers Elevator (CFE)" at bounding box center [574, 207] width 95 height 9
click at [616, 186] on li "Personal" at bounding box center [628, 191] width 130 height 14
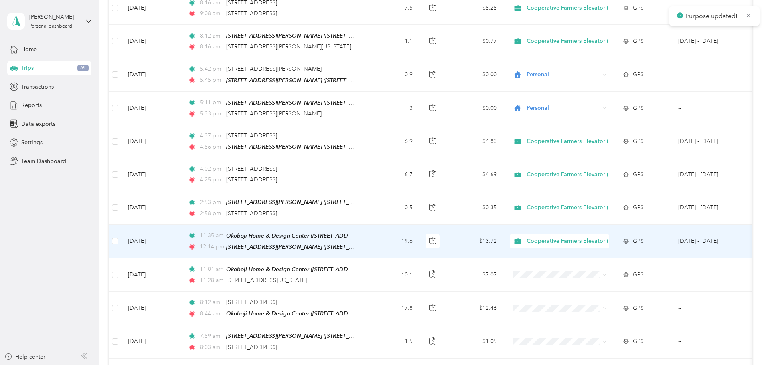
click at [607, 237] on span "Cooperative Farmers Elevator (CFE)" at bounding box center [574, 241] width 95 height 9
click at [609, 210] on span "Cooperative Farmers Elevator (CFE)" at bounding box center [631, 209] width 96 height 8
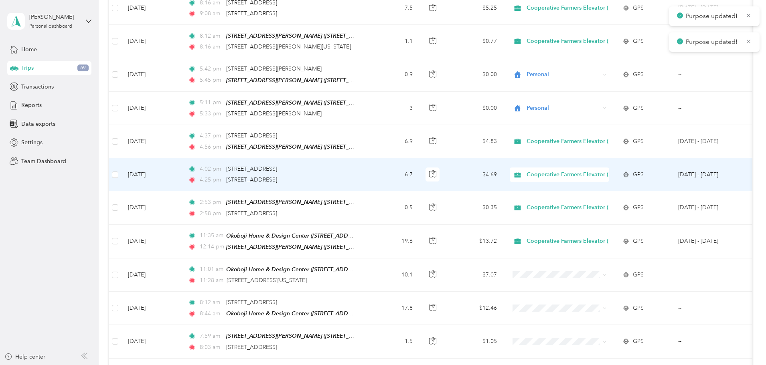
click at [610, 170] on span "Cooperative Farmers Elevator (CFE)" at bounding box center [574, 174] width 95 height 9
click at [611, 154] on span "Personal" at bounding box center [635, 158] width 105 height 8
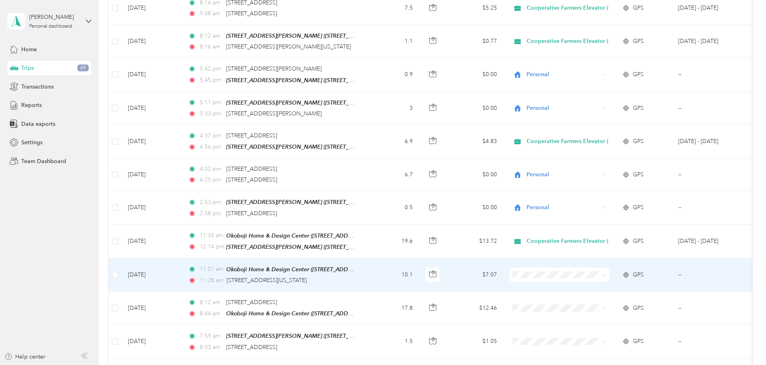
click at [597, 245] on li "Cooperative Farmers Elevator (CFE)" at bounding box center [623, 242] width 121 height 14
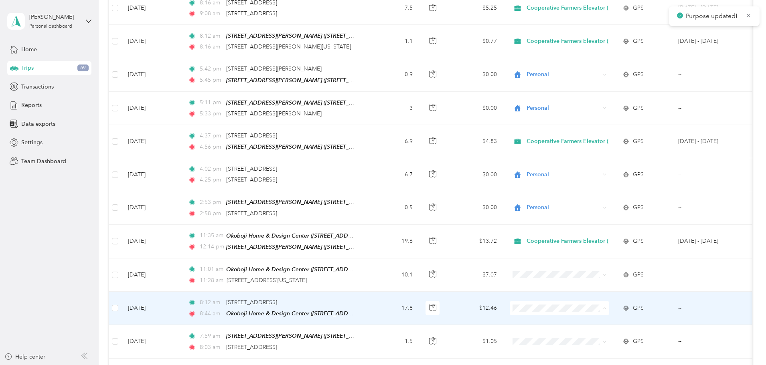
click at [592, 274] on span "Cooperative Farmers Elevator (CFE)" at bounding box center [630, 275] width 95 height 8
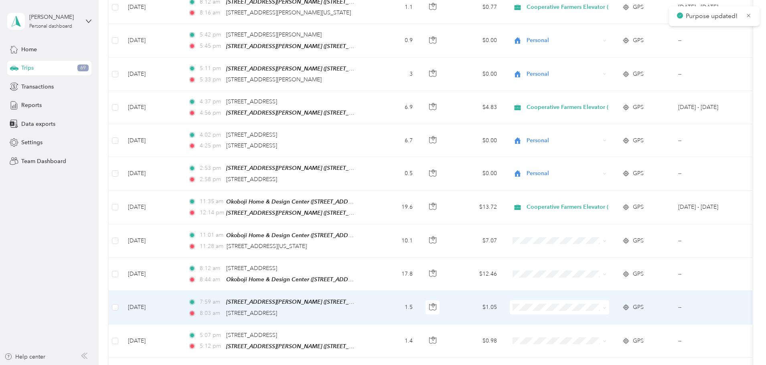
scroll to position [4193, 0]
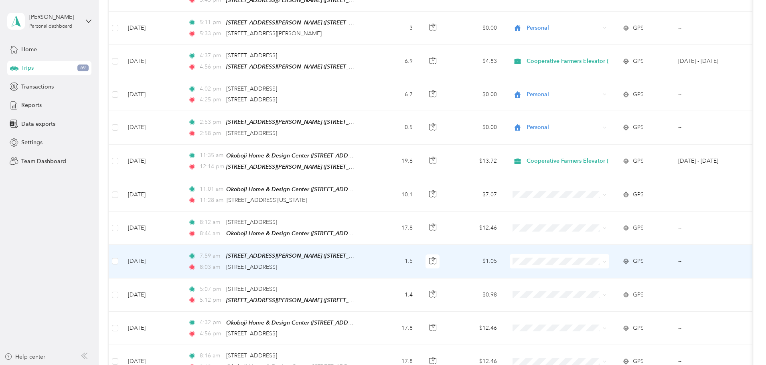
click at [602, 233] on li "Cooperative Farmers Elevator (CFE)" at bounding box center [623, 228] width 121 height 14
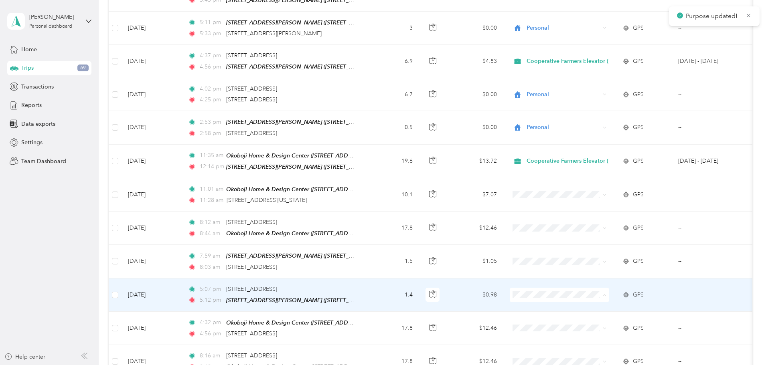
click at [598, 258] on span "Cooperative Farmers Elevator (CFE)" at bounding box center [630, 261] width 95 height 8
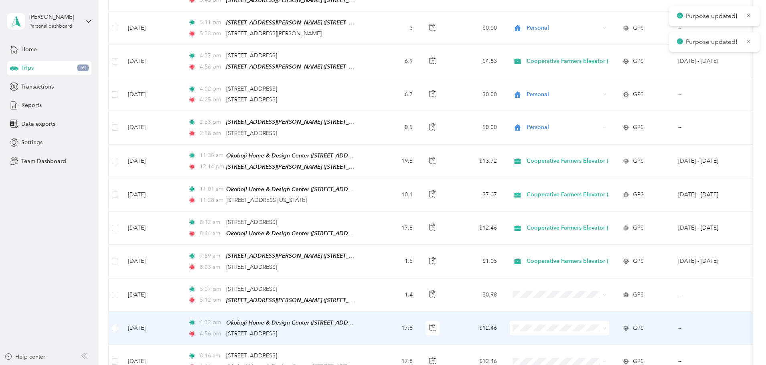
click at [595, 312] on td at bounding box center [559, 328] width 112 height 33
click at [595, 284] on div at bounding box center [712, 213] width 255 height 385
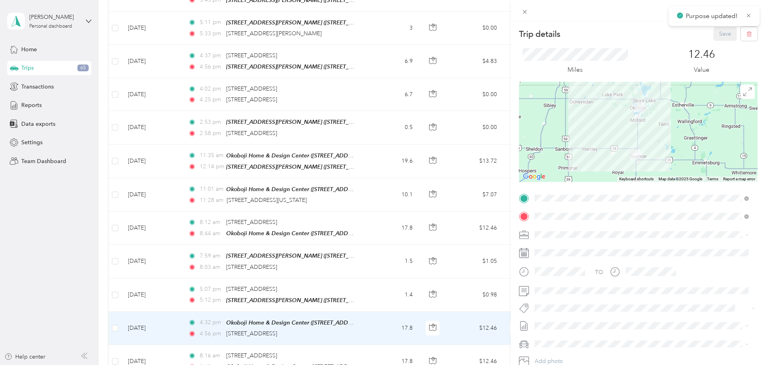
drag, startPoint x: 128, startPoint y: 214, endPoint x: 155, endPoint y: 247, distance: 43.0
click at [128, 214] on div "Trip details Save This trip cannot be edited because it is either under review,…" at bounding box center [383, 182] width 766 height 365
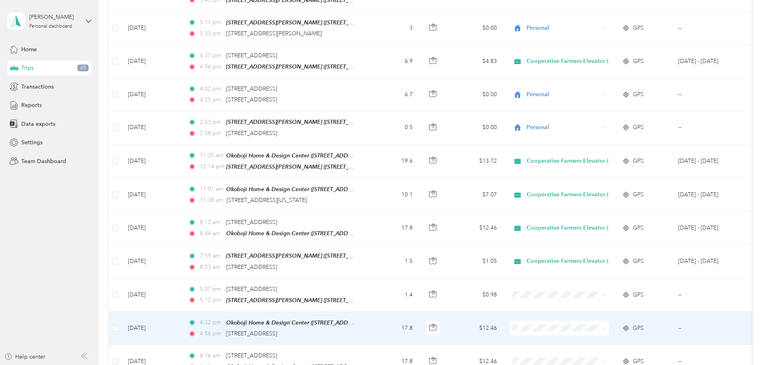
click at [586, 294] on span "Cooperative Farmers Elevator (CFE)" at bounding box center [630, 294] width 95 height 8
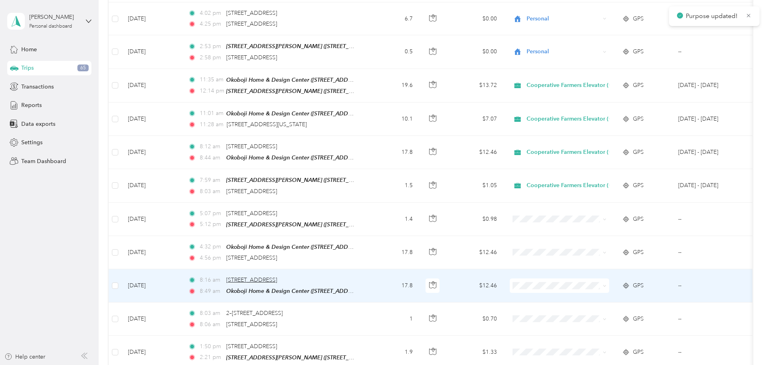
scroll to position [4273, 0]
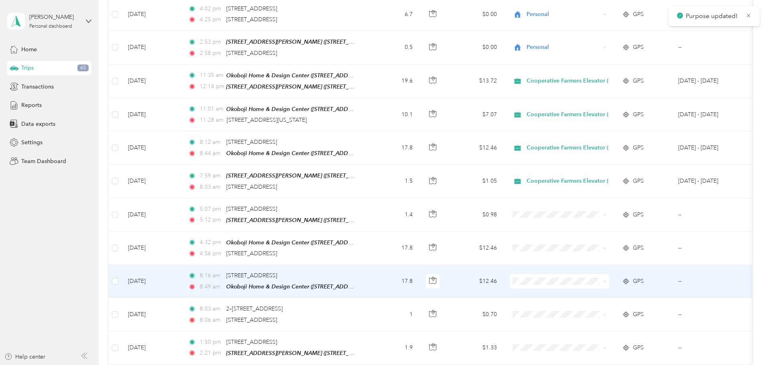
click at [583, 247] on span "Cooperative Farmers Elevator (CFE)" at bounding box center [630, 247] width 95 height 8
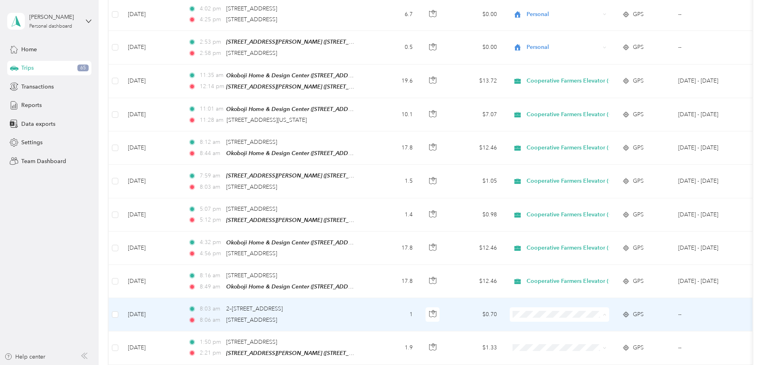
click at [596, 278] on span "Cooperative Farmers Elevator (CFE)" at bounding box center [630, 280] width 95 height 8
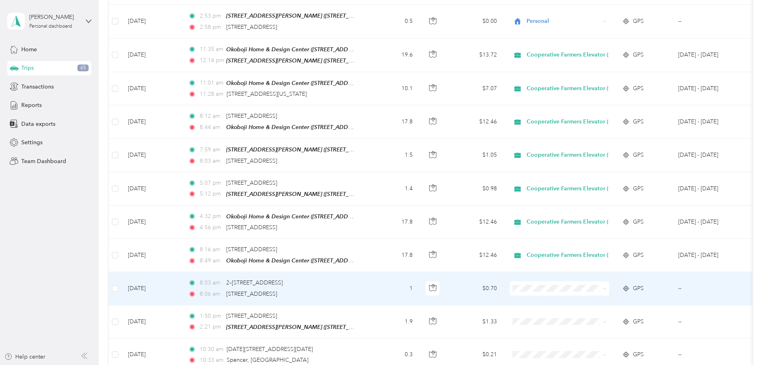
scroll to position [4313, 0]
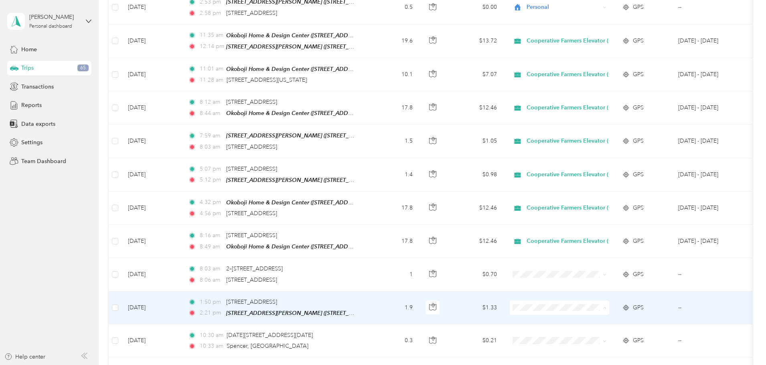
click at [614, 284] on span "Personal" at bounding box center [630, 287] width 95 height 8
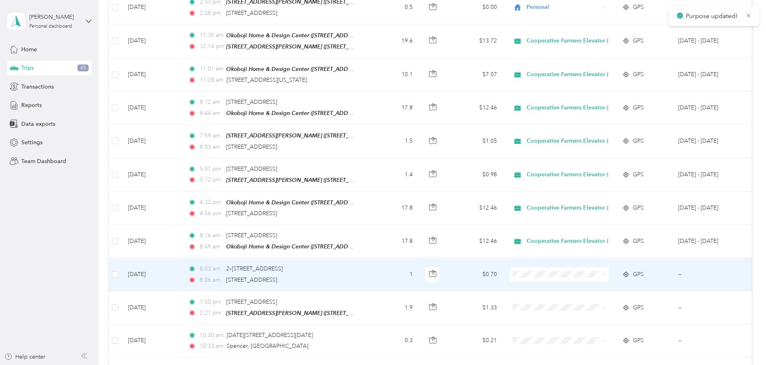
click at [597, 241] on span "Cooperative Farmers Elevator (CFE)" at bounding box center [630, 238] width 95 height 8
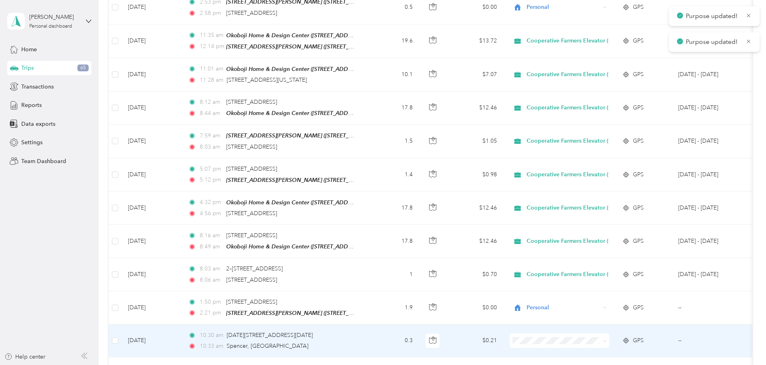
click at [591, 317] on span "Personal" at bounding box center [630, 320] width 95 height 8
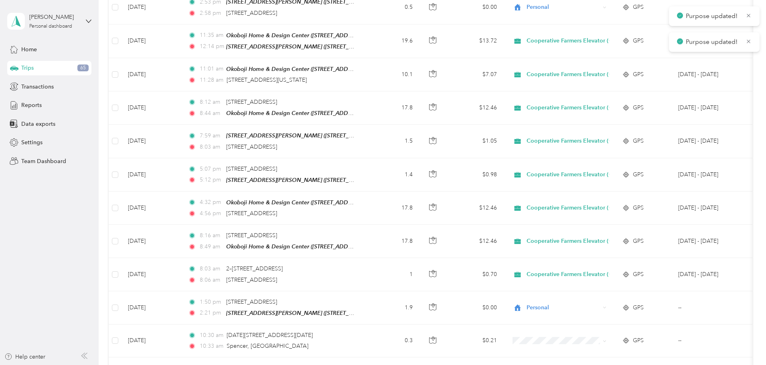
scroll to position [4434, 0]
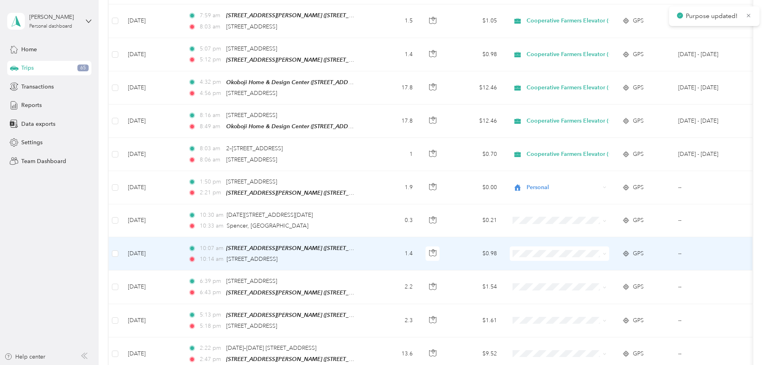
click at [589, 231] on span "Personal" at bounding box center [630, 232] width 95 height 8
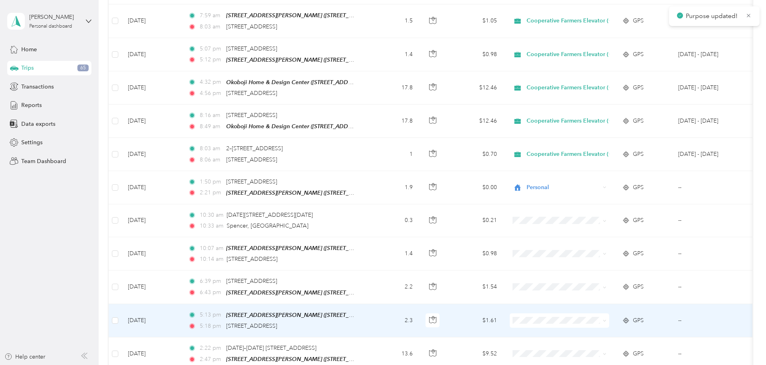
click at [590, 314] on span at bounding box center [559, 321] width 99 height 14
click at [589, 296] on span "Personal" at bounding box center [630, 296] width 95 height 8
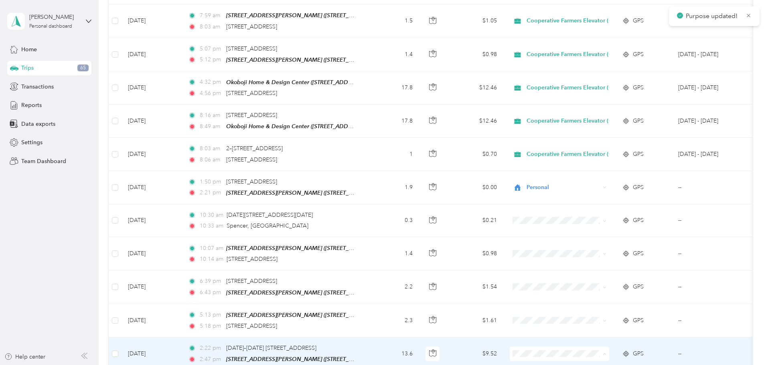
click at [587, 327] on li "Personal" at bounding box center [623, 331] width 121 height 14
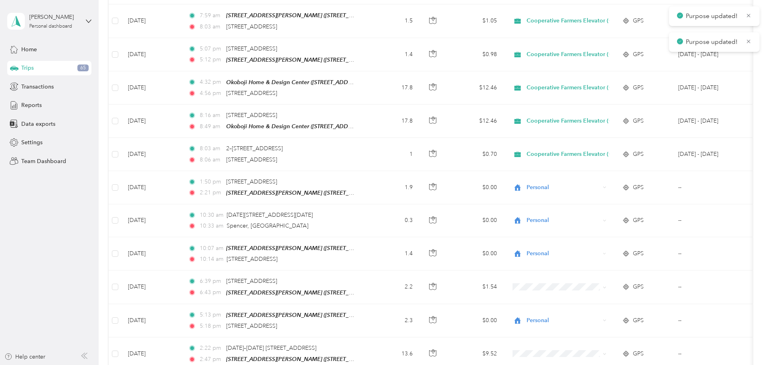
click at [590, 326] on body "Purpose updated! Purpose updated! [PERSON_NAME] Personal dashboard Home Trips 6…" at bounding box center [381, 182] width 762 height 365
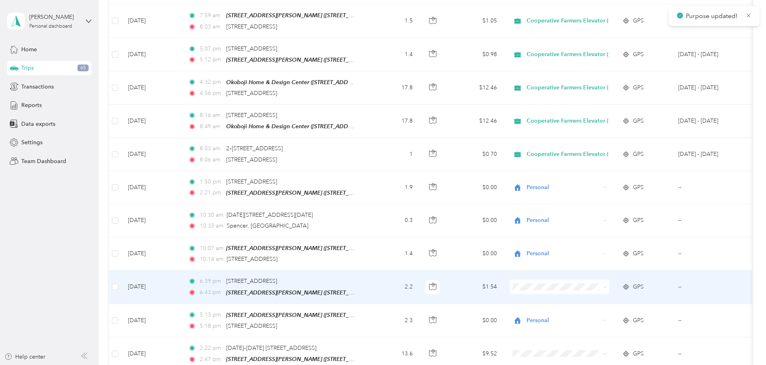
click at [586, 262] on span "Personal" at bounding box center [630, 265] width 95 height 8
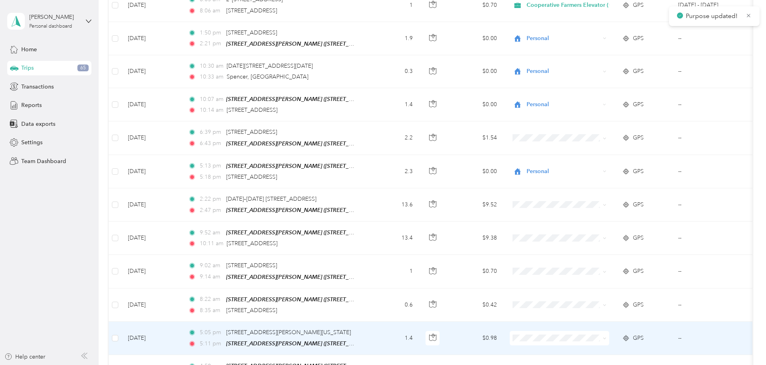
scroll to position [4594, 0]
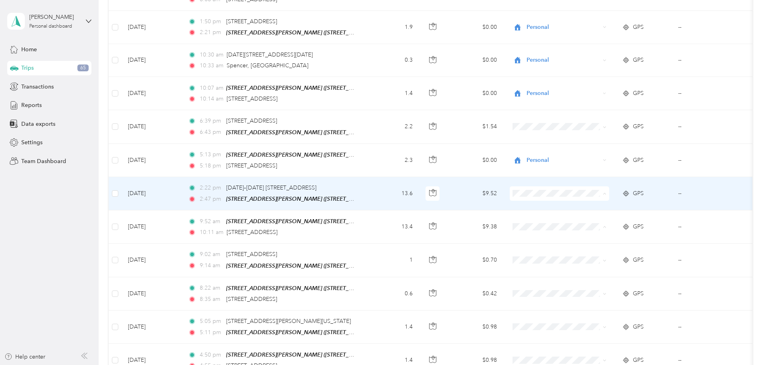
click at [584, 172] on span "Personal" at bounding box center [630, 171] width 95 height 8
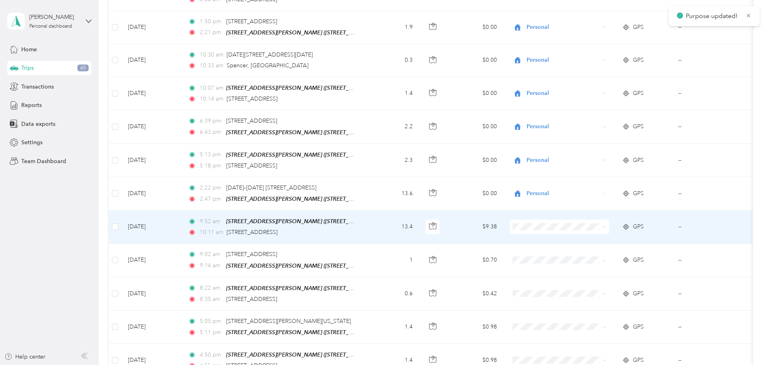
click at [589, 201] on span "Personal" at bounding box center [630, 204] width 95 height 8
click at [589, 253] on span at bounding box center [559, 260] width 99 height 14
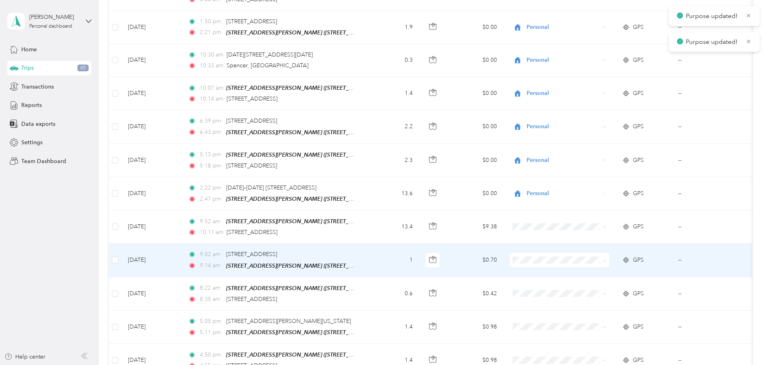
click at [587, 234] on span "Personal" at bounding box center [630, 237] width 95 height 8
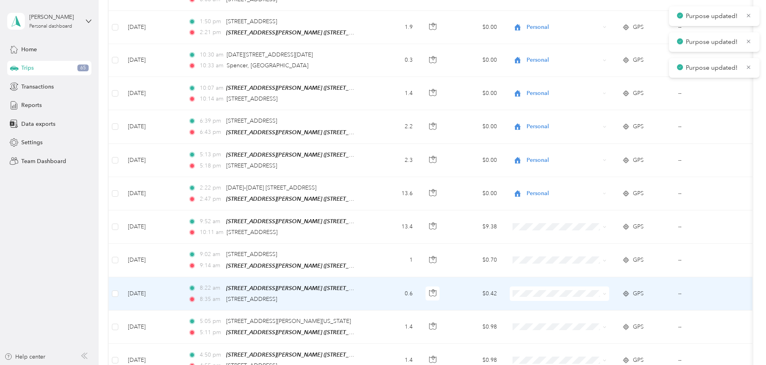
click at [588, 287] on span at bounding box center [559, 294] width 99 height 14
click at [595, 265] on li "Personal" at bounding box center [623, 270] width 121 height 14
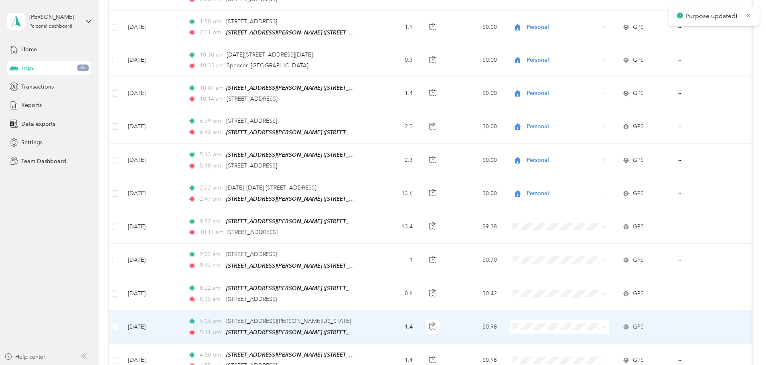
click at [594, 320] on span at bounding box center [559, 327] width 99 height 14
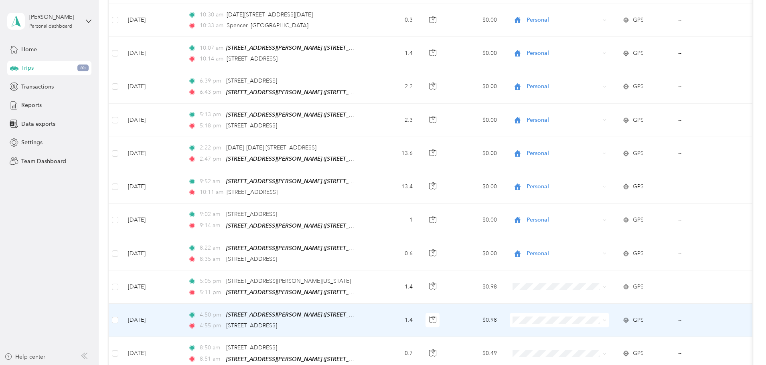
scroll to position [4674, 0]
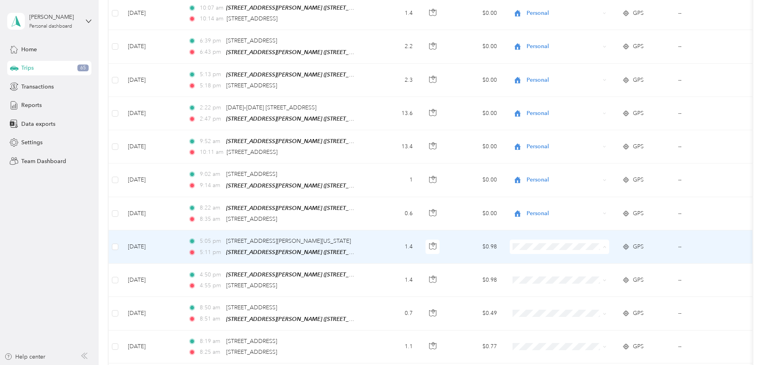
click at [604, 220] on span "Personal" at bounding box center [630, 223] width 95 height 8
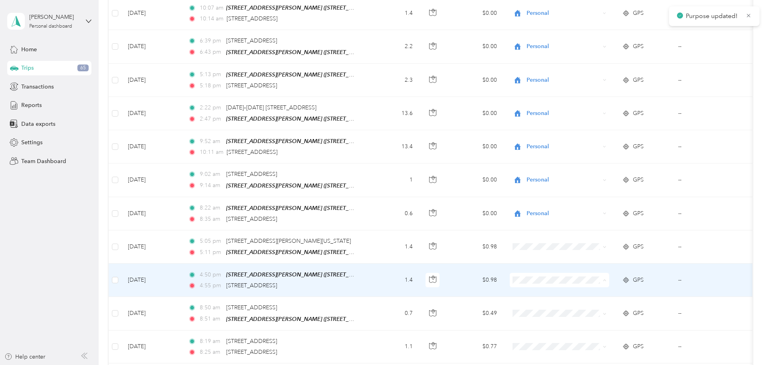
click at [603, 256] on span "Personal" at bounding box center [630, 256] width 95 height 8
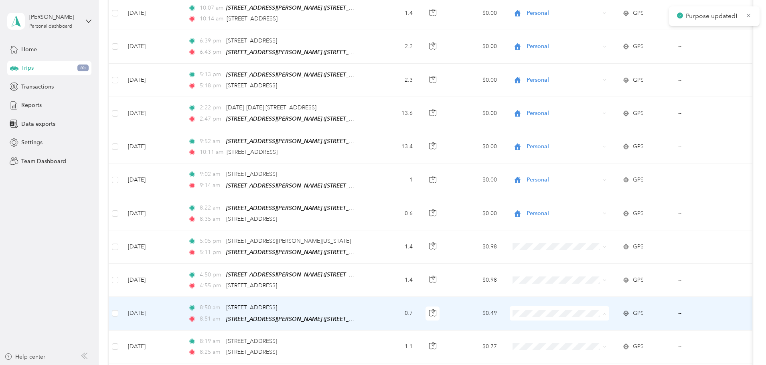
click at [589, 285] on span "Personal" at bounding box center [630, 289] width 95 height 8
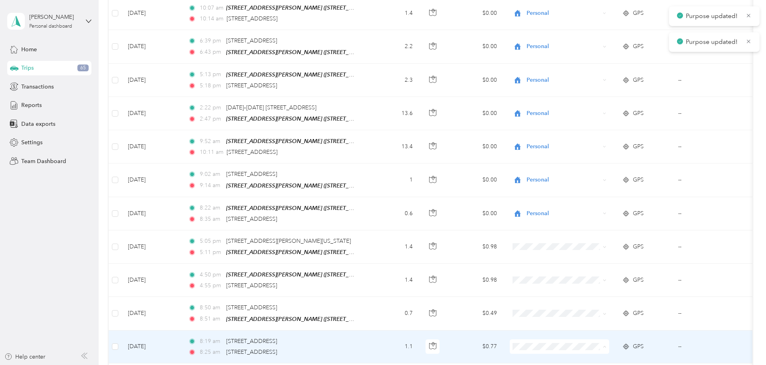
click at [588, 320] on span "Personal" at bounding box center [630, 322] width 95 height 8
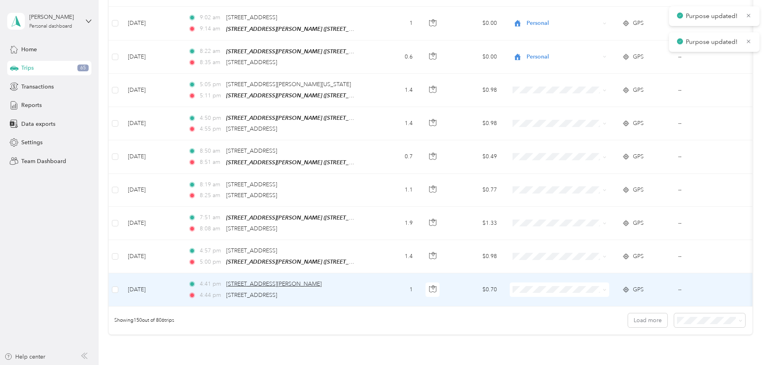
scroll to position [4835, 0]
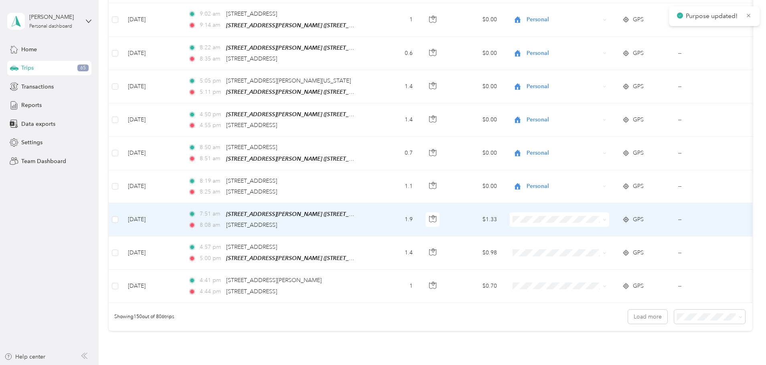
click at [585, 213] on span at bounding box center [559, 220] width 99 height 14
click at [582, 213] on span at bounding box center [559, 220] width 99 height 14
click at [596, 194] on span "Personal" at bounding box center [630, 194] width 95 height 8
click at [609, 213] on span at bounding box center [559, 220] width 99 height 14
click at [588, 178] on span "Cooperative Farmers Elevator (CFE)" at bounding box center [630, 177] width 95 height 8
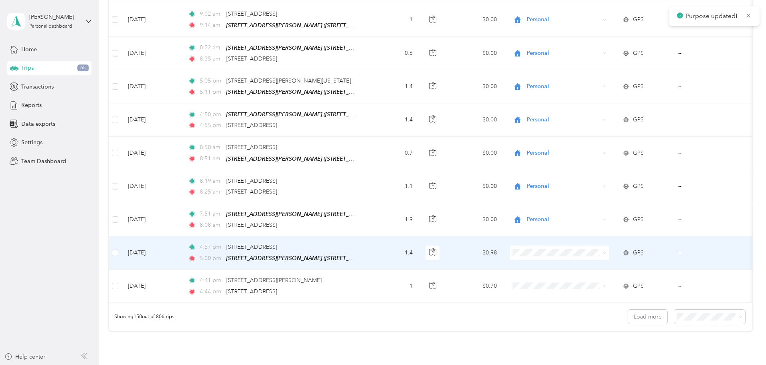
click at [588, 212] on span "Cooperative Farmers Elevator (CFE)" at bounding box center [630, 210] width 95 height 8
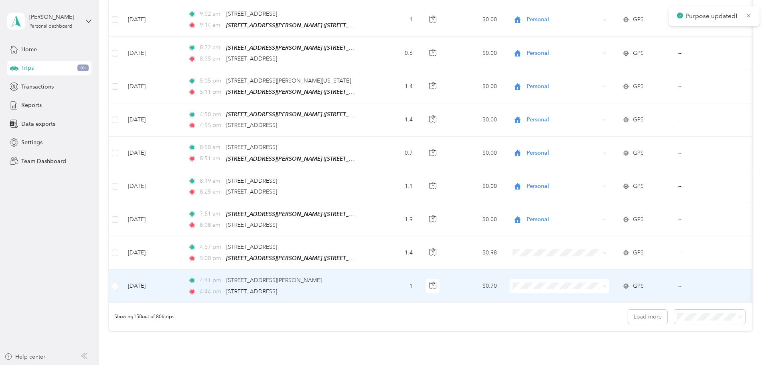
click at [580, 243] on span "Cooperative Farmers Elevator (CFE)" at bounding box center [623, 246] width 109 height 8
click at [628, 310] on button "Load more" at bounding box center [647, 317] width 39 height 14
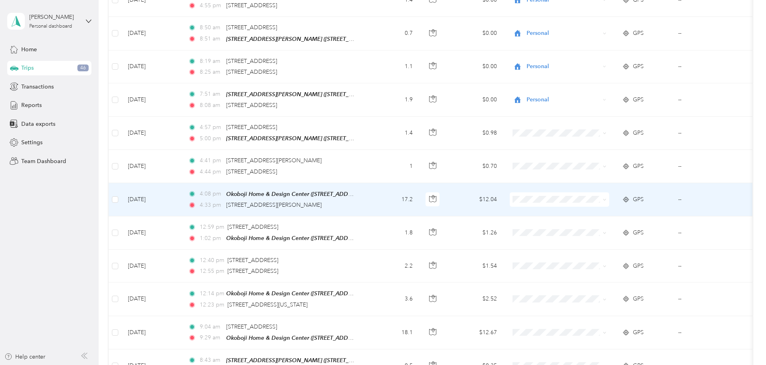
scroll to position [4955, 0]
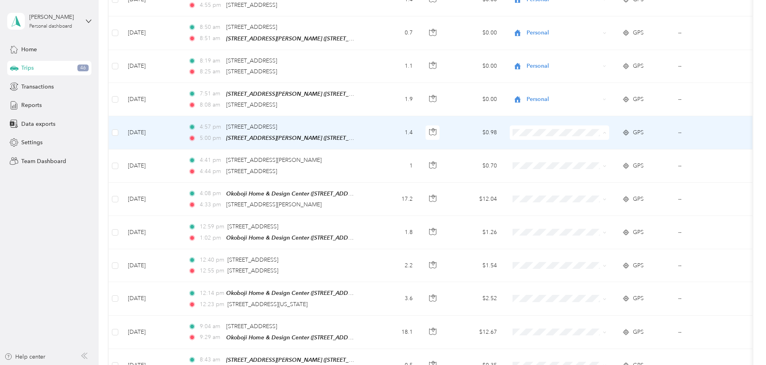
click at [601, 94] on span "Cooperative Farmers Elevator (CFE)" at bounding box center [630, 93] width 95 height 8
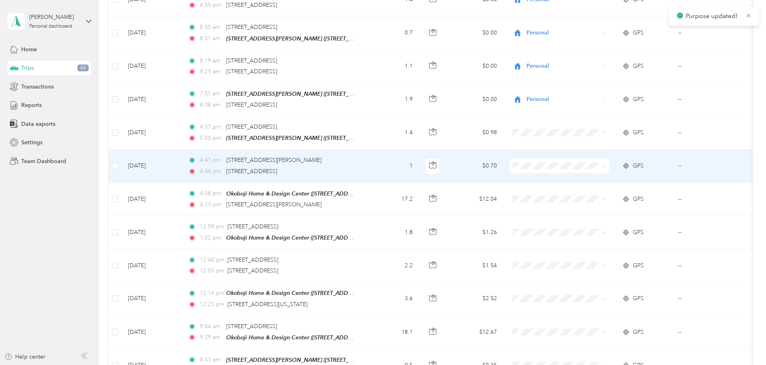
click at [596, 126] on span "Cooperative Farmers Elevator (CFE)" at bounding box center [630, 126] width 95 height 8
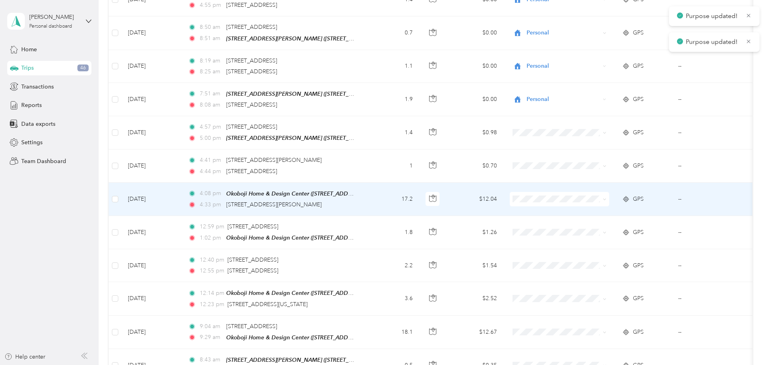
click at [587, 156] on span "Cooperative Farmers Elevator (CFE)" at bounding box center [630, 158] width 95 height 8
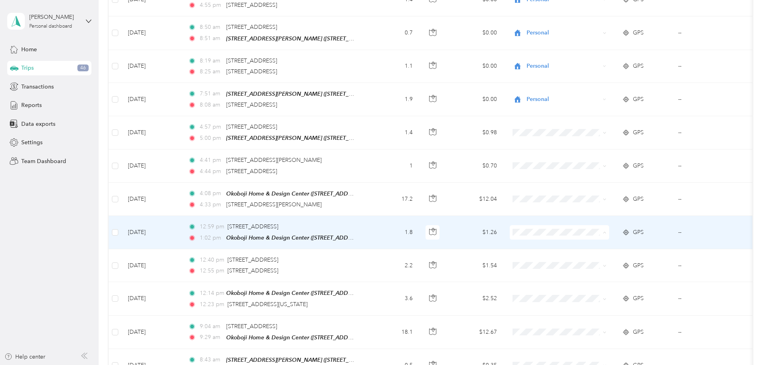
click at [592, 195] on li "Cooperative Farmers Elevator (CFE)" at bounding box center [623, 192] width 121 height 14
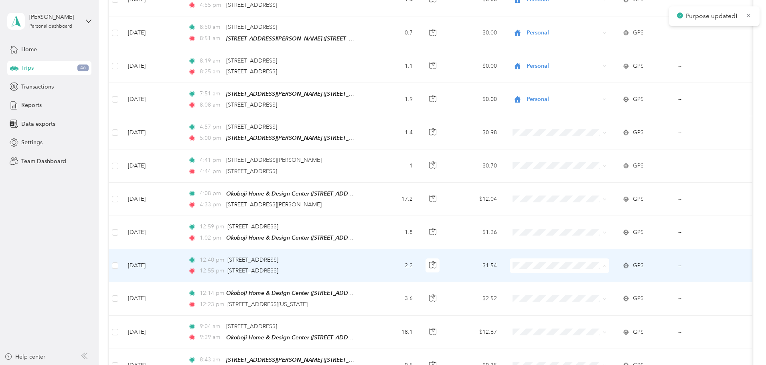
click at [623, 225] on span "Cooperative Farmers Elevator (CFE)" at bounding box center [630, 225] width 95 height 8
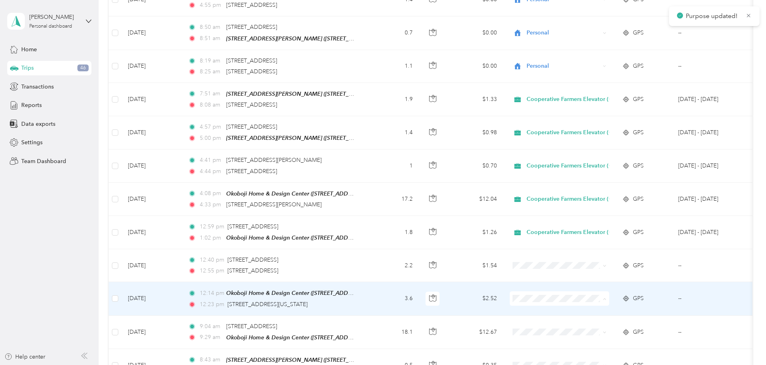
click at [604, 255] on span "Cooperative Farmers Elevator (CFE)" at bounding box center [630, 258] width 95 height 8
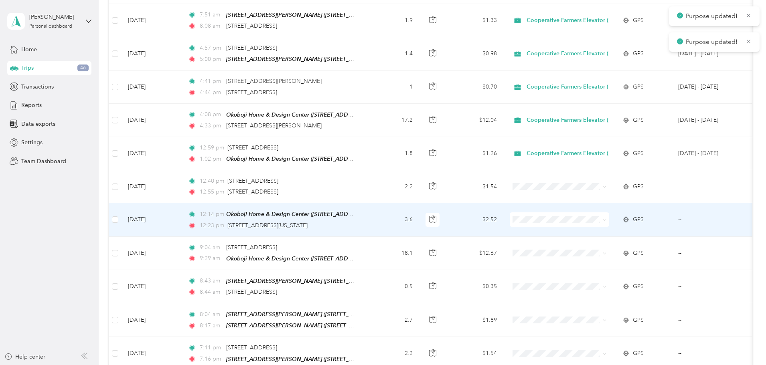
scroll to position [5035, 0]
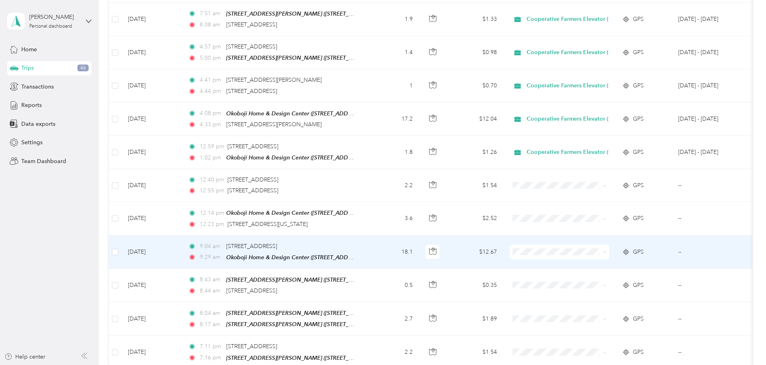
click at [596, 209] on span "Cooperative Farmers Elevator (CFE)" at bounding box center [630, 211] width 95 height 8
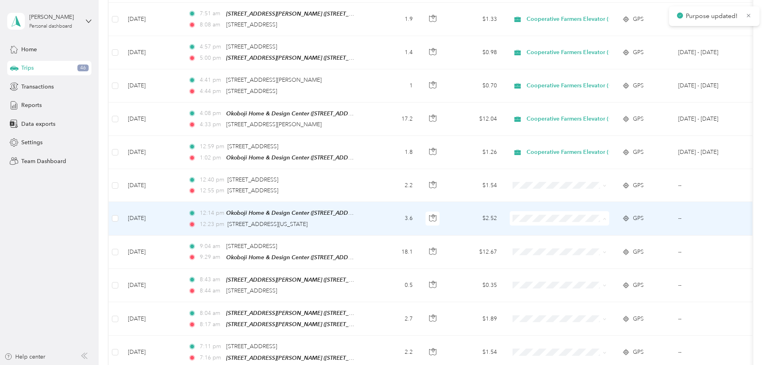
click at [601, 176] on span "Cooperative Farmers Elevator (CFE)" at bounding box center [630, 178] width 95 height 8
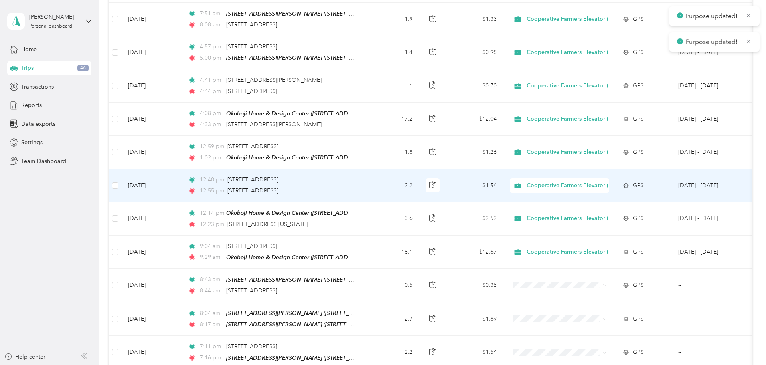
click at [592, 178] on div "Cooperative Farmers Elevator (CFE)" at bounding box center [559, 185] width 99 height 14
click at [599, 144] on span "Cooperative Farmers Elevator (CFE)" at bounding box center [631, 145] width 96 height 8
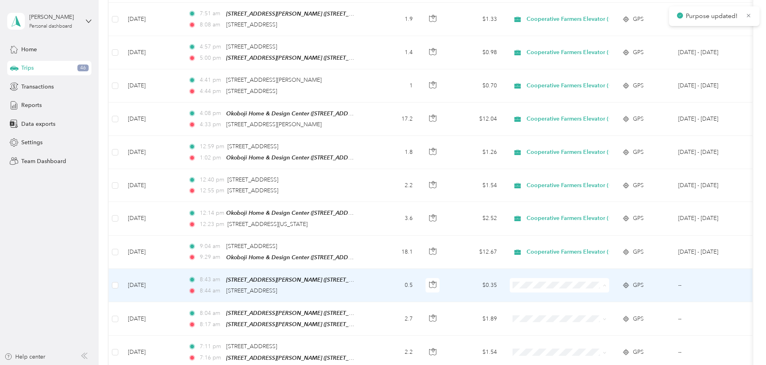
click at [594, 241] on span "Cooperative Farmers Elevator (CFE)" at bounding box center [630, 243] width 95 height 8
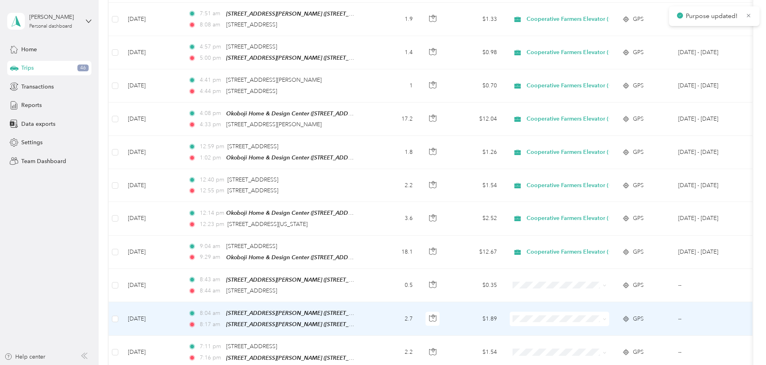
click at [591, 289] on span "Personal" at bounding box center [630, 291] width 95 height 8
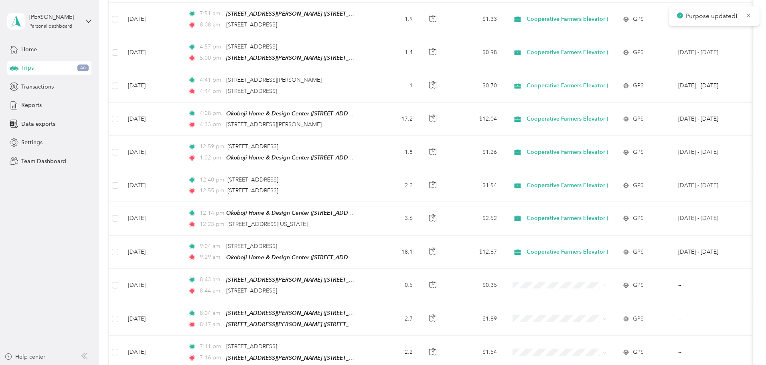
scroll to position [5116, 0]
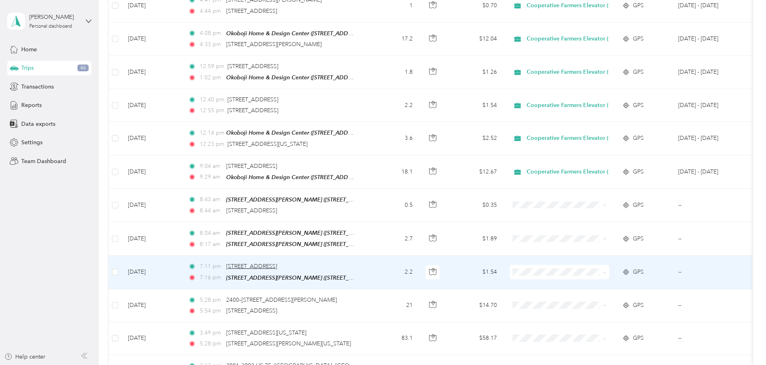
click at [277, 263] on span "[STREET_ADDRESS]" at bounding box center [251, 266] width 51 height 7
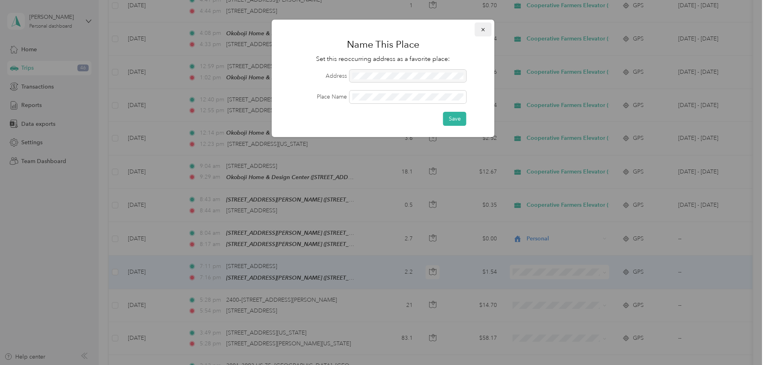
click at [487, 31] on button "button" at bounding box center [483, 29] width 17 height 14
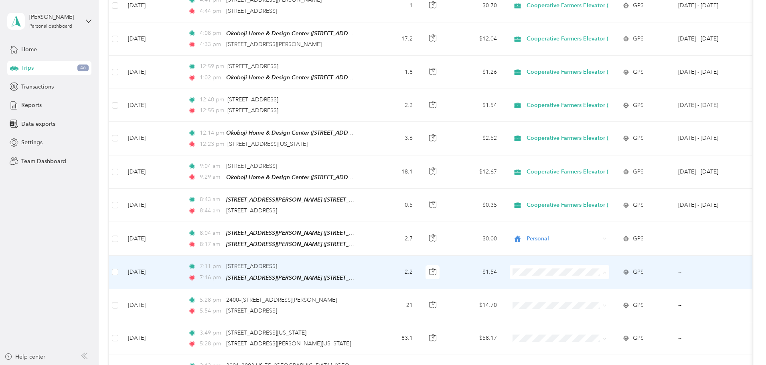
click at [596, 242] on span "Personal" at bounding box center [630, 243] width 95 height 8
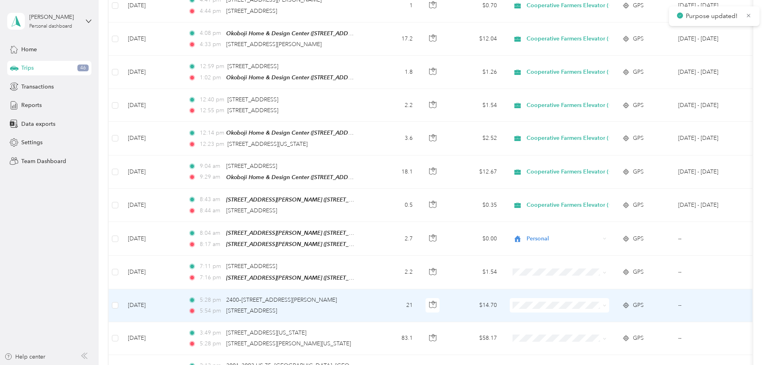
click at [595, 277] on span "Personal" at bounding box center [630, 276] width 95 height 8
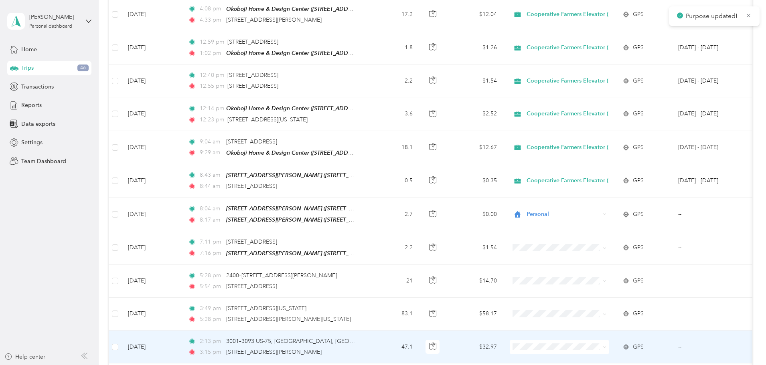
scroll to position [5196, 0]
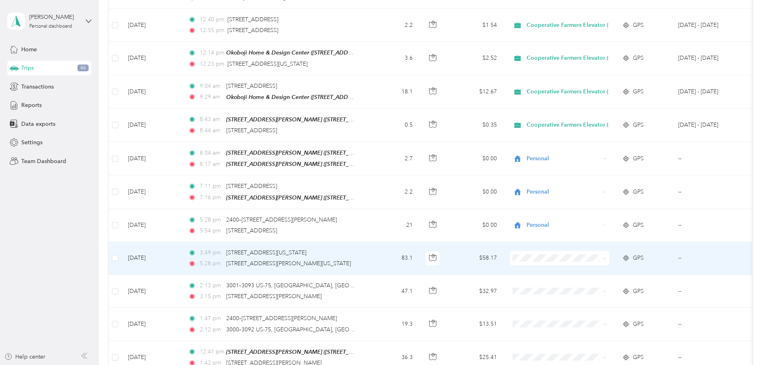
click at [614, 227] on span "Personal" at bounding box center [630, 227] width 95 height 8
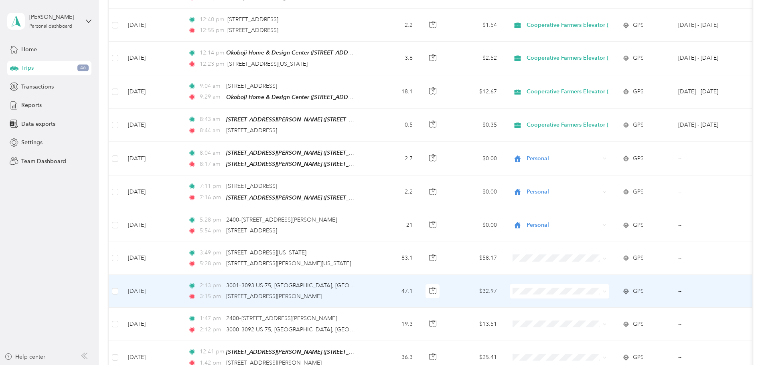
click at [600, 242] on td at bounding box center [559, 258] width 112 height 33
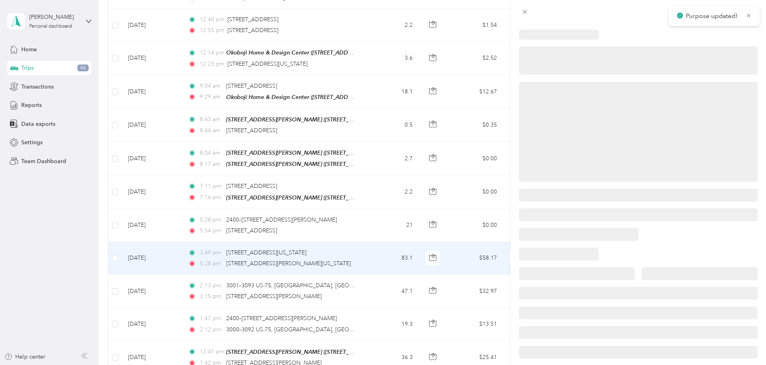
click at [602, 204] on div at bounding box center [638, 214] width 255 height 369
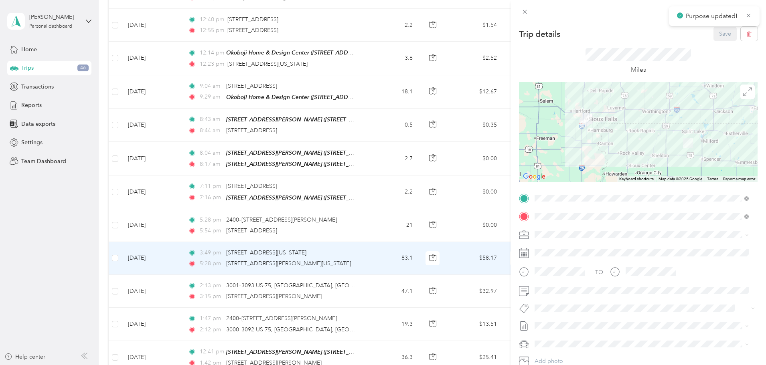
click at [111, 230] on div "Trip details Save This trip cannot be edited because it is either under review,…" at bounding box center [383, 182] width 766 height 365
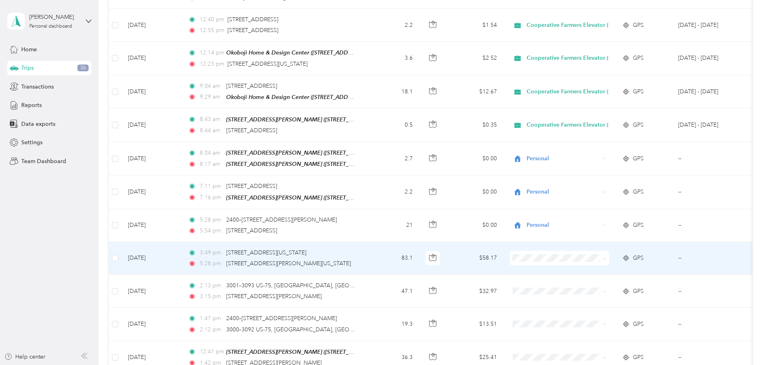
click at [586, 224] on li "Personal" at bounding box center [623, 227] width 121 height 14
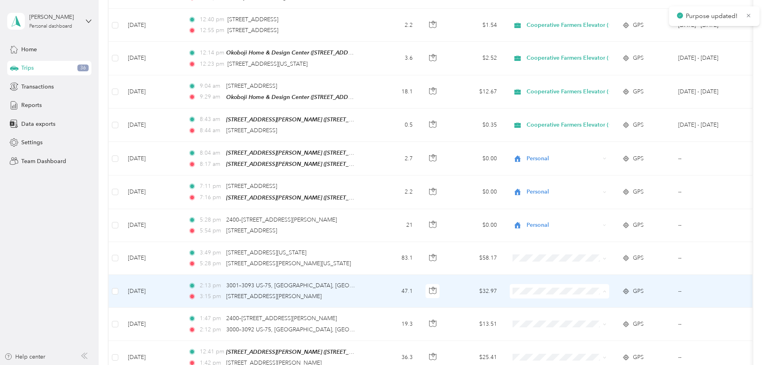
click at [592, 261] on span "Personal" at bounding box center [630, 262] width 95 height 8
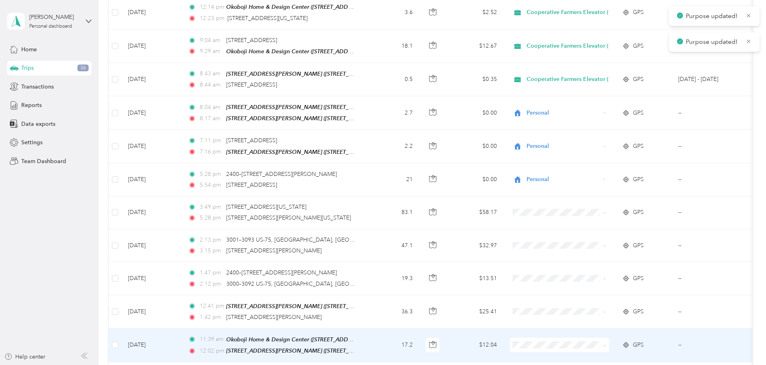
scroll to position [5276, 0]
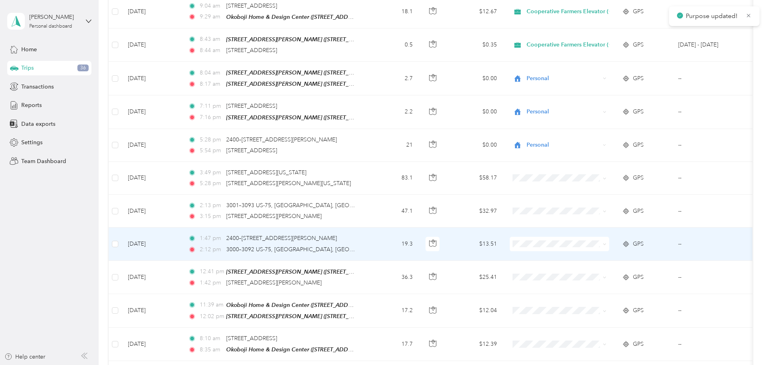
click at [581, 212] on span "Personal" at bounding box center [623, 215] width 109 height 8
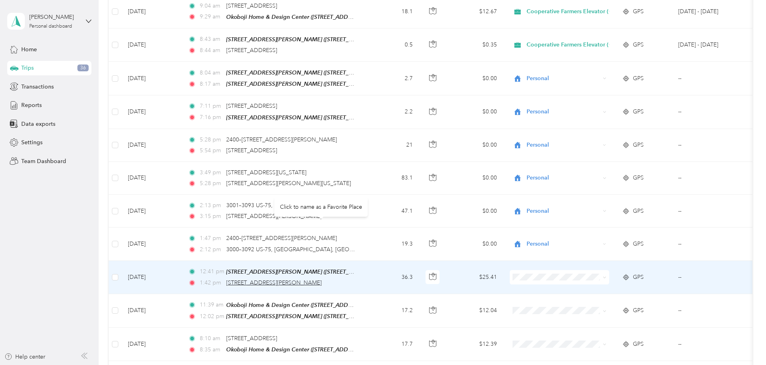
click at [300, 280] on span "[STREET_ADDRESS][PERSON_NAME]" at bounding box center [273, 283] width 95 height 7
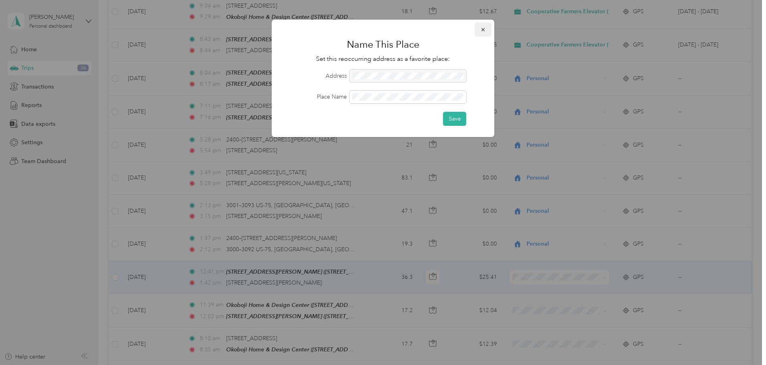
click at [480, 29] on icon "button" at bounding box center [483, 30] width 6 height 6
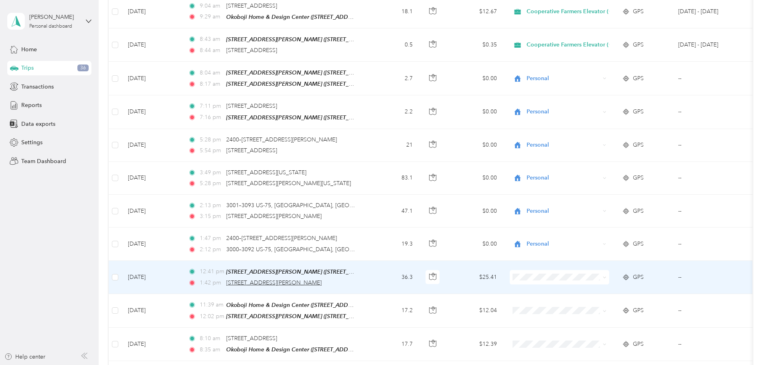
click at [312, 280] on span "[STREET_ADDRESS][PERSON_NAME]" at bounding box center [273, 283] width 95 height 7
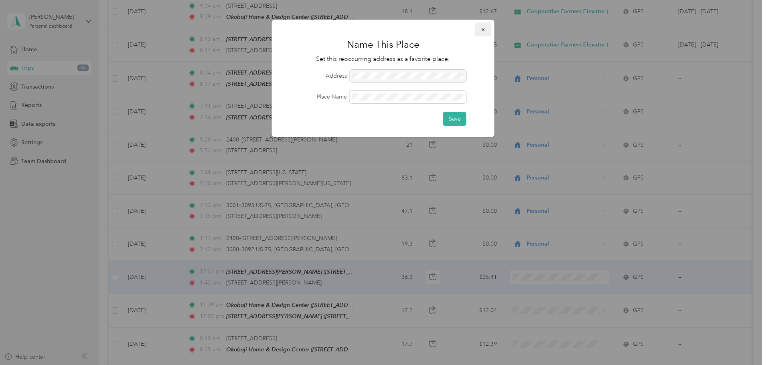
click at [481, 27] on icon "button" at bounding box center [483, 30] width 6 height 6
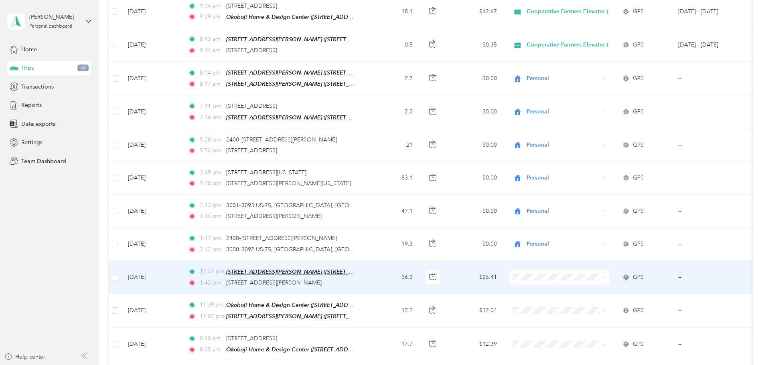
click at [357, 267] on div "[STREET_ADDRESS][PERSON_NAME] ([STREET_ADDRESS])" at bounding box center [291, 271] width 130 height 9
click at [357, 279] on div "1:42 pm 5346–[STREET_ADDRESS][PERSON_NAME]" at bounding box center [272, 283] width 168 height 9
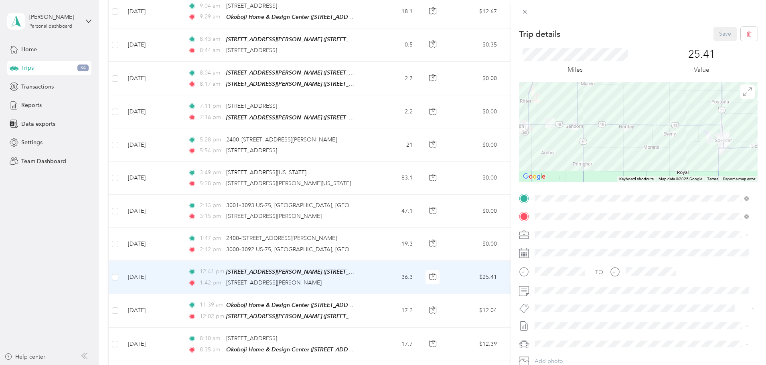
click at [549, 129] on div at bounding box center [638, 132] width 239 height 100
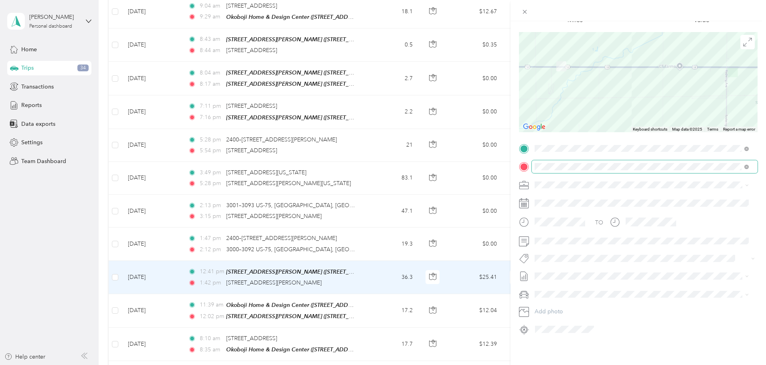
drag, startPoint x: 546, startPoint y: 111, endPoint x: 599, endPoint y: 165, distance: 75.4
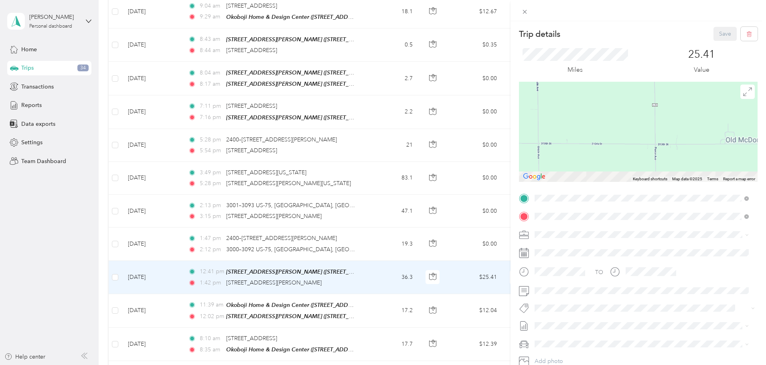
drag, startPoint x: 603, startPoint y: 114, endPoint x: 568, endPoint y: 61, distance: 63.6
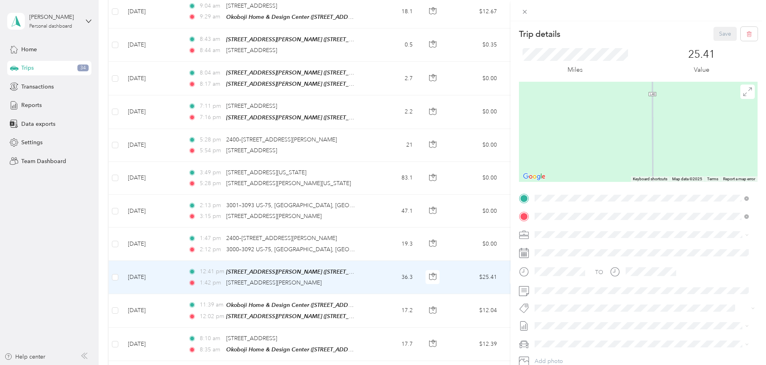
drag, startPoint x: 592, startPoint y: 153, endPoint x: 620, endPoint y: 65, distance: 92.2
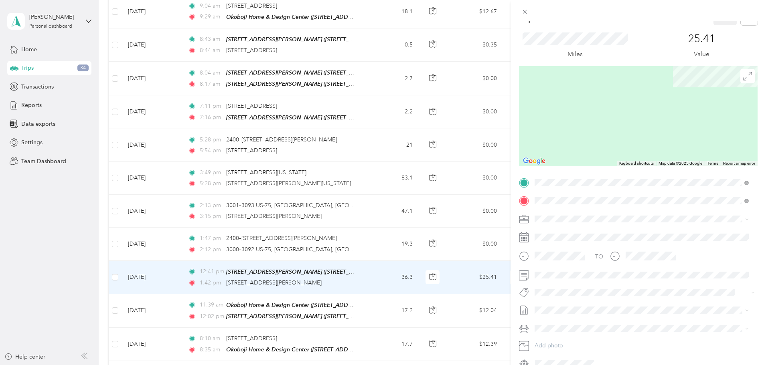
drag, startPoint x: 614, startPoint y: 110, endPoint x: 591, endPoint y: 145, distance: 42.0
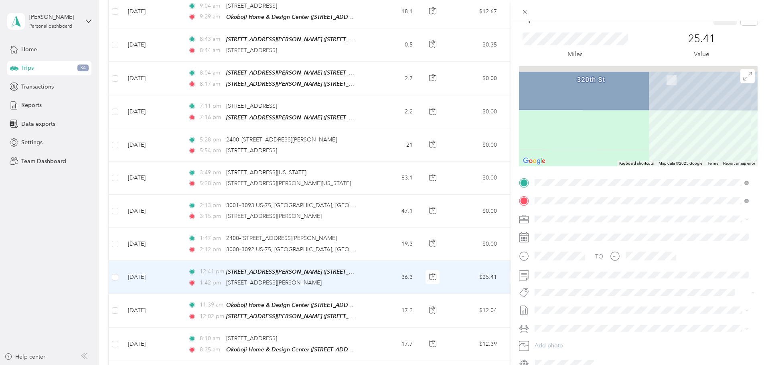
scroll to position [56, 0]
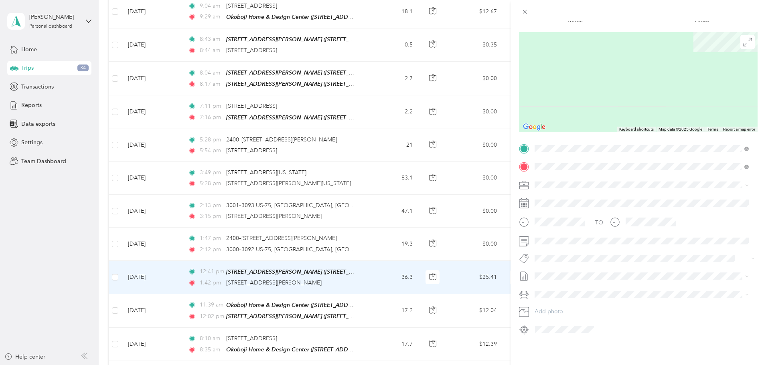
click at [666, 61] on div at bounding box center [638, 82] width 239 height 100
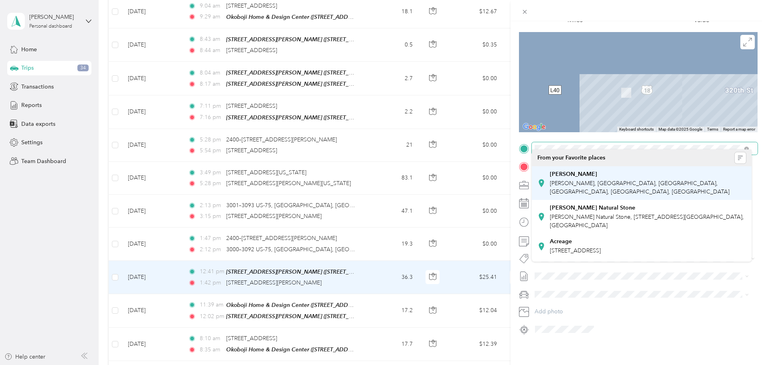
drag, startPoint x: 648, startPoint y: 73, endPoint x: 551, endPoint y: 183, distance: 146.9
click at [552, 365] on div "Trip details Save This trip cannot be edited because it is either under review,…" at bounding box center [381, 365] width 762 height 0
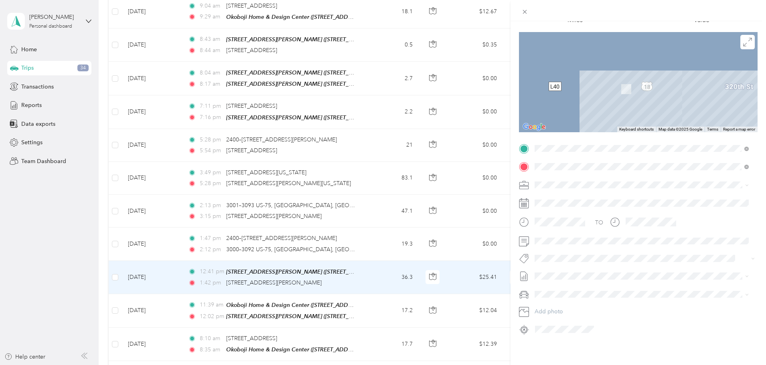
click at [105, 251] on div "Trip details Save This trip cannot be edited because it is either under review,…" at bounding box center [383, 182] width 766 height 365
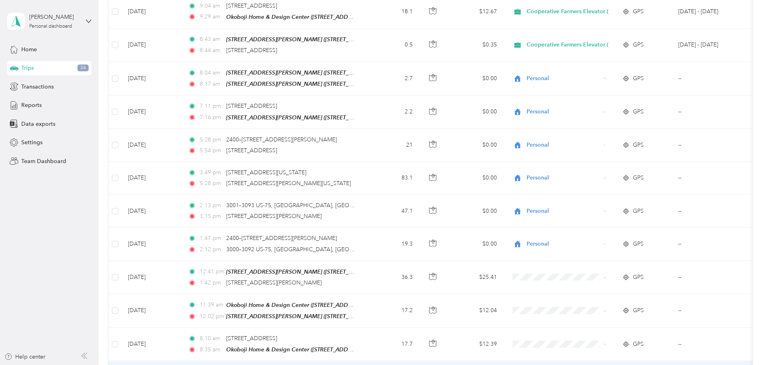
click at [610, 335] on span "Cooperative Farmers Elevator (CFE)" at bounding box center [630, 333] width 95 height 8
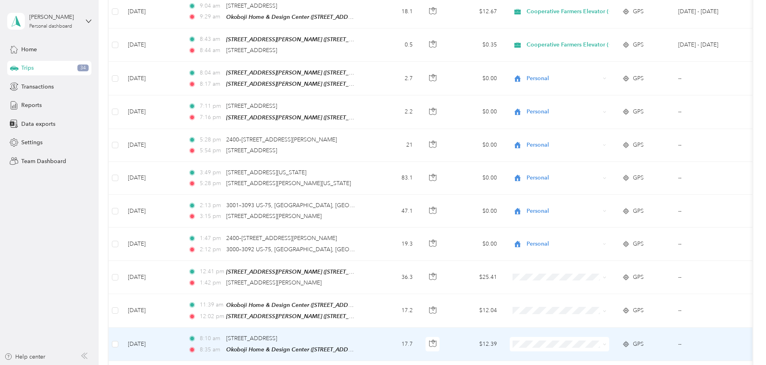
click at [588, 337] on span at bounding box center [559, 344] width 99 height 14
click at [599, 299] on span "Cooperative Farmers Elevator (CFE)" at bounding box center [630, 300] width 95 height 8
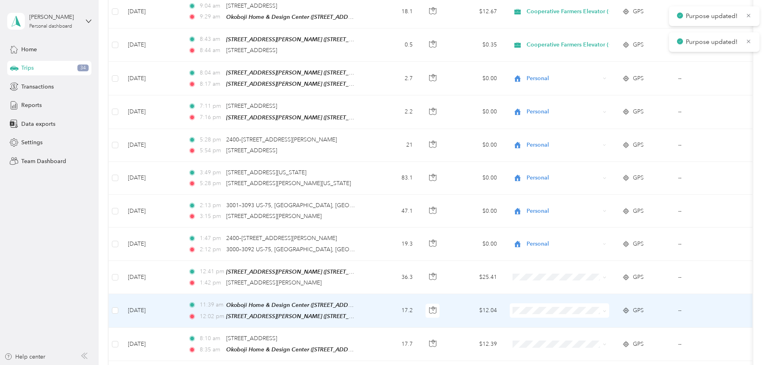
click at [579, 304] on span at bounding box center [559, 311] width 99 height 14
click at [592, 266] on span "Cooperative Farmers Elevator (CFE)" at bounding box center [630, 265] width 95 height 8
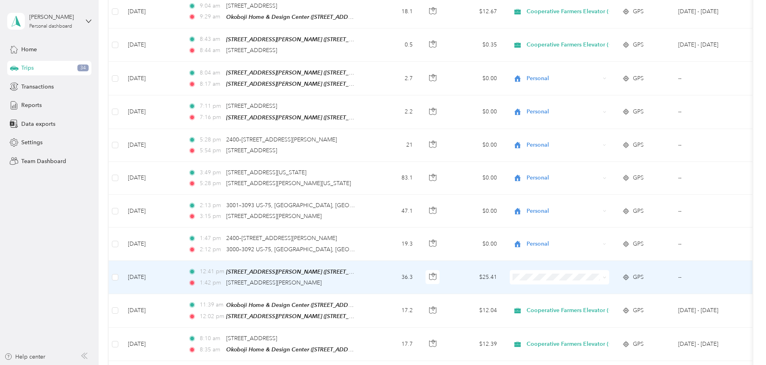
click at [639, 234] on span "Cooperative Farmers Elevator (CFE)" at bounding box center [630, 233] width 95 height 8
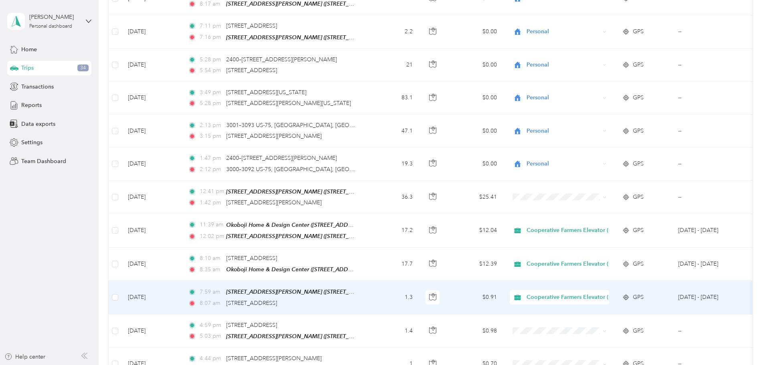
scroll to position [5396, 0]
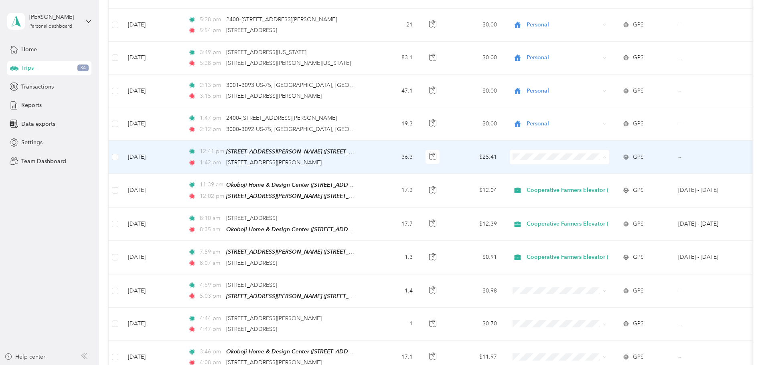
click at [592, 115] on li "Cooperative Farmers Elevator (CFE)" at bounding box center [623, 114] width 121 height 14
click at [602, 117] on li "Cooperative Farmers Elevator (CFE)" at bounding box center [623, 113] width 121 height 14
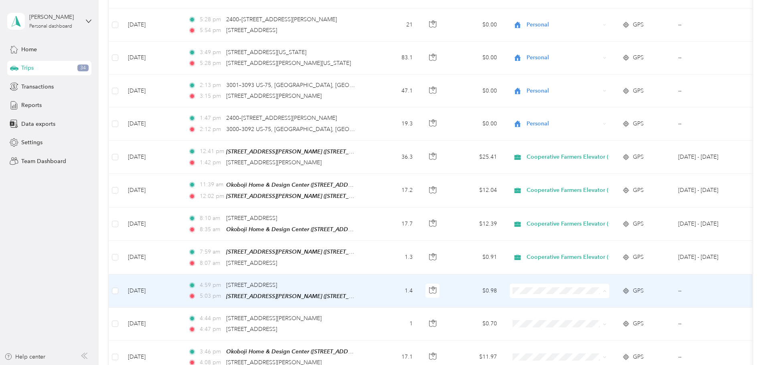
click at [593, 242] on span "Cooperative Farmers Elevator (CFE)" at bounding box center [630, 245] width 95 height 8
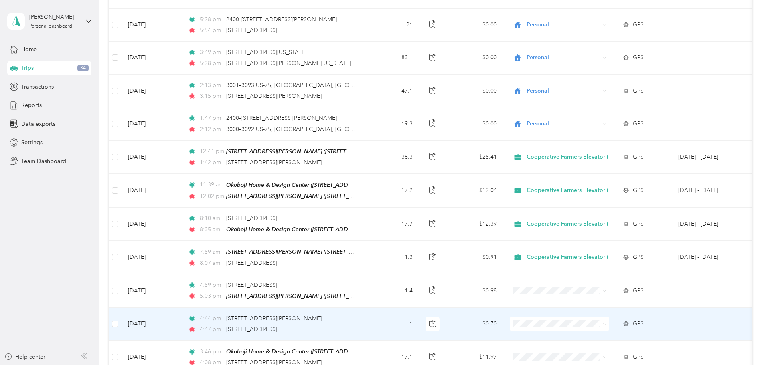
click at [597, 279] on span "Cooperative Farmers Elevator (CFE)" at bounding box center [630, 278] width 95 height 8
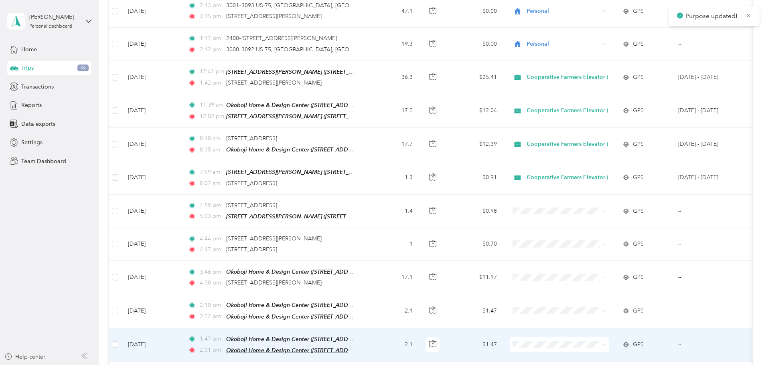
scroll to position [5517, 0]
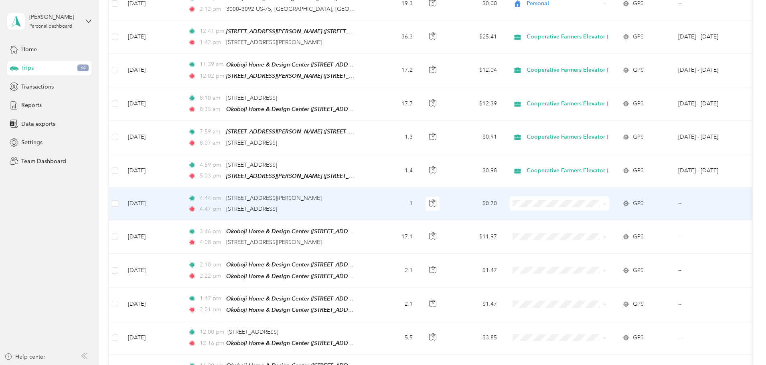
click at [589, 160] on span "Cooperative Farmers Elevator (CFE)" at bounding box center [630, 158] width 95 height 8
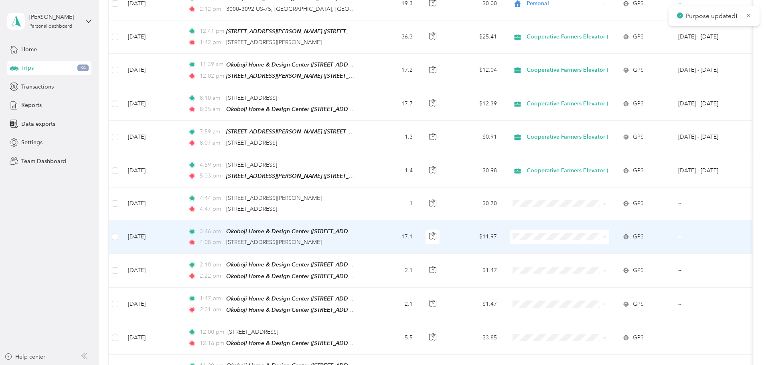
click at [597, 189] on span "Cooperative Farmers Elevator (CFE)" at bounding box center [630, 191] width 95 height 8
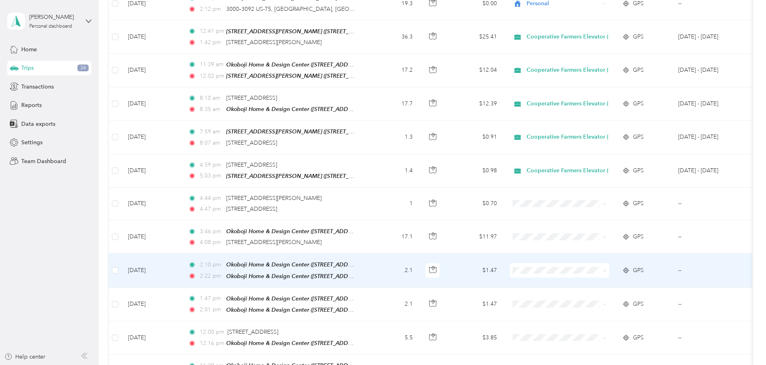
click at [593, 223] on span "Cooperative Farmers Elevator (CFE)" at bounding box center [630, 224] width 95 height 8
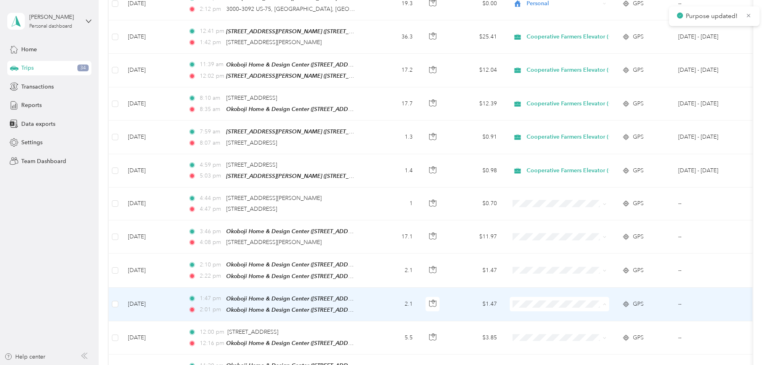
click at [598, 257] on span "Cooperative Farmers Elevator (CFE)" at bounding box center [630, 257] width 95 height 8
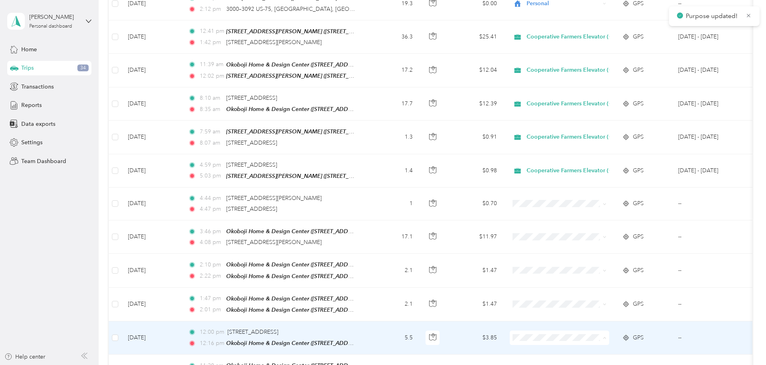
click at [598, 290] on span "Cooperative Farmers Elevator (CFE)" at bounding box center [630, 290] width 95 height 8
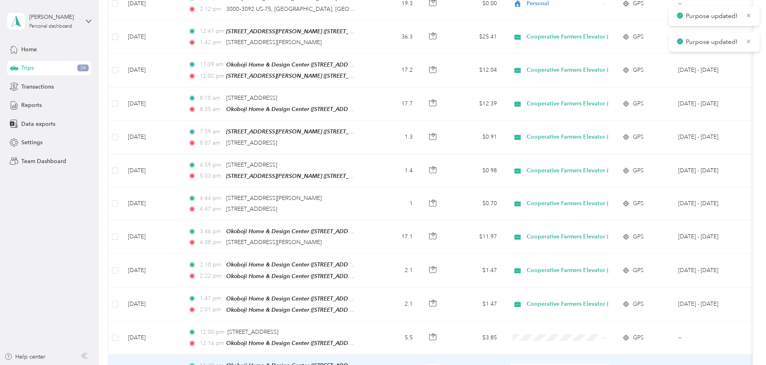
click at [596, 324] on span "Cooperative Farmers Elevator (CFE)" at bounding box center [630, 323] width 95 height 8
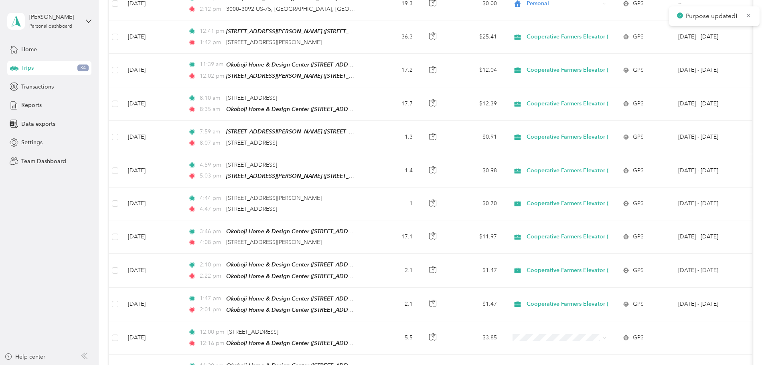
click at [595, 314] on span "Cooperative Farmers Elevator (CFE)" at bounding box center [630, 311] width 95 height 8
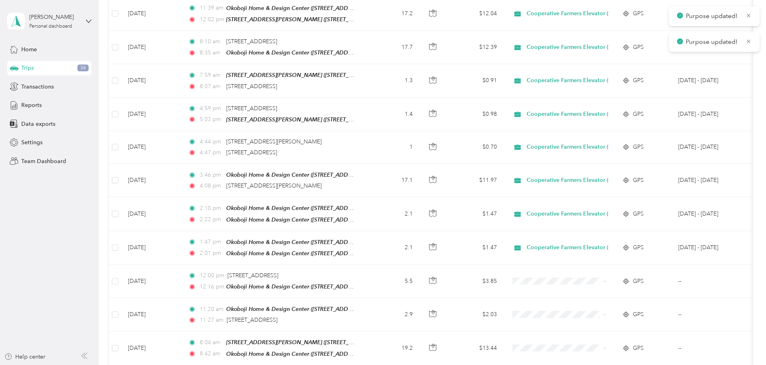
scroll to position [5677, 0]
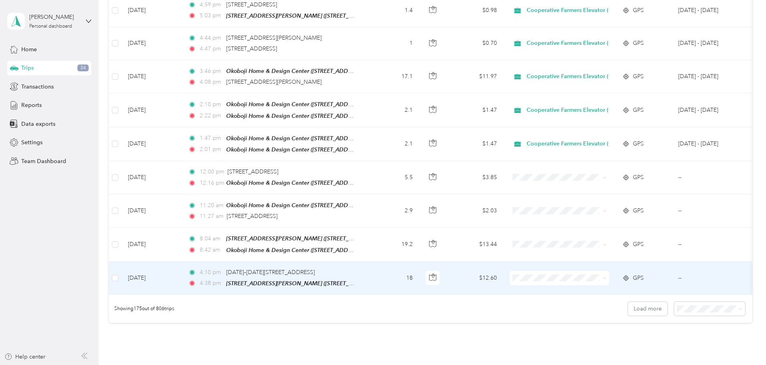
click at [583, 226] on span "Cooperative Farmers Elevator (CFE)" at bounding box center [630, 226] width 95 height 8
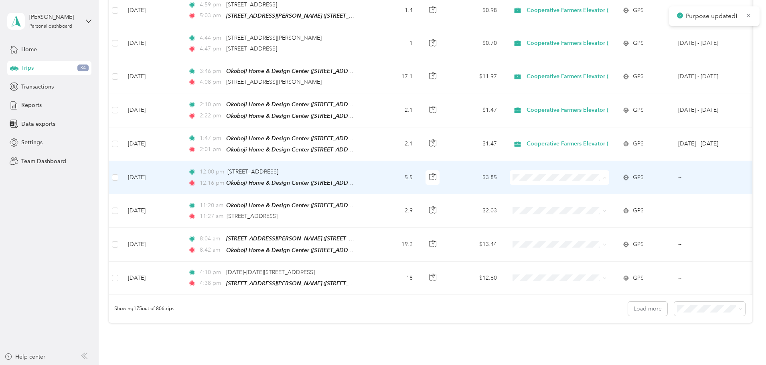
click at [586, 128] on span "Cooperative Farmers Elevator (CFE)" at bounding box center [630, 130] width 95 height 8
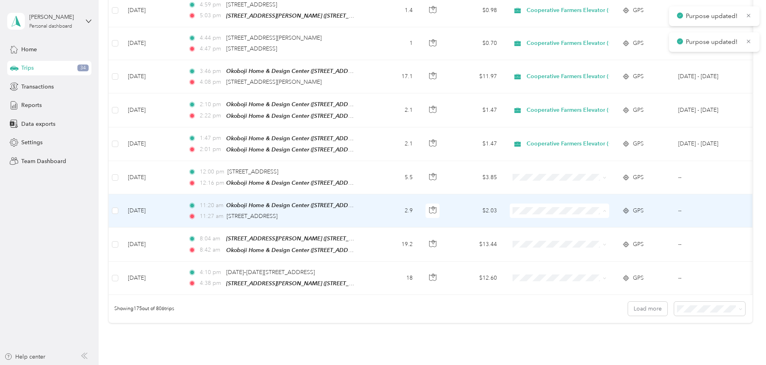
click at [594, 161] on span "Cooperative Farmers Elevator (CFE)" at bounding box center [630, 163] width 95 height 8
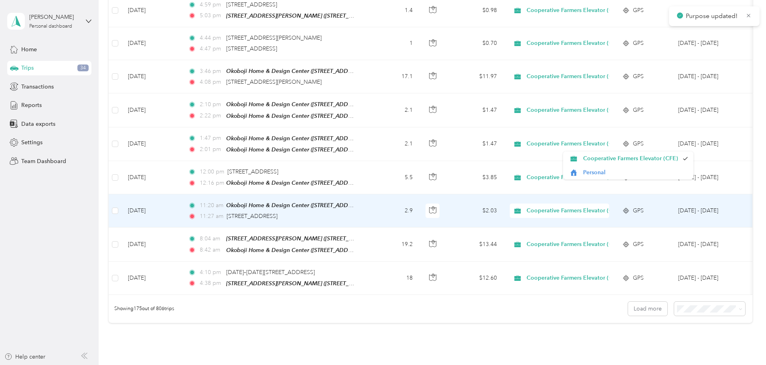
click at [592, 240] on span "Cooperative Farmers Elevator (CFE)" at bounding box center [574, 244] width 95 height 9
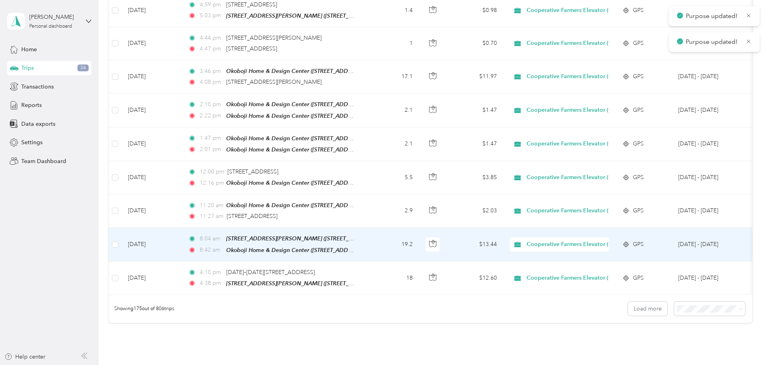
click at [601, 196] on span "Cooperative Farmers Elevator (CFE)" at bounding box center [631, 196] width 96 height 8
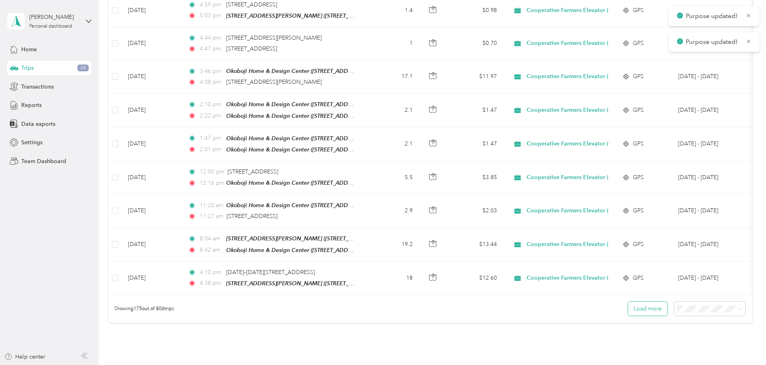
click at [628, 302] on button "Load more" at bounding box center [647, 309] width 39 height 14
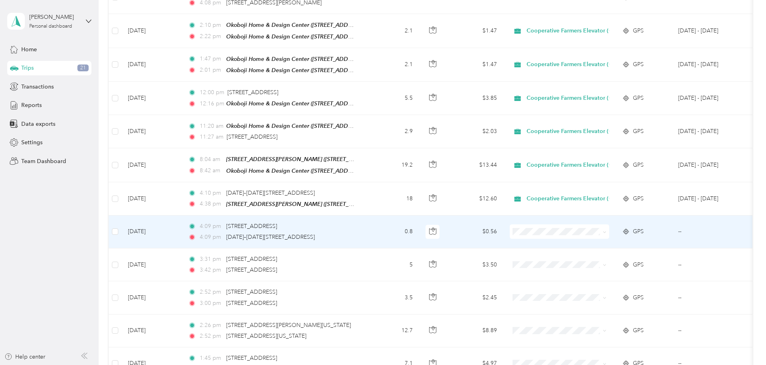
scroll to position [5757, 0]
click at [587, 181] on span "Cooperative Farmers Elevator (CFE)" at bounding box center [630, 181] width 95 height 8
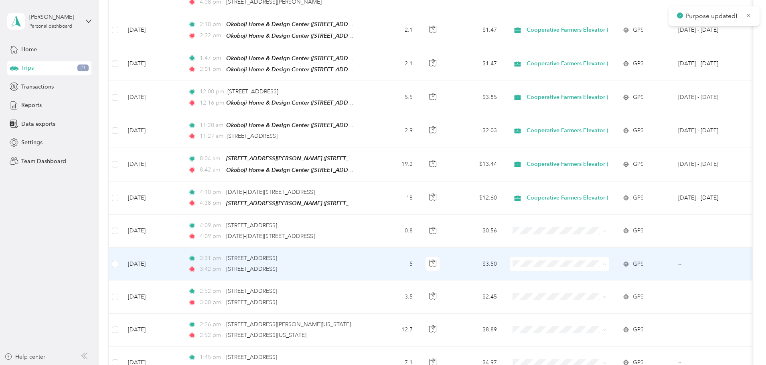
click at [587, 215] on span "Cooperative Farmers Elevator (CFE)" at bounding box center [630, 215] width 95 height 8
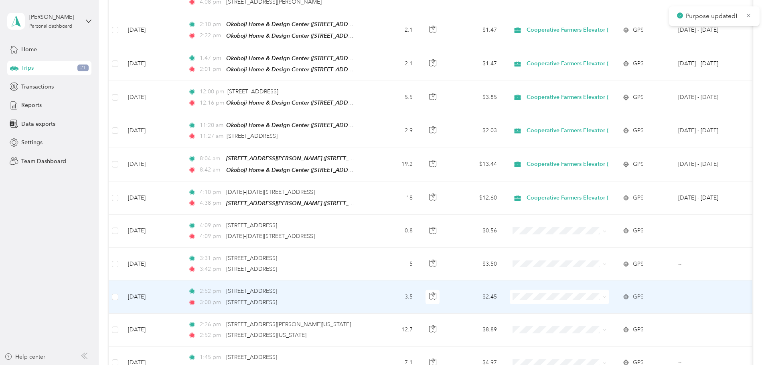
click at [589, 244] on span "Cooperative Farmers Elevator (CFE)" at bounding box center [630, 245] width 95 height 8
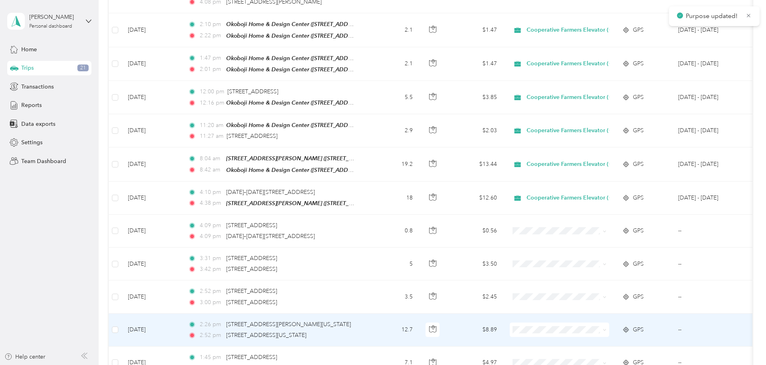
click at [593, 281] on span "Cooperative Farmers Elevator (CFE)" at bounding box center [630, 278] width 95 height 8
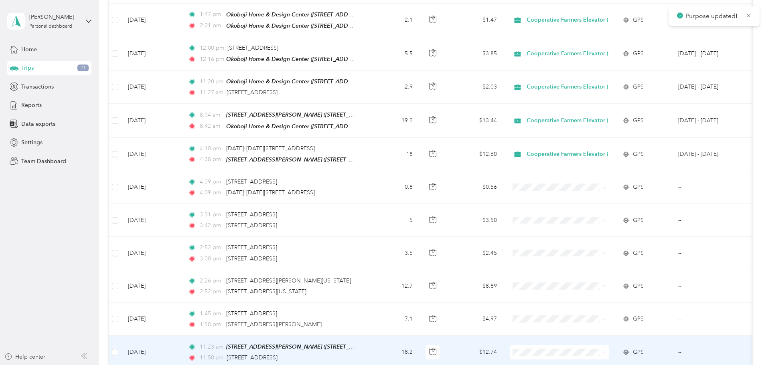
scroll to position [5878, 0]
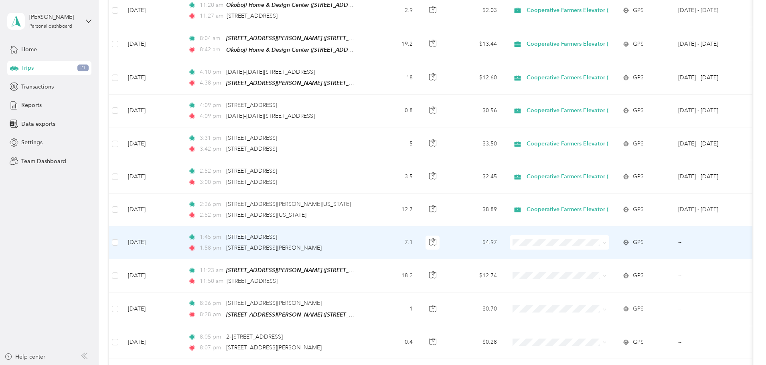
click at [589, 191] on span "Cooperative Farmers Elevator (CFE)" at bounding box center [630, 191] width 95 height 8
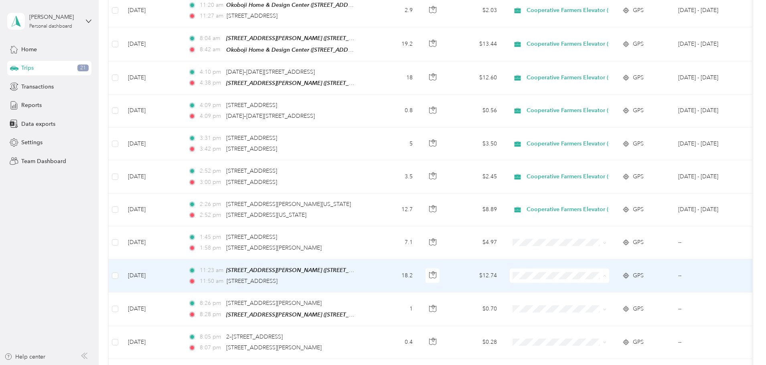
click at [596, 225] on span "Cooperative Farmers Elevator (CFE)" at bounding box center [630, 226] width 95 height 8
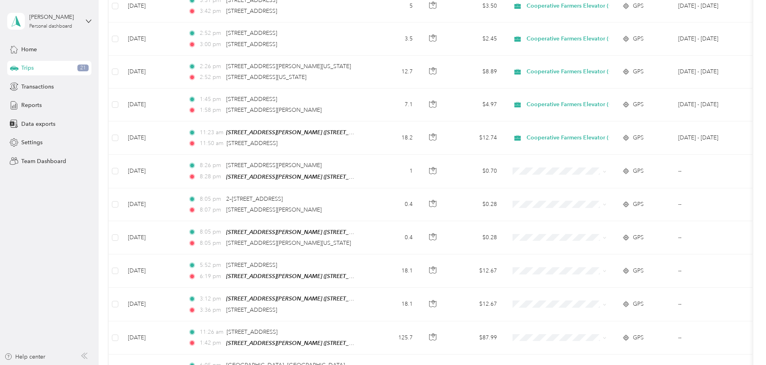
scroll to position [6038, 0]
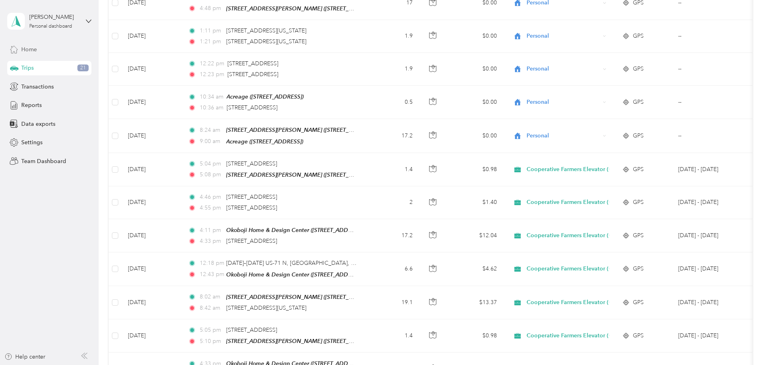
click at [48, 56] on div "Home" at bounding box center [49, 49] width 84 height 14
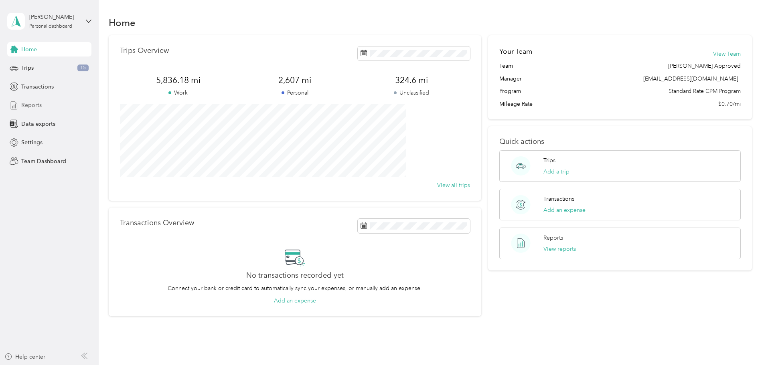
click at [41, 105] on span "Reports" at bounding box center [31, 105] width 20 height 8
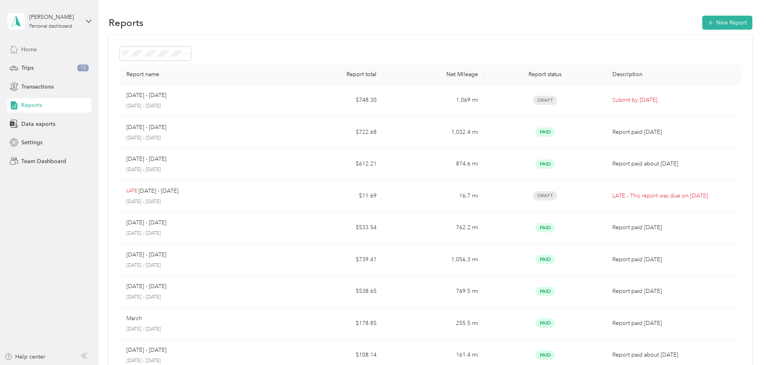
click at [35, 49] on span "Home" at bounding box center [29, 49] width 16 height 8
